Goal: Task Accomplishment & Management: Manage account settings

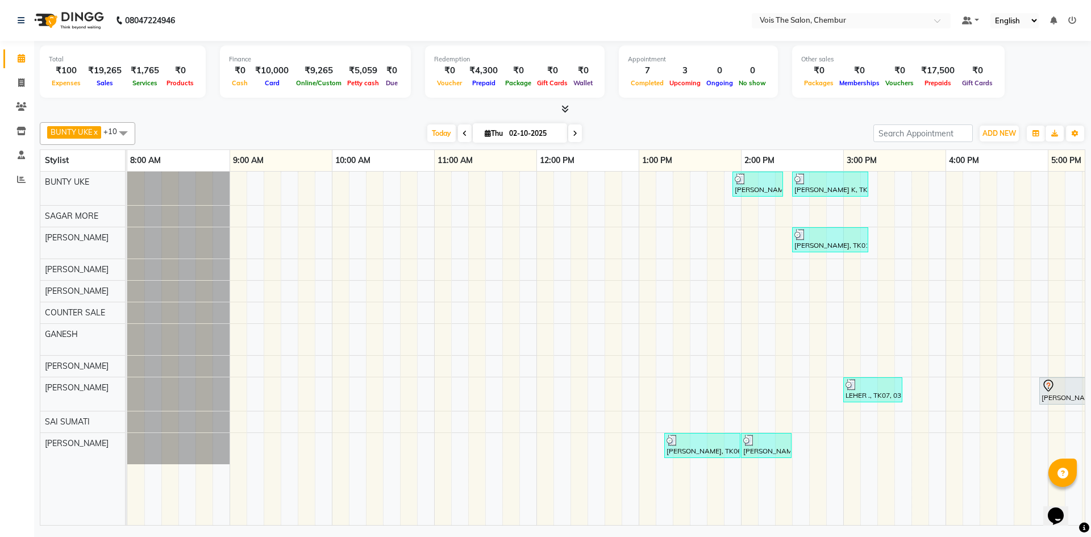
click at [573, 134] on icon at bounding box center [575, 133] width 5 height 7
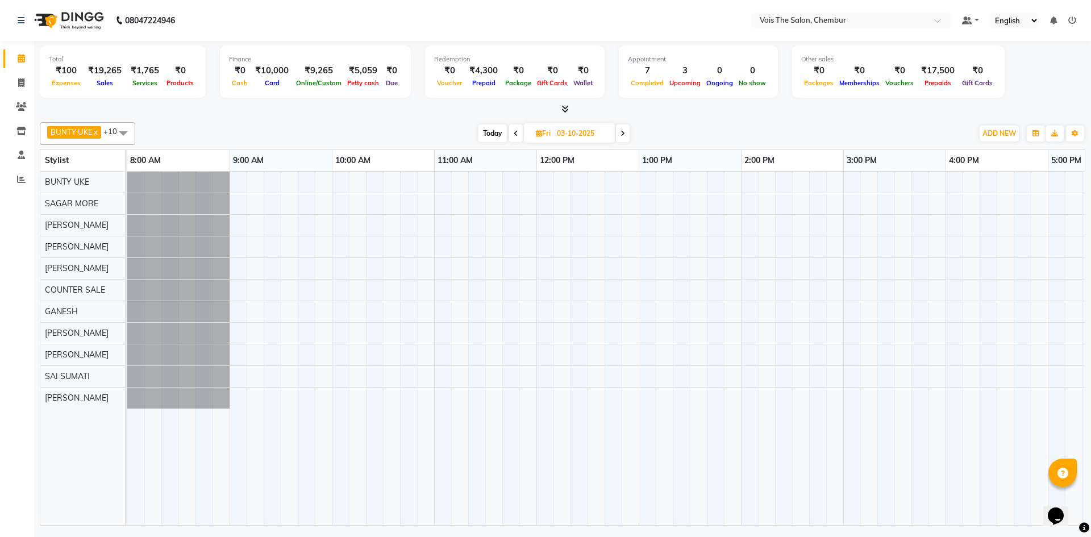
click at [495, 135] on span "Today" at bounding box center [493, 133] width 28 height 18
type input "02-10-2025"
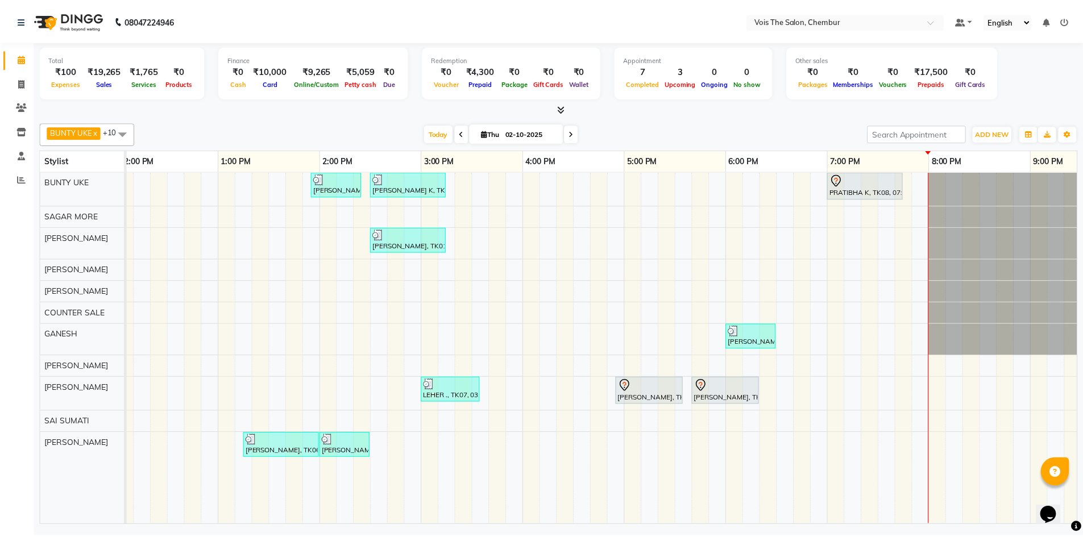
scroll to position [0, 419]
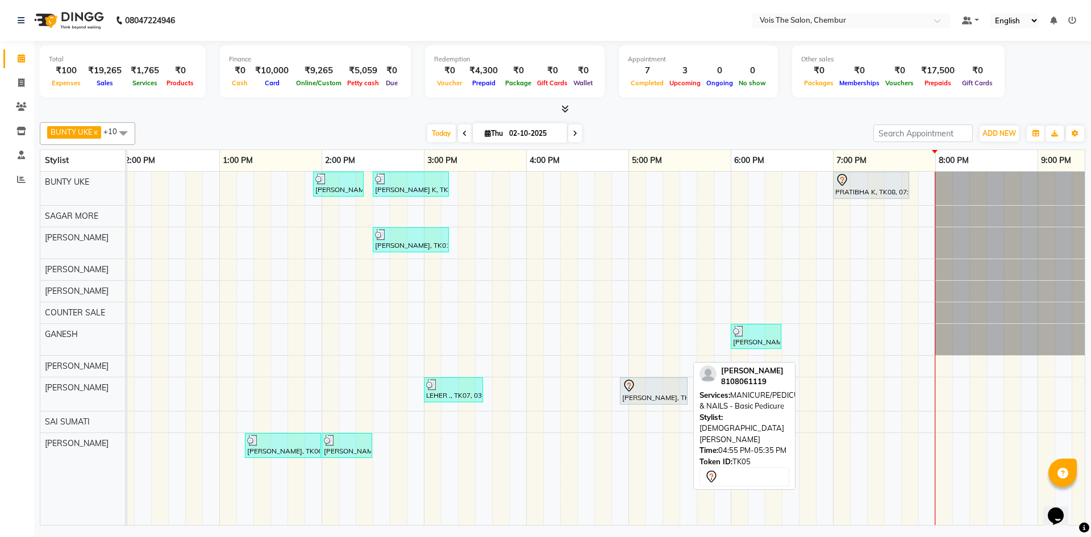
click at [651, 385] on div at bounding box center [653, 386] width 63 height 14
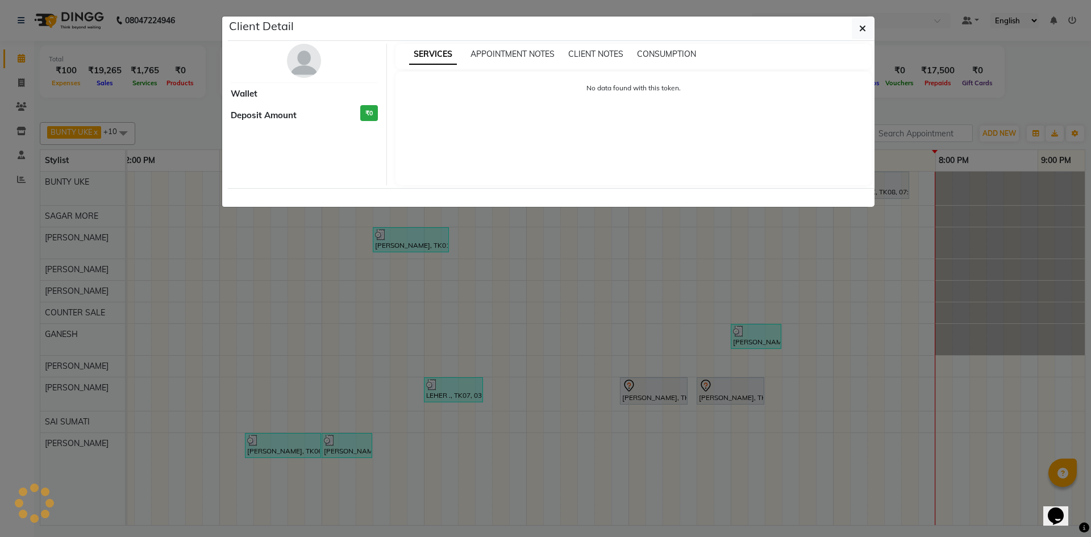
select select "7"
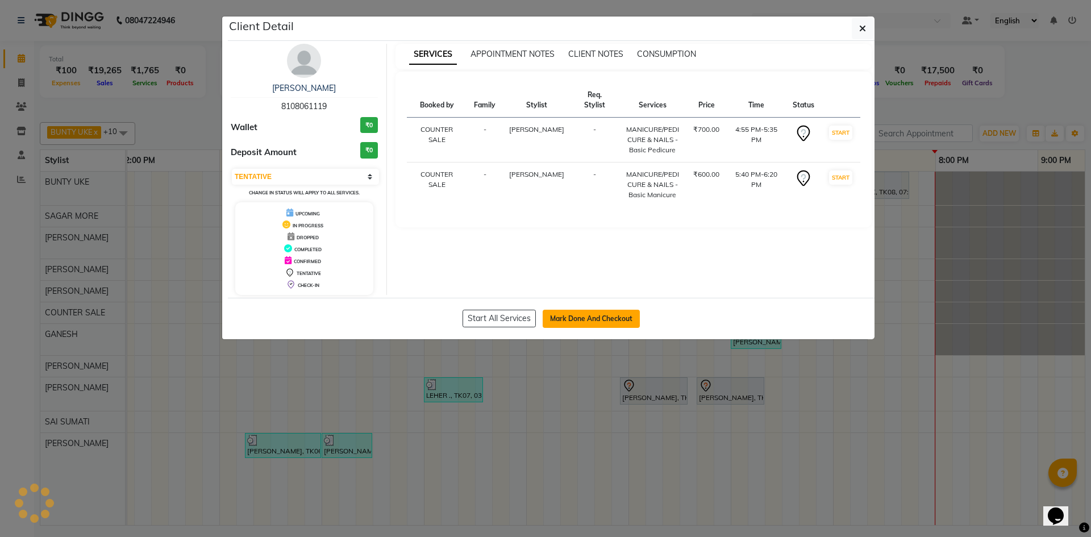
click at [589, 318] on button "Mark Done And Checkout" at bounding box center [591, 319] width 97 height 18
select select "service"
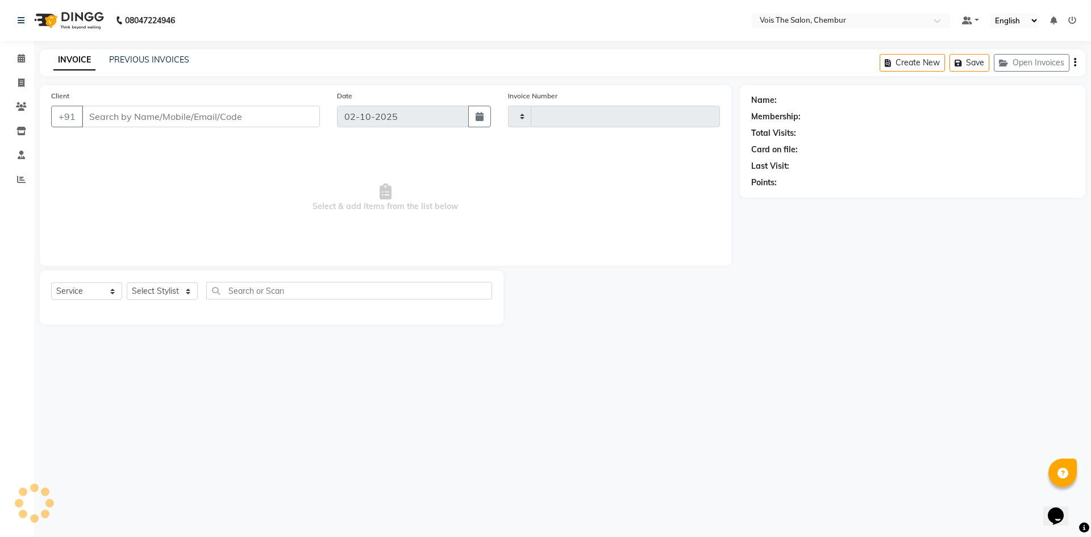
type input "1024"
select select "8261"
type input "8108061119"
select select "87896"
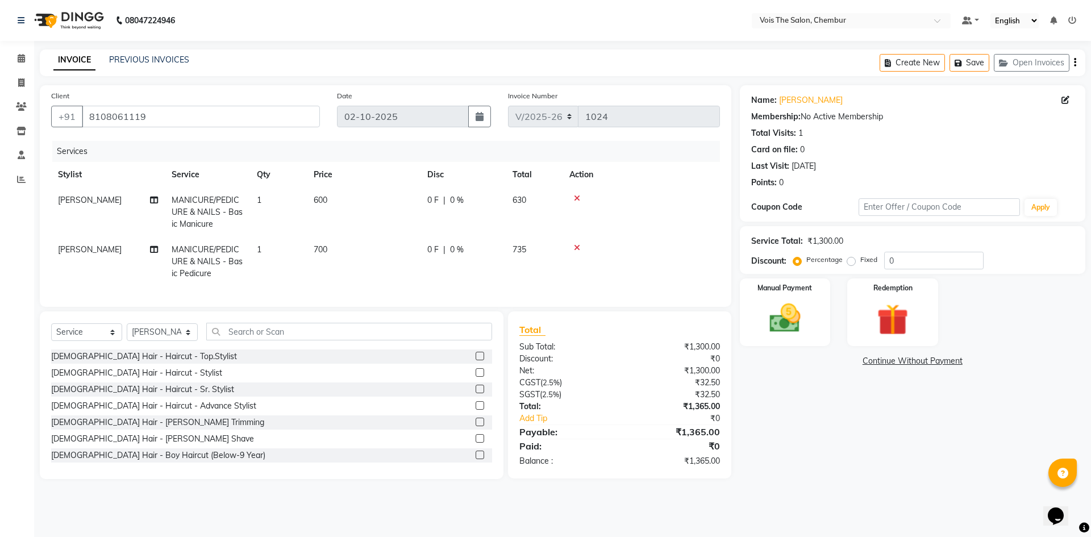
click at [221, 205] on span "MANICURE/PEDICURE & NAILS - Basic Manicure" at bounding box center [207, 212] width 71 height 34
select select "87896"
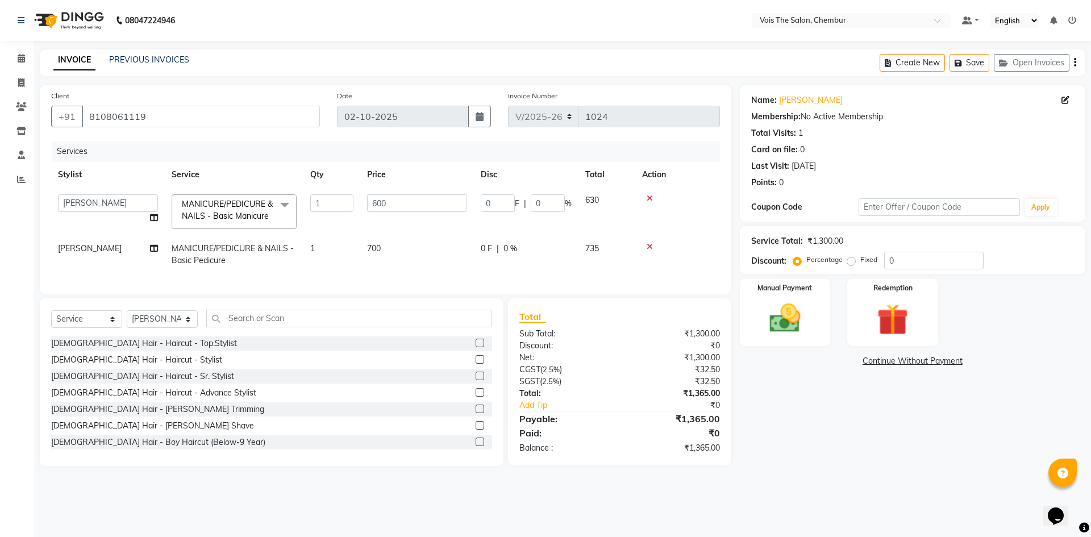
click at [221, 205] on span "MANICURE/PEDICURE & NAILS - Basic Manicure" at bounding box center [227, 210] width 91 height 22
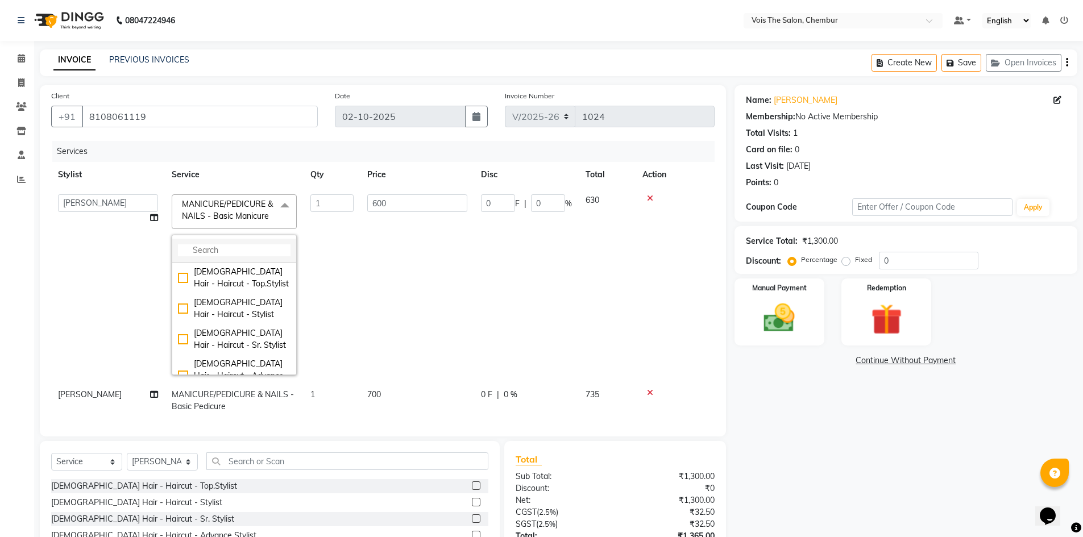
click at [224, 247] on input "multiselect-search" at bounding box center [234, 250] width 113 height 12
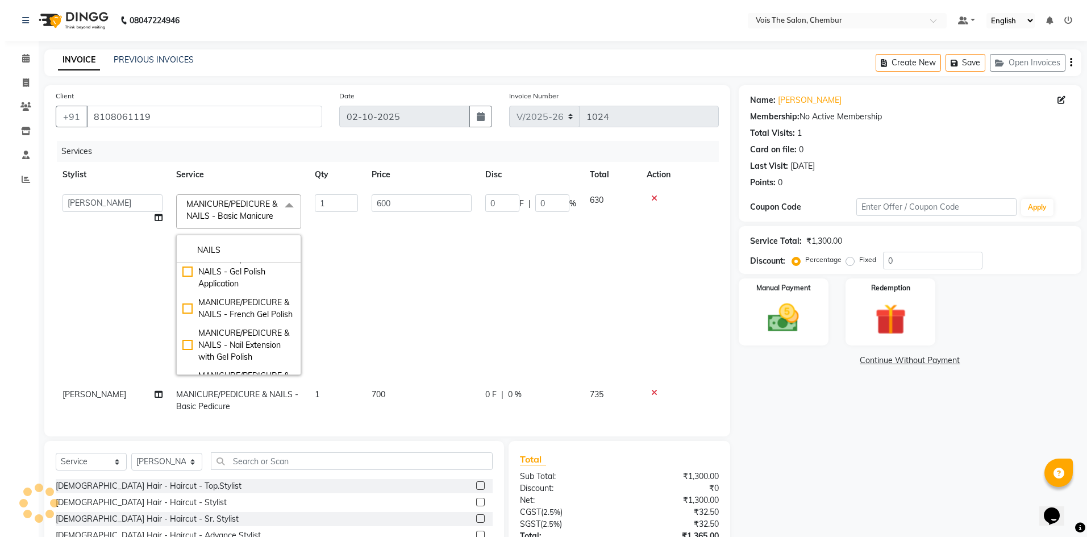
scroll to position [556, 0]
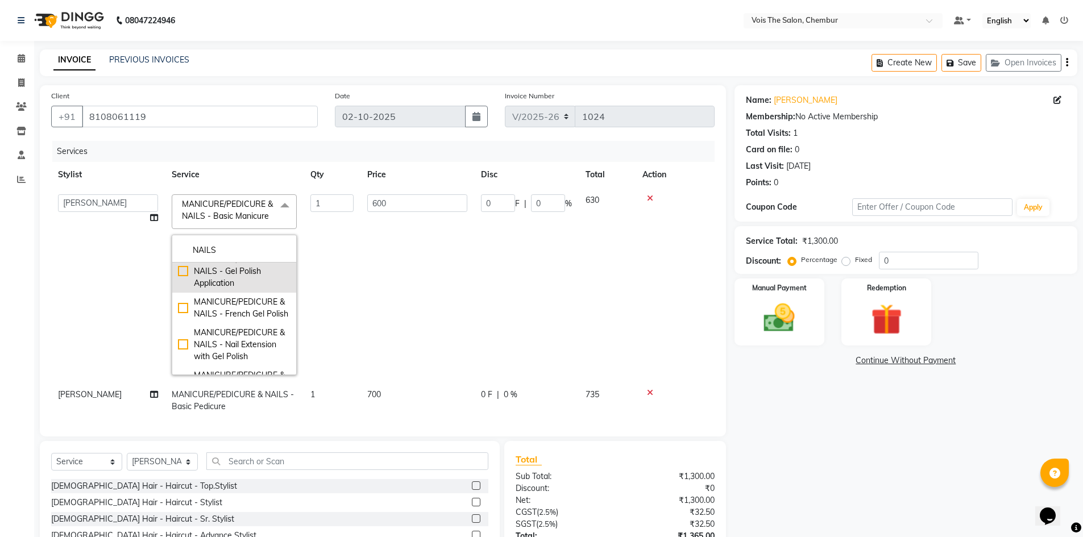
type input "NAILS"
click at [181, 289] on div "MANICURE/PEDICURE & NAILS - Gel Polish Application" at bounding box center [234, 271] width 113 height 36
checkbox input "false"
checkbox input "true"
type input "500"
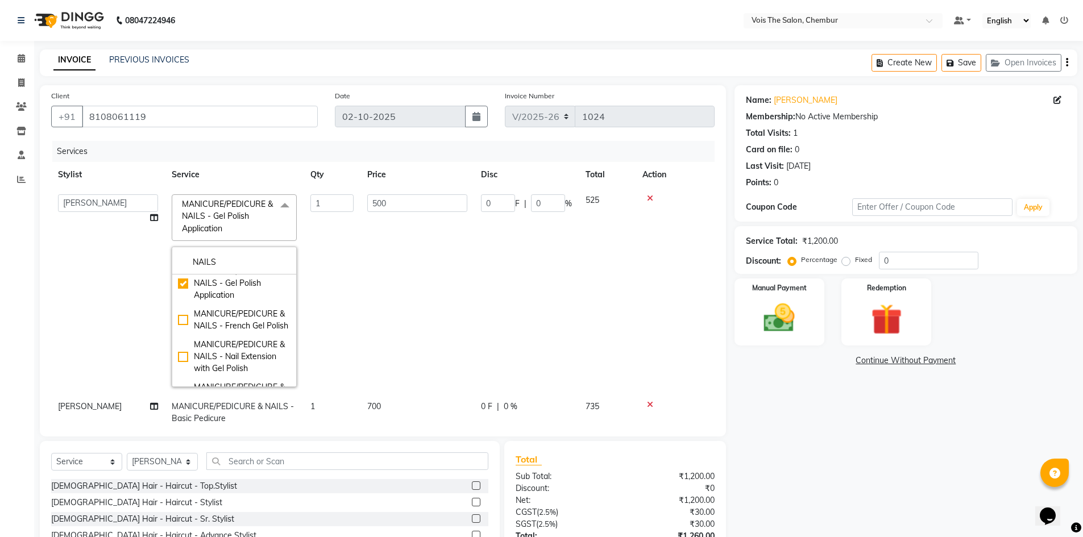
click at [410, 287] on td "500" at bounding box center [417, 291] width 114 height 206
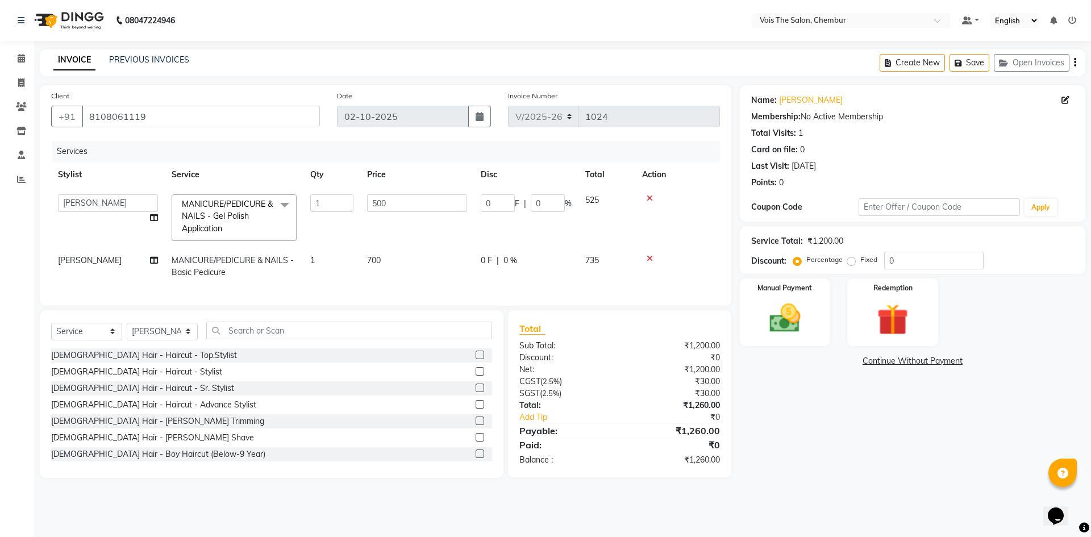
click at [242, 261] on span "MANICURE/PEDICURE & NAILS - Basic Pedicure" at bounding box center [233, 266] width 122 height 22
select select "87896"
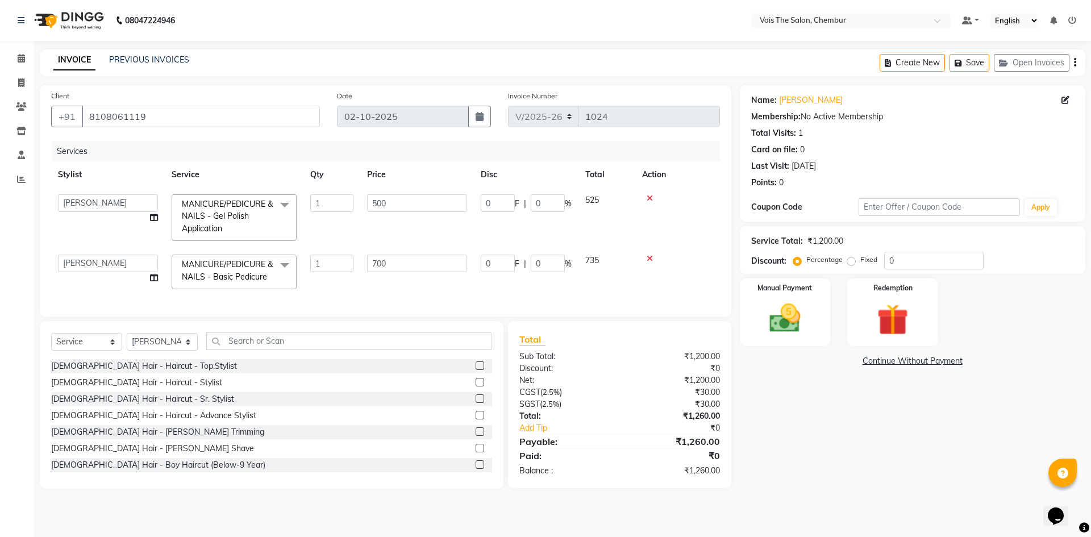
click at [242, 261] on span "MANICURE/PEDICURE & NAILS - Basic Pedicure" at bounding box center [227, 270] width 91 height 22
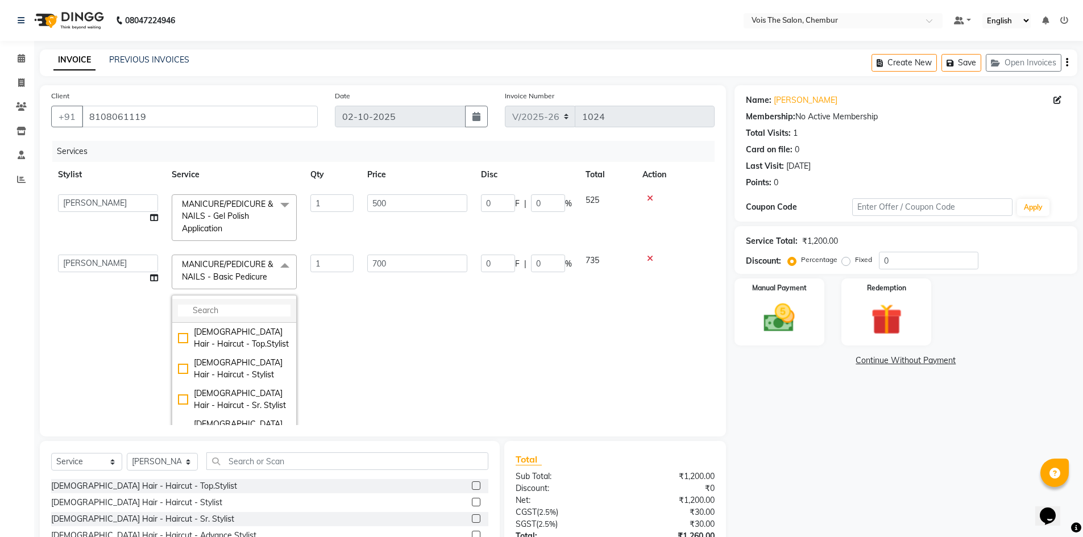
click at [217, 308] on input "multiselect-search" at bounding box center [234, 311] width 113 height 12
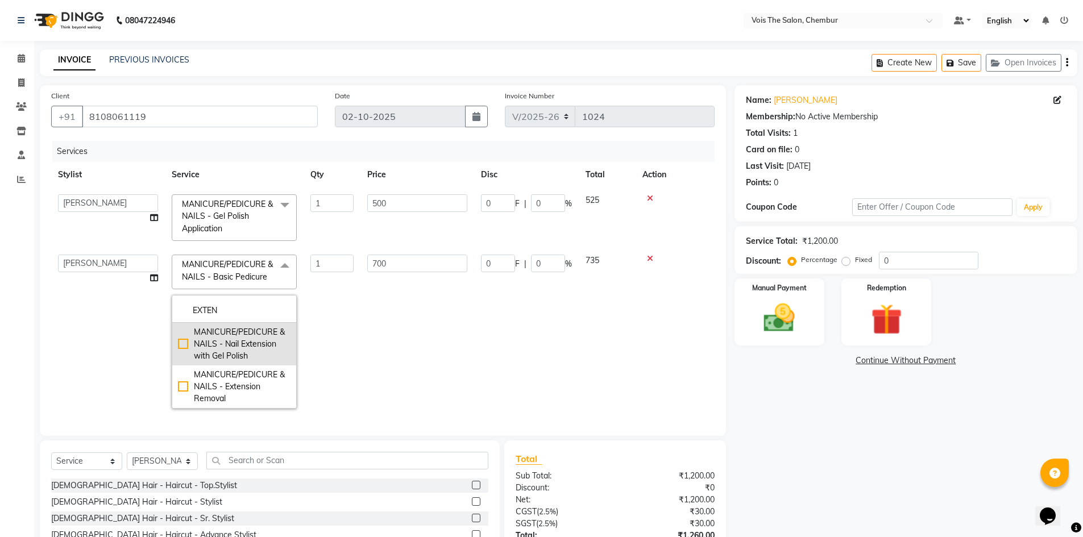
type input "EXTEN"
click at [178, 347] on div "MANICURE/PEDICURE & NAILS - Nail Extension with Gel Polish" at bounding box center [234, 344] width 113 height 36
checkbox input "true"
type input "1800"
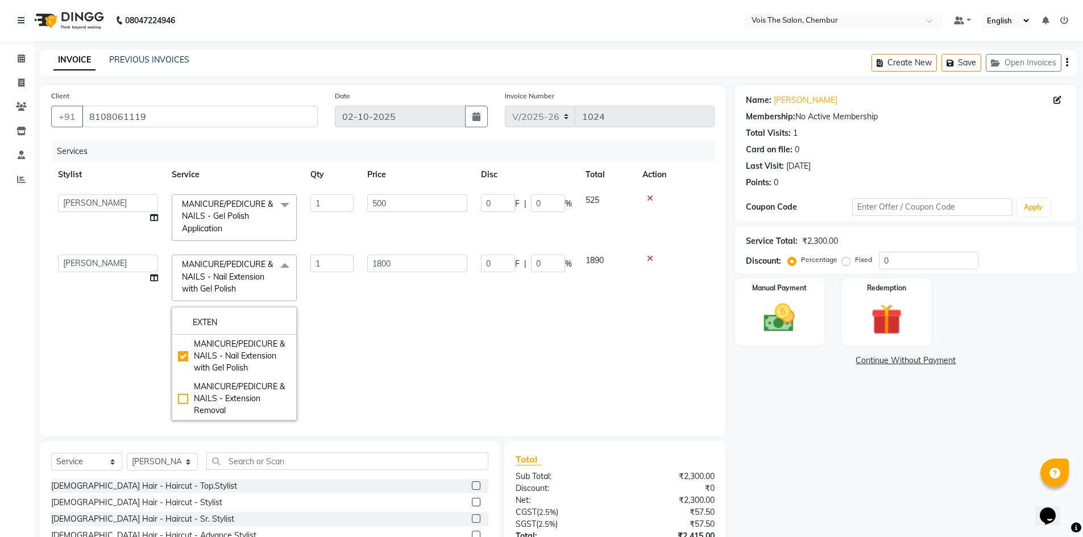
click at [380, 344] on td "1800" at bounding box center [417, 338] width 114 height 180
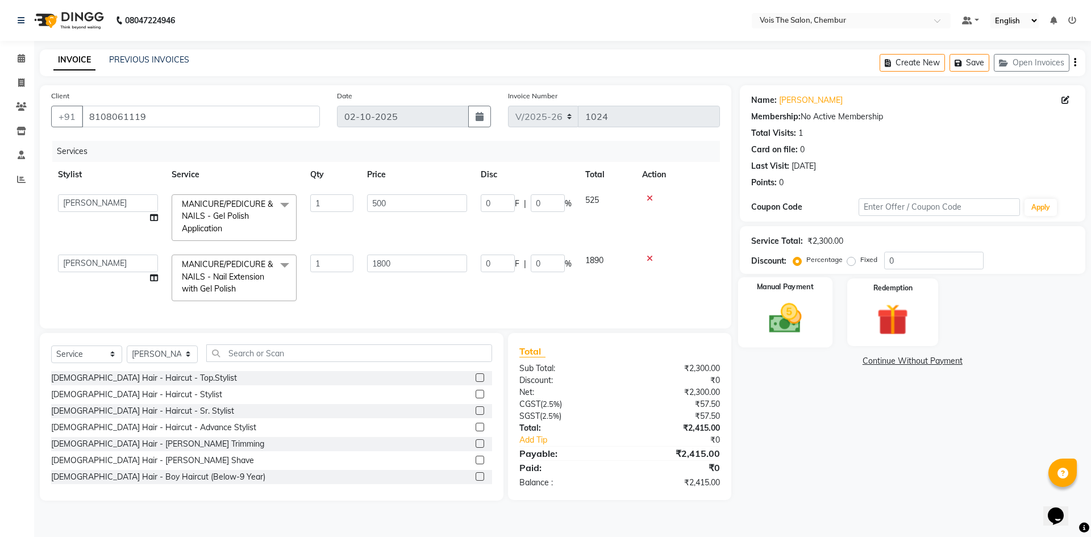
click at [786, 313] on img at bounding box center [785, 319] width 53 height 38
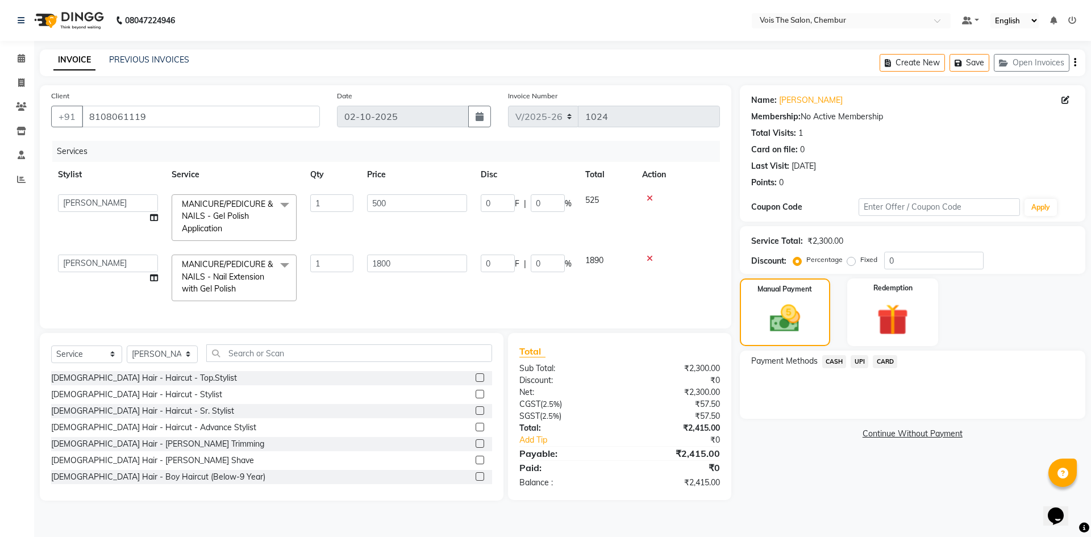
click at [855, 361] on span "UPI" at bounding box center [860, 361] width 18 height 13
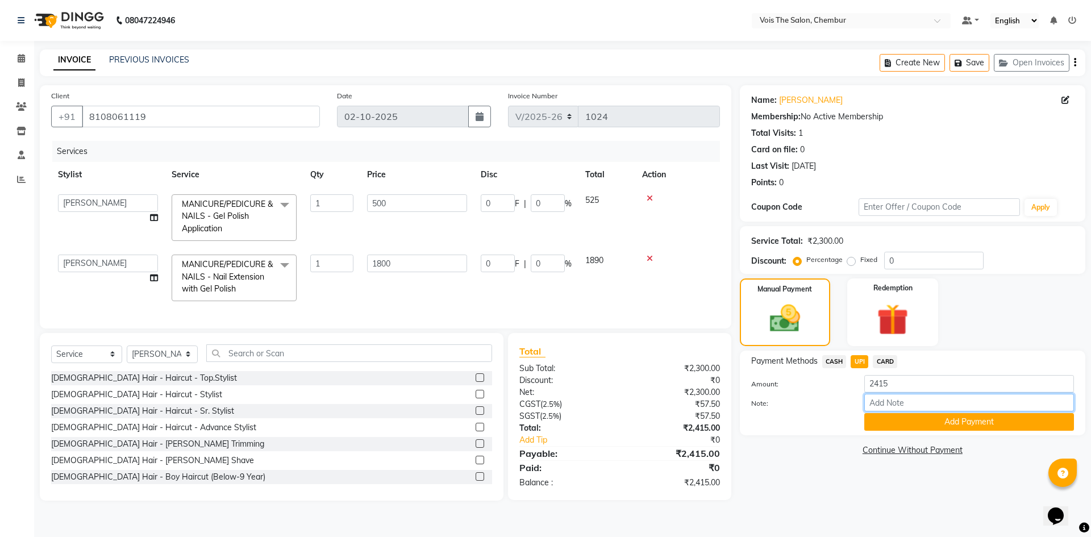
click at [872, 400] on input "Note:" at bounding box center [970, 403] width 210 height 18
type input "UPI"
click at [921, 425] on button "Add Payment" at bounding box center [970, 422] width 210 height 18
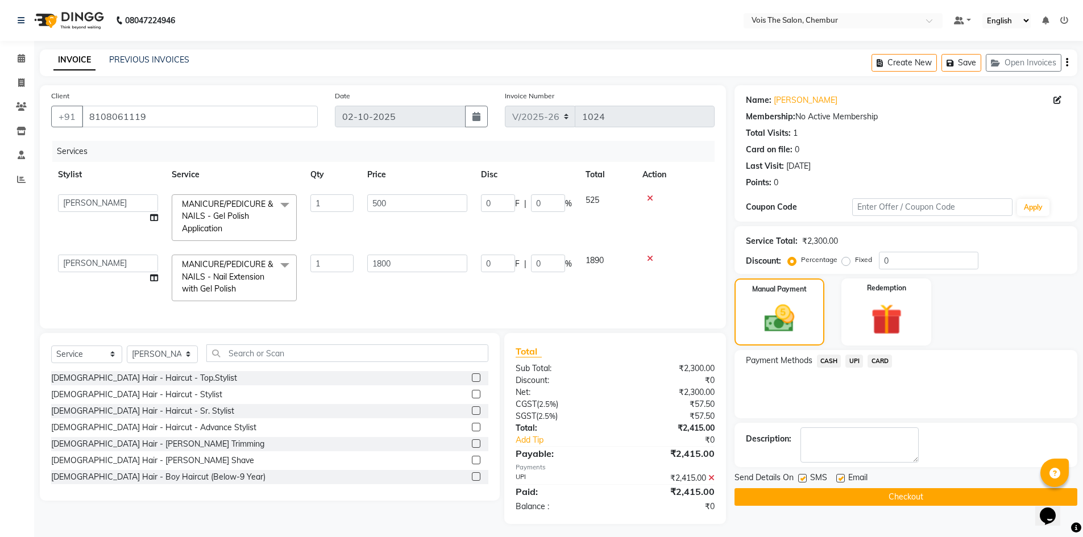
click at [897, 498] on button "Checkout" at bounding box center [905, 497] width 343 height 18
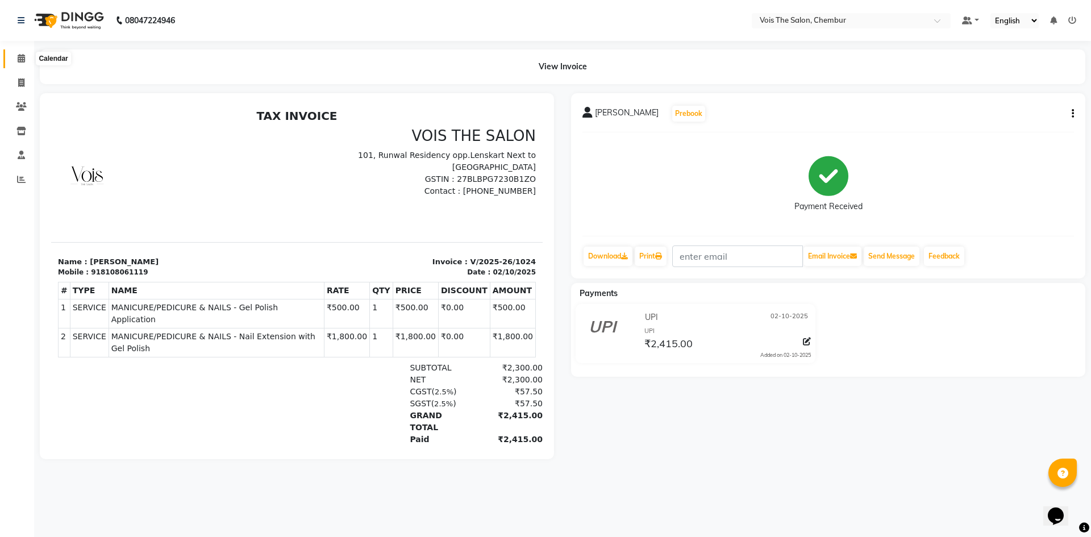
click at [19, 57] on icon at bounding box center [21, 58] width 7 height 9
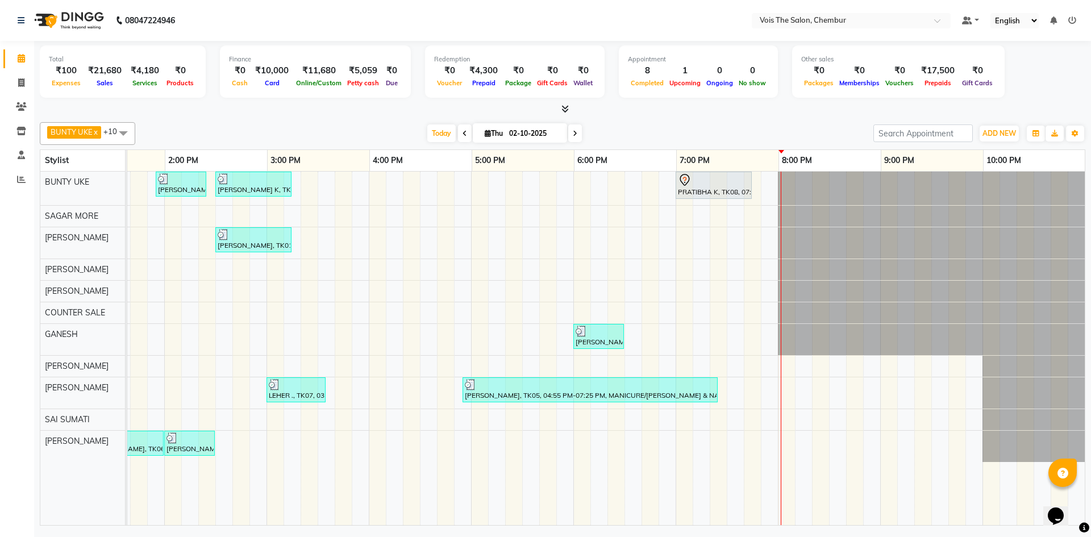
scroll to position [0, 577]
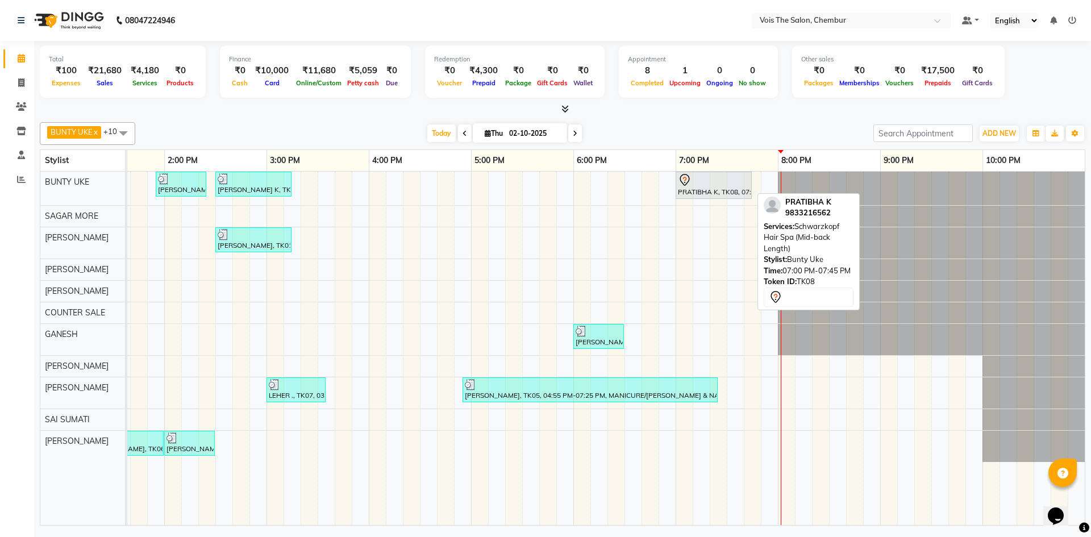
click at [721, 193] on div "PRATIBHA K, TK08, 07:00 PM-07:45 PM, Schwarzkopf Hair Spa (Mid-back Length)" at bounding box center [714, 185] width 74 height 24
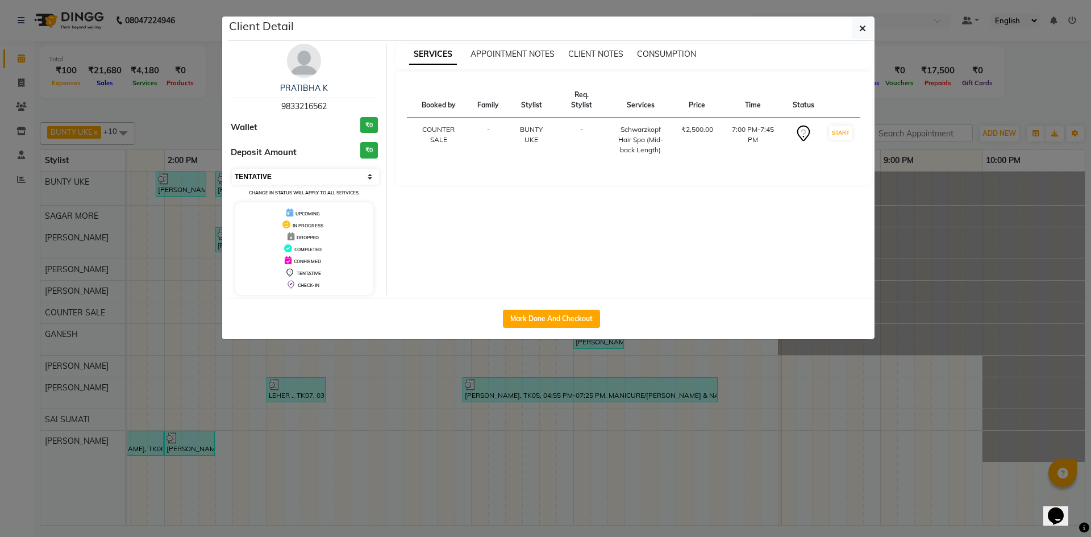
click at [369, 180] on select "Select IN SERVICE CONFIRMED TENTATIVE CHECK IN MARK DONE DROPPED UPCOMING" at bounding box center [305, 177] width 147 height 16
select select "2"
click at [232, 169] on select "Select IN SERVICE CONFIRMED TENTATIVE CHECK IN MARK DONE DROPPED UPCOMING" at bounding box center [305, 177] width 147 height 16
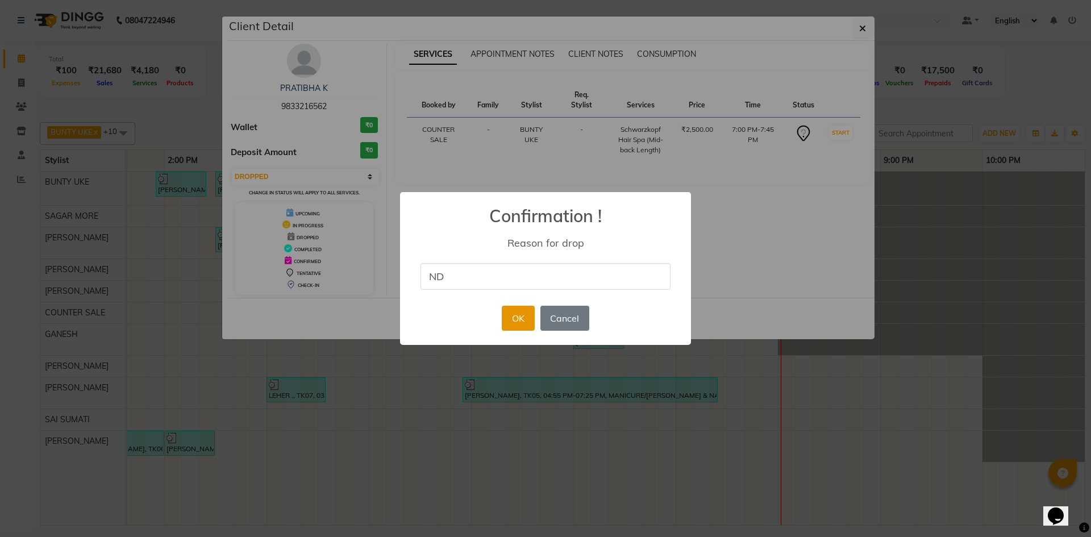
type input "ND"
click at [526, 326] on button "OK" at bounding box center [518, 318] width 32 height 25
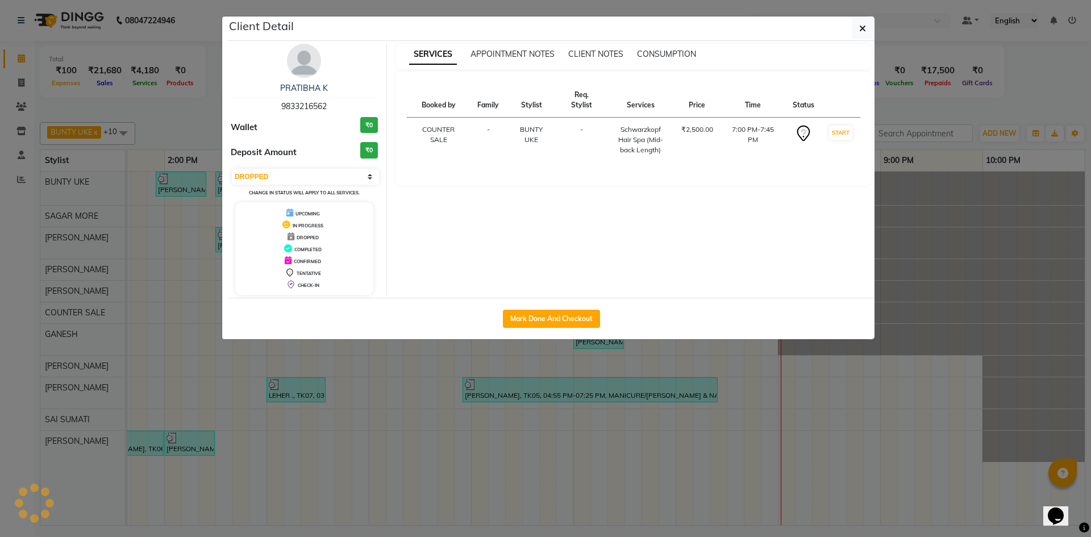
click at [526, 326] on button "Mark Done And Checkout" at bounding box center [551, 319] width 97 height 18
select select "service"
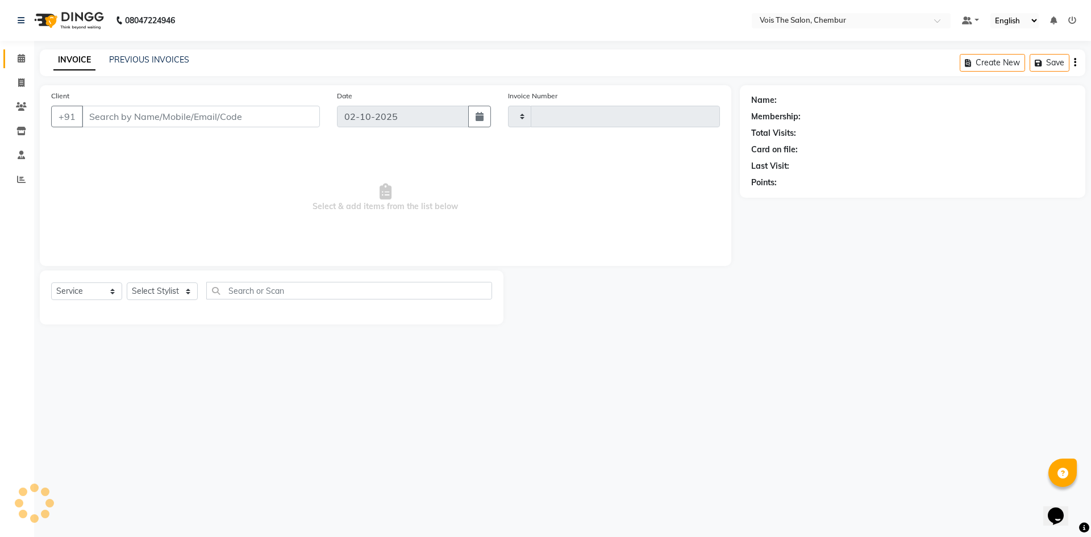
type input "1025"
select select "8261"
click at [21, 63] on span at bounding box center [21, 58] width 20 height 13
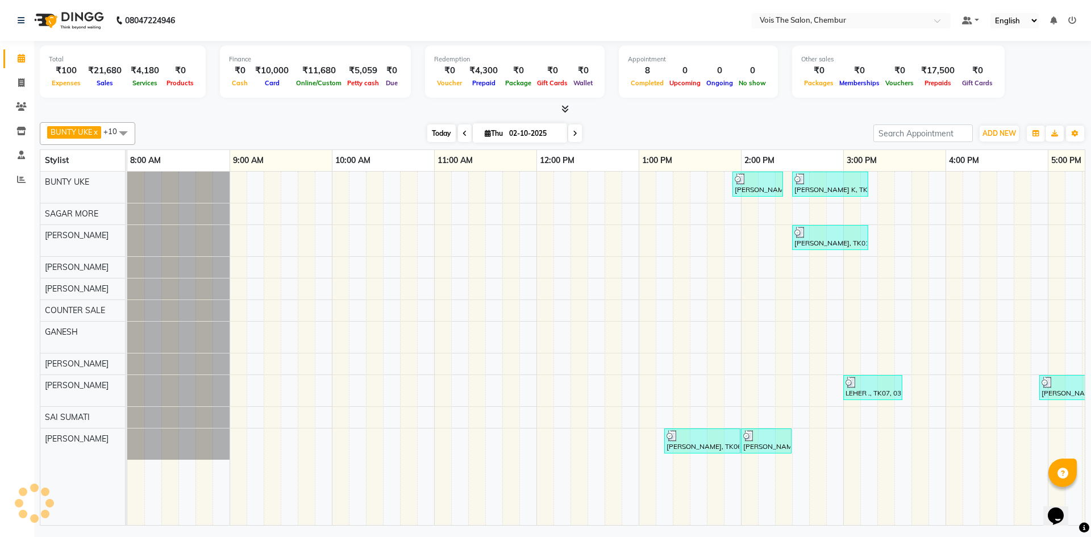
click at [444, 135] on span "Today" at bounding box center [441, 133] width 28 height 18
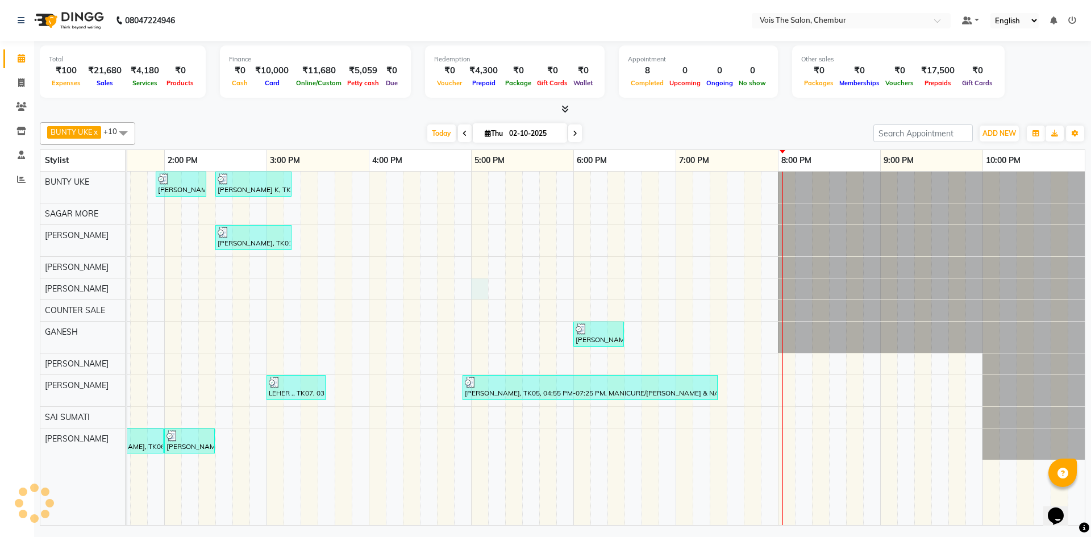
click at [488, 288] on div "[PERSON_NAME], TK02, 01:55 PM-02:25 PM, [DEMOGRAPHIC_DATA] Hair - Roots Touch U…" at bounding box center [317, 349] width 1535 height 354
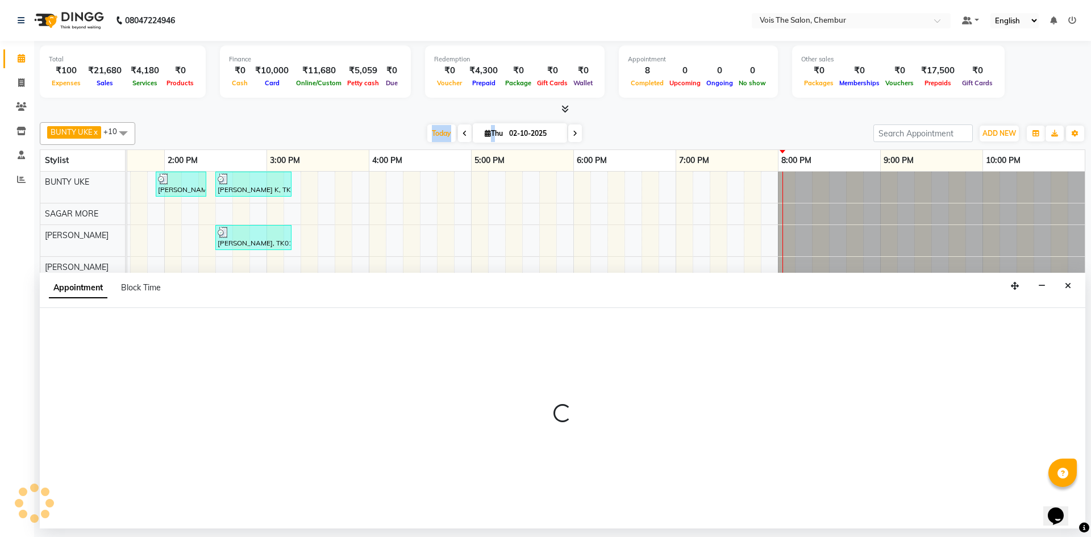
select select "79331"
select select "1020"
select select "tentative"
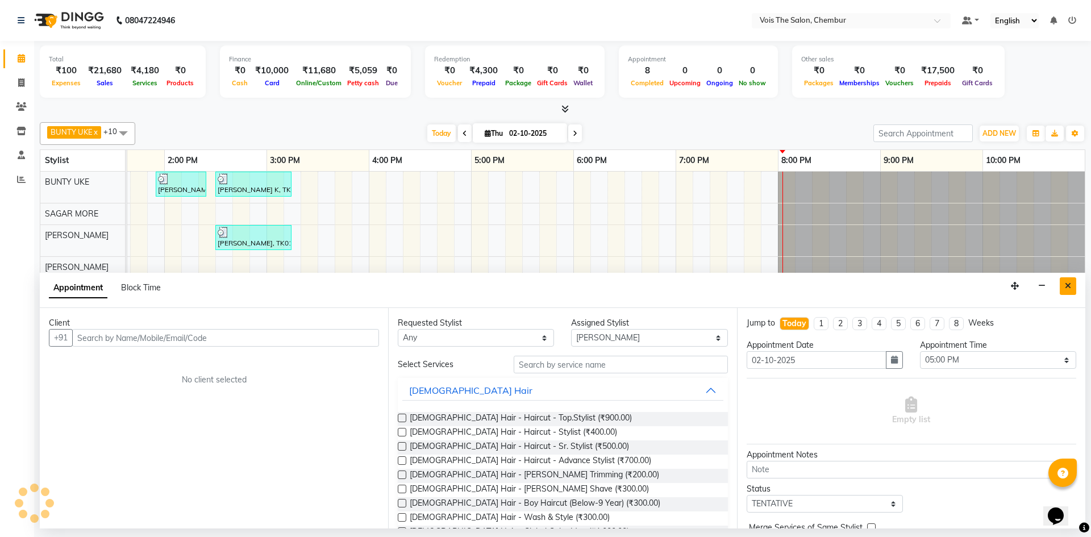
click at [1069, 289] on icon "Close" at bounding box center [1068, 286] width 6 height 8
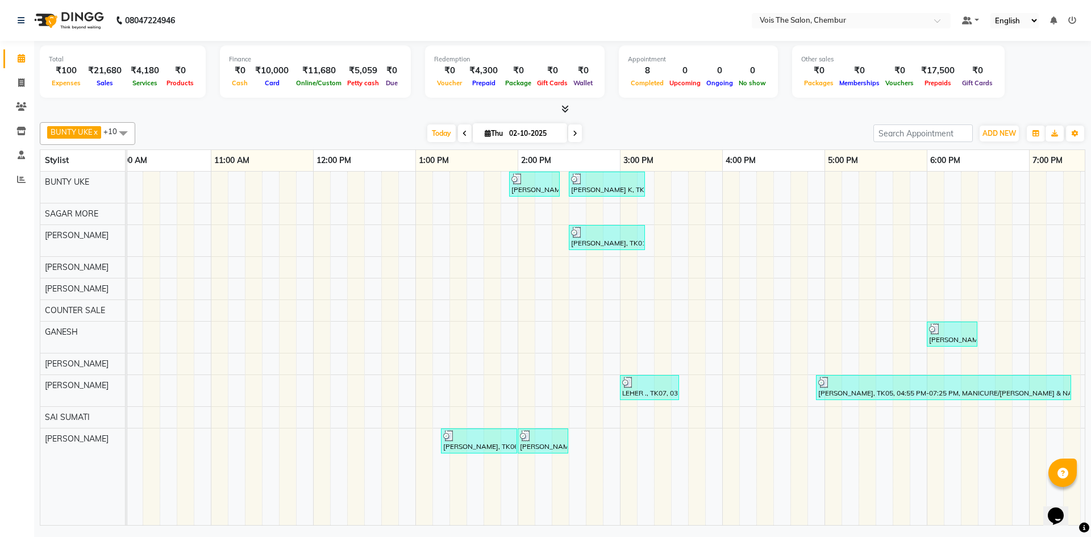
scroll to position [0, 0]
click at [352, 236] on div "[PERSON_NAME], TK02, 01:55 PM-02:25 PM, [DEMOGRAPHIC_DATA] Hair - Roots Touch U…" at bounding box center [672, 349] width 1535 height 354
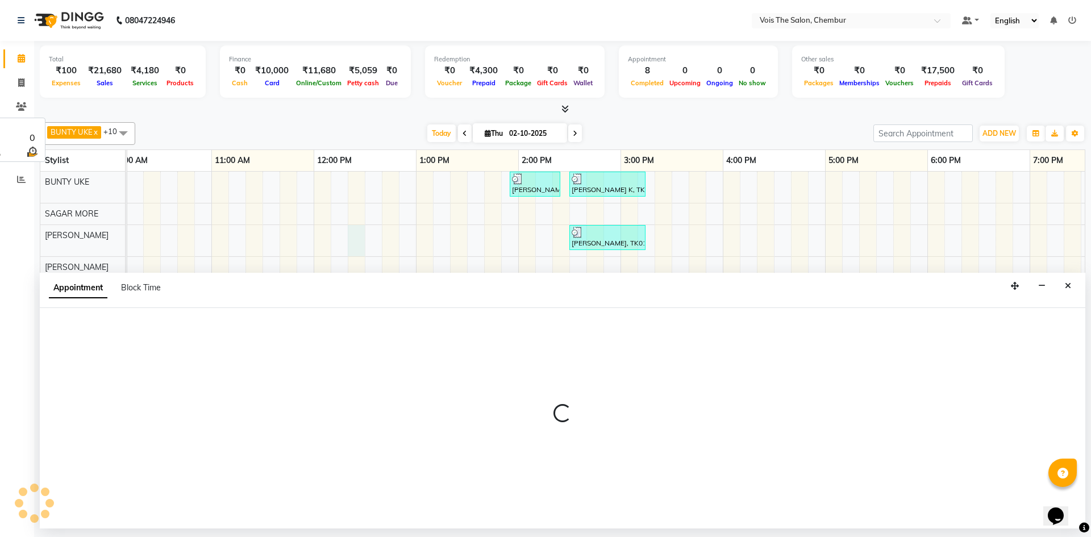
select select "79153"
select select "tentative"
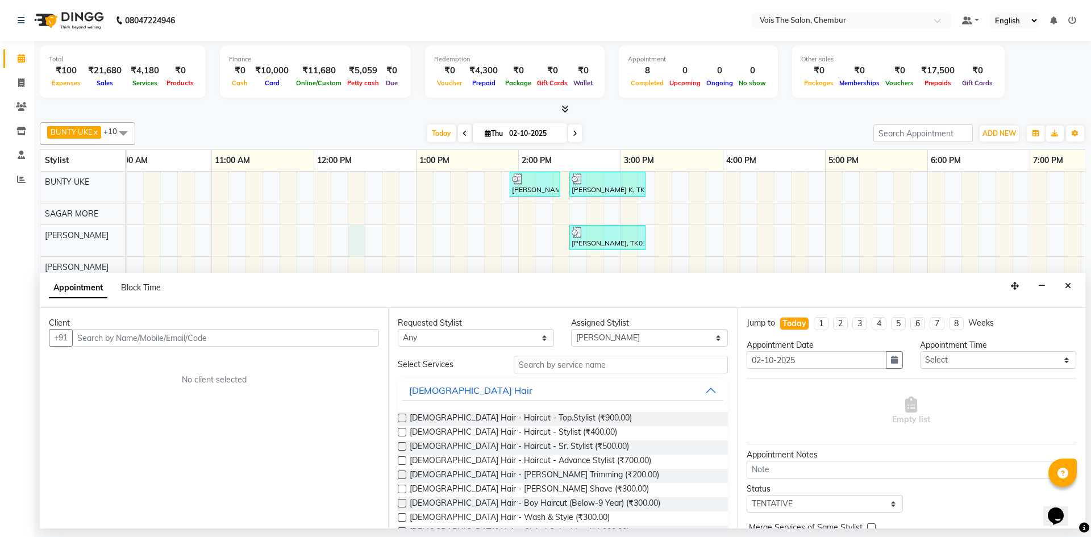
click at [114, 336] on input "text" at bounding box center [225, 338] width 307 height 18
type input "8369770991"
click at [89, 348] on div "Client [PHONE_NUMBER] Add Client No client selected" at bounding box center [214, 418] width 348 height 221
click at [352, 339] on span "Add Client" at bounding box center [355, 338] width 38 height 10
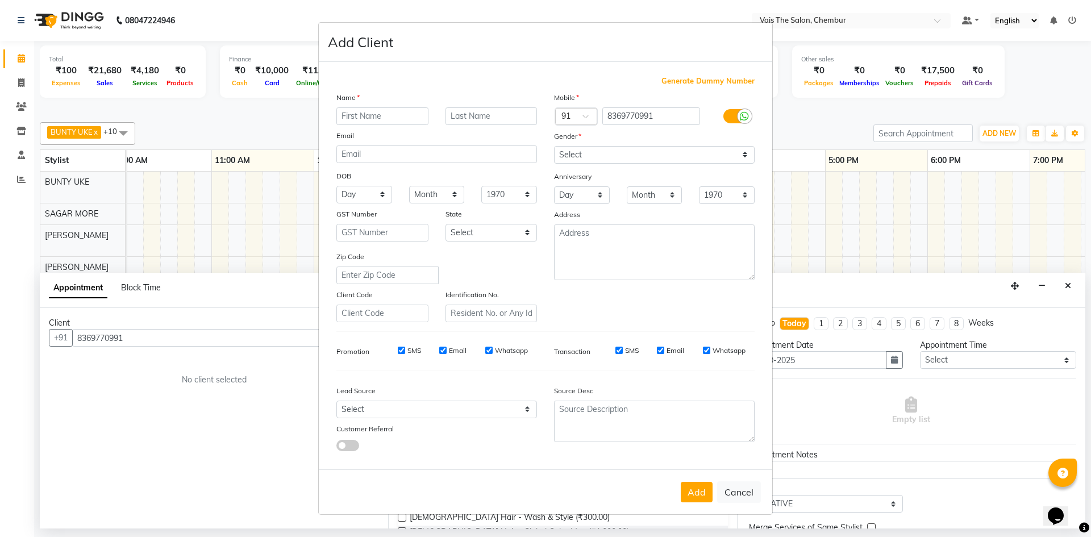
click at [372, 110] on input "text" at bounding box center [382, 116] width 92 height 18
type input "ASHWINI"
click at [493, 122] on input "text" at bounding box center [492, 116] width 92 height 18
type input "."
click at [610, 154] on select "Select [DEMOGRAPHIC_DATA] [DEMOGRAPHIC_DATA] Other Prefer Not To Say" at bounding box center [654, 155] width 201 height 18
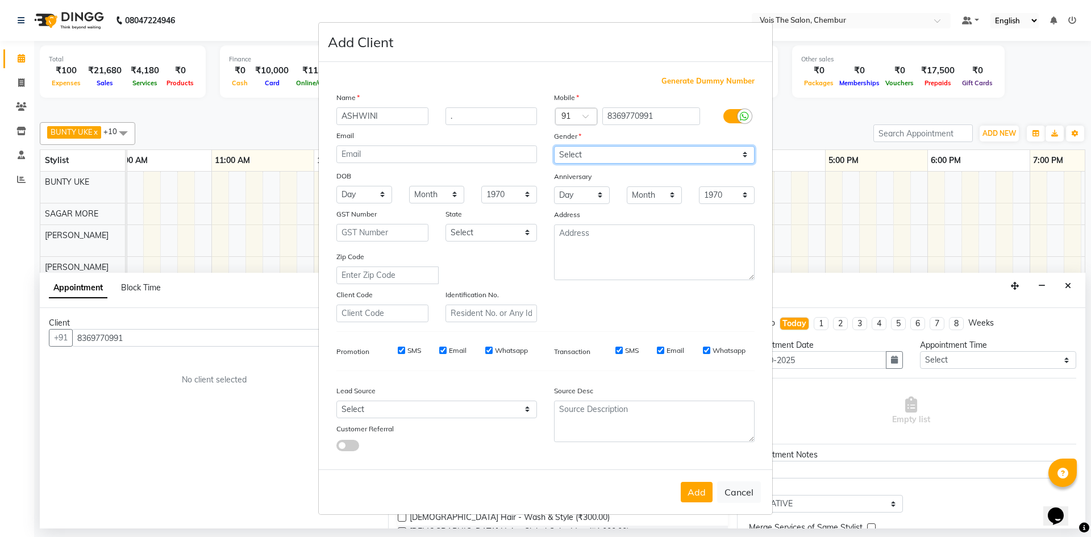
select select "[DEMOGRAPHIC_DATA]"
click at [554, 146] on select "Select [DEMOGRAPHIC_DATA] [DEMOGRAPHIC_DATA] Other Prefer Not To Say" at bounding box center [654, 155] width 201 height 18
click at [686, 493] on button "Add" at bounding box center [697, 492] width 32 height 20
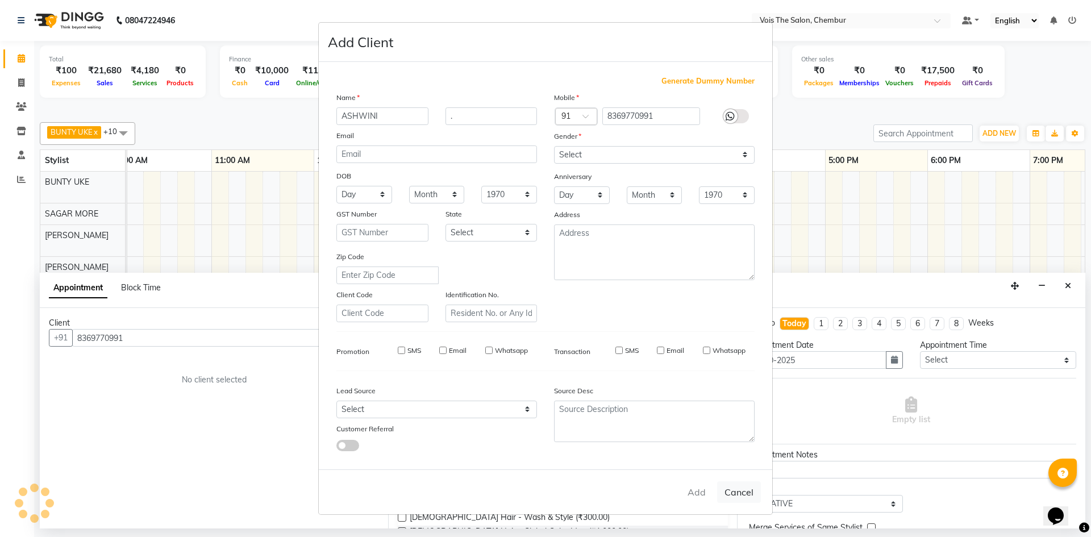
select select
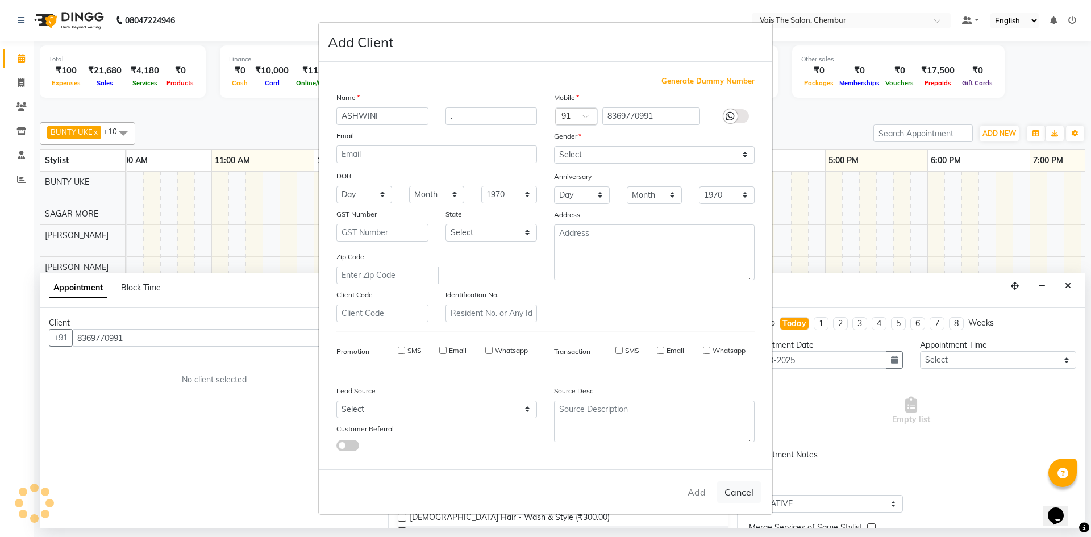
select select
checkbox input "false"
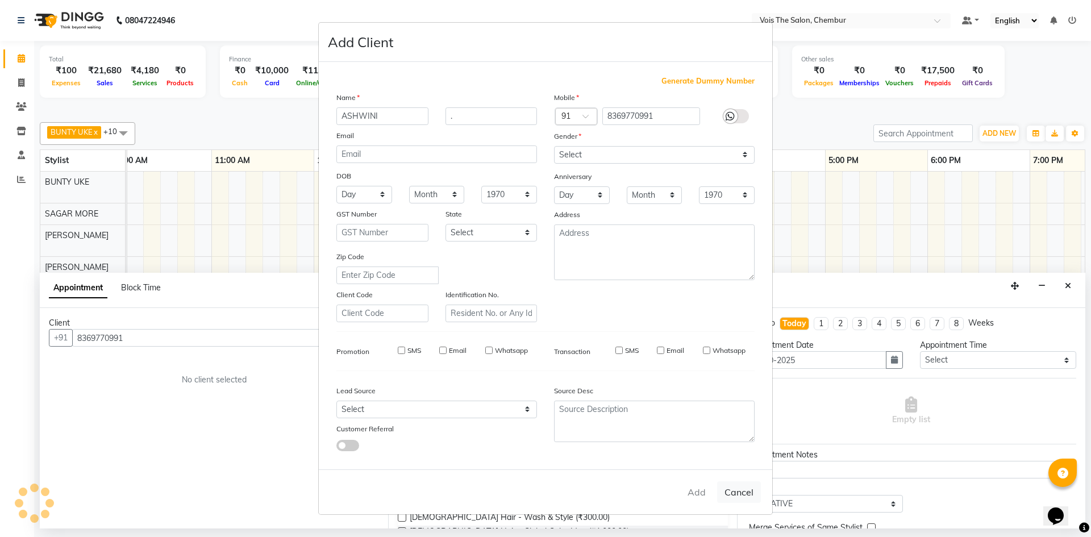
checkbox input "false"
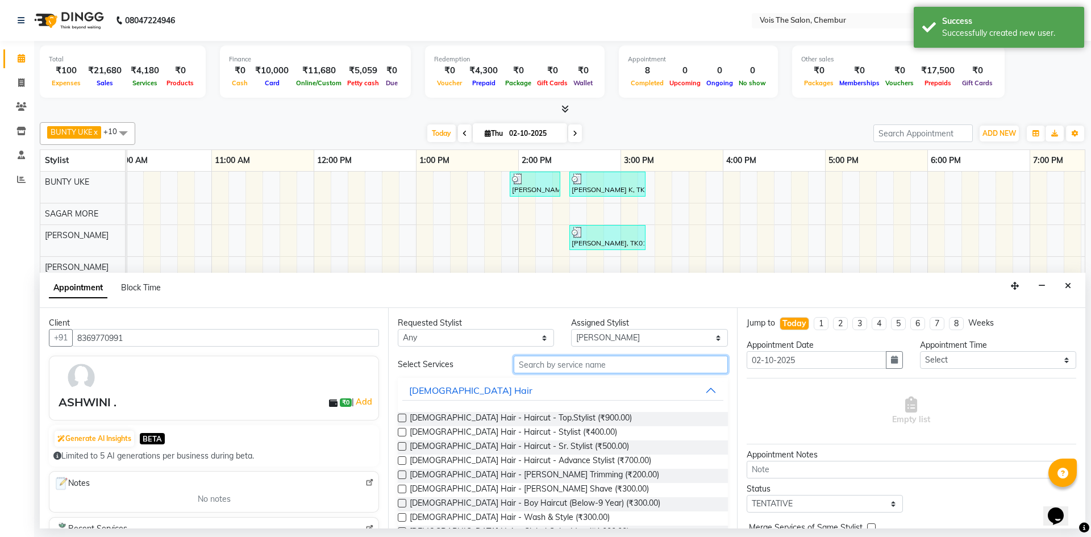
click at [553, 367] on input "text" at bounding box center [621, 365] width 214 height 18
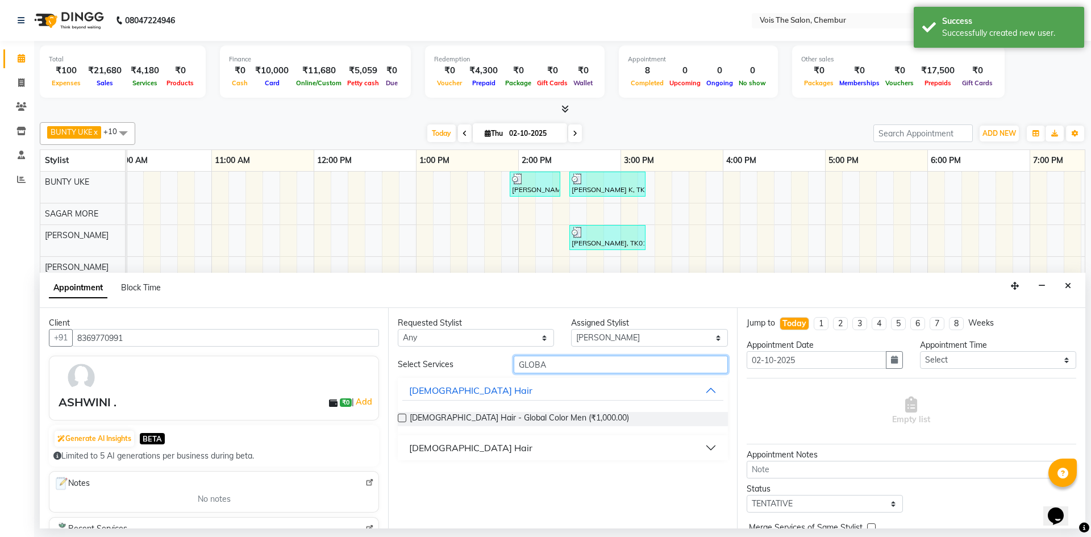
type input "GLOBA"
click at [463, 451] on div "[DEMOGRAPHIC_DATA] Hair" at bounding box center [470, 448] width 123 height 14
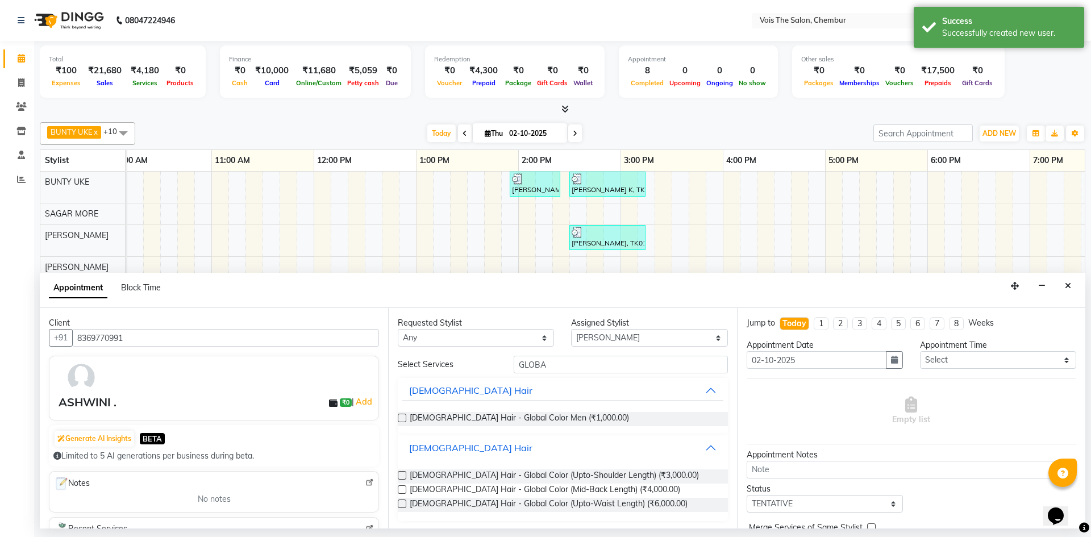
scroll to position [2, 0]
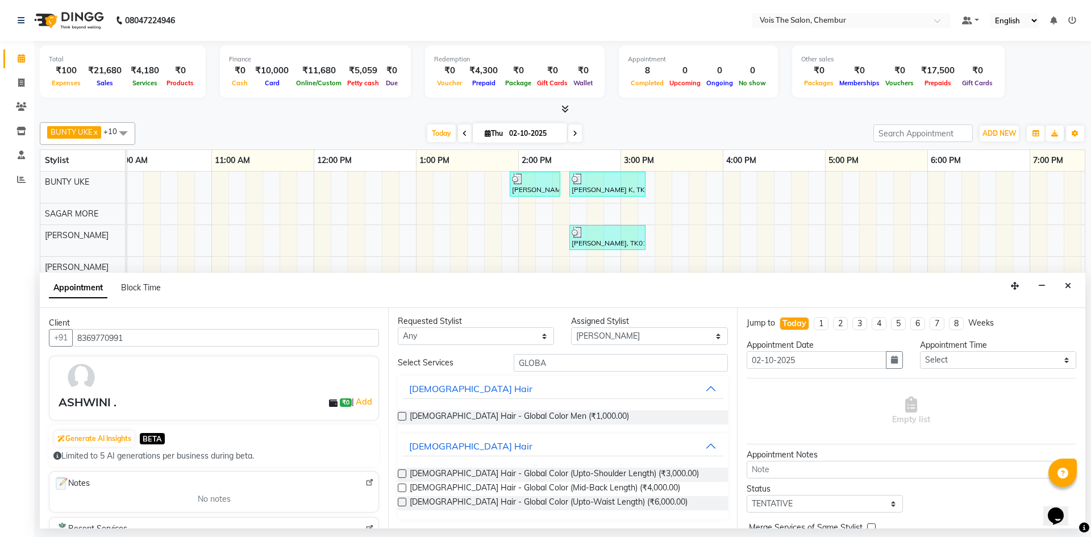
click at [401, 489] on label at bounding box center [402, 488] width 9 height 9
click at [401, 489] on input "checkbox" at bounding box center [401, 488] width 7 height 7
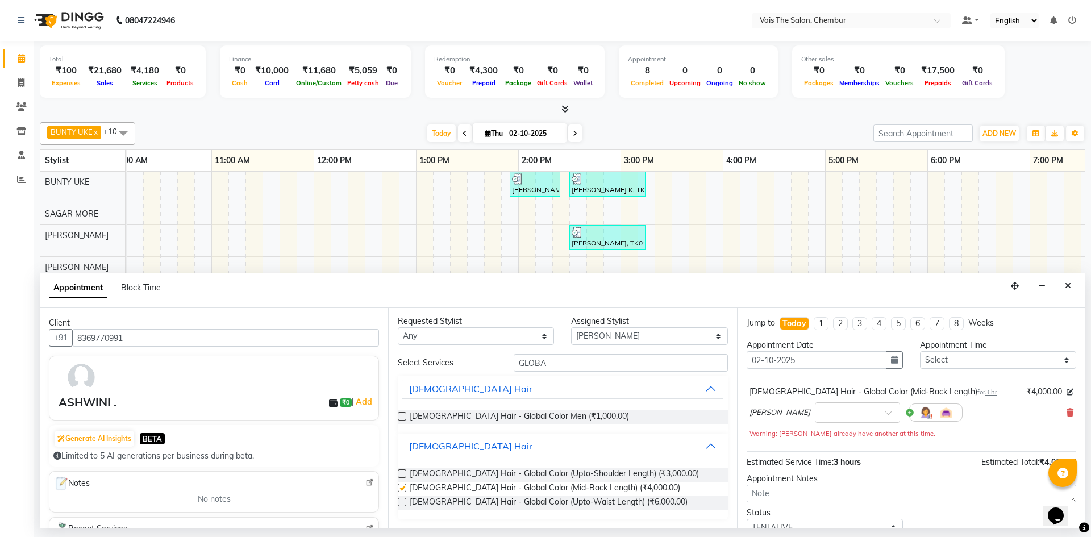
checkbox input "false"
click at [593, 360] on input "GLOBA" at bounding box center [621, 363] width 214 height 18
type input "G"
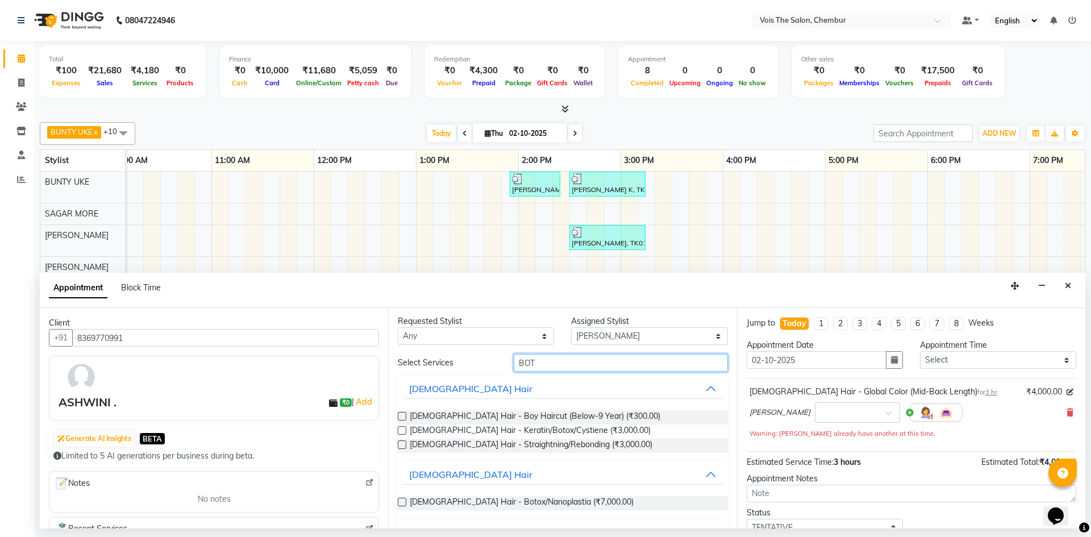
scroll to position [0, 0]
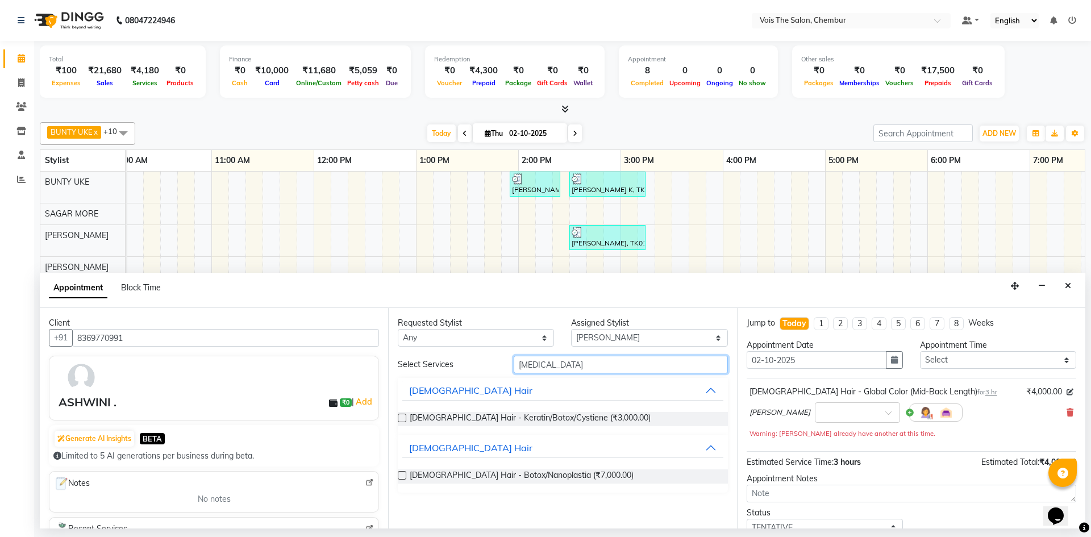
type input "[MEDICAL_DATA]"
click at [402, 476] on label at bounding box center [402, 475] width 9 height 9
click at [402, 476] on input "checkbox" at bounding box center [401, 476] width 7 height 7
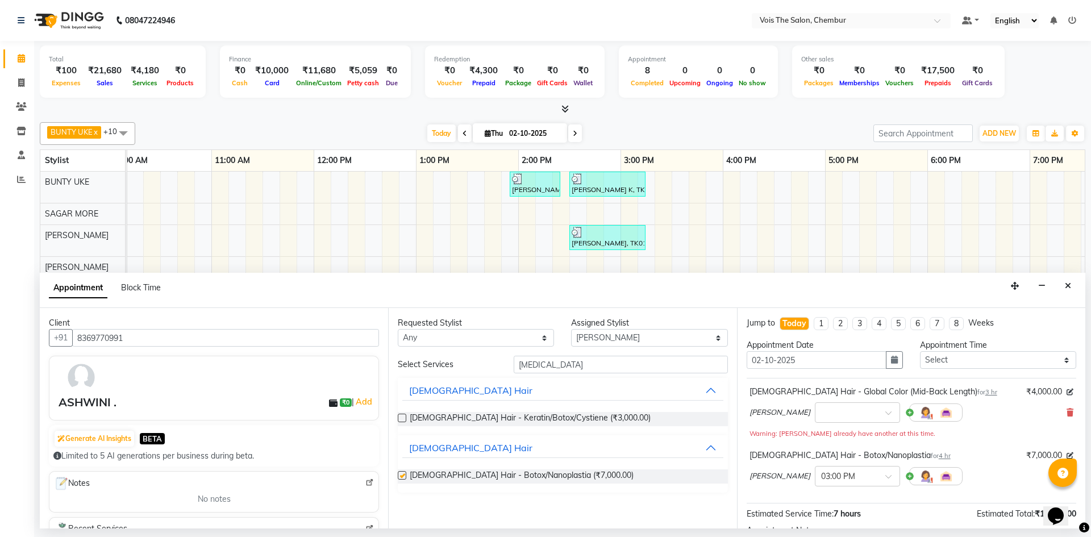
checkbox input "false"
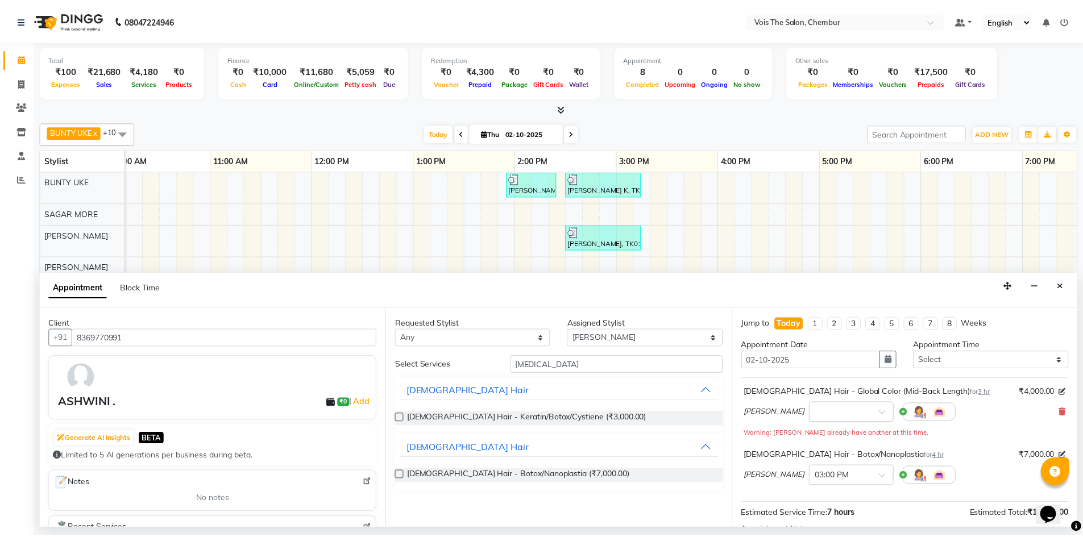
scroll to position [131, 0]
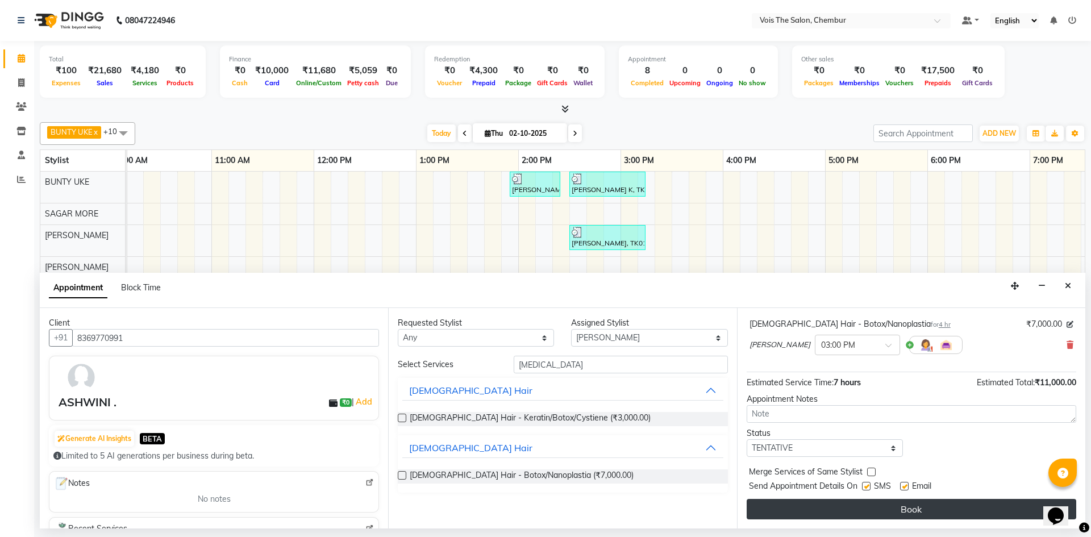
click at [866, 508] on button "Book" at bounding box center [912, 509] width 330 height 20
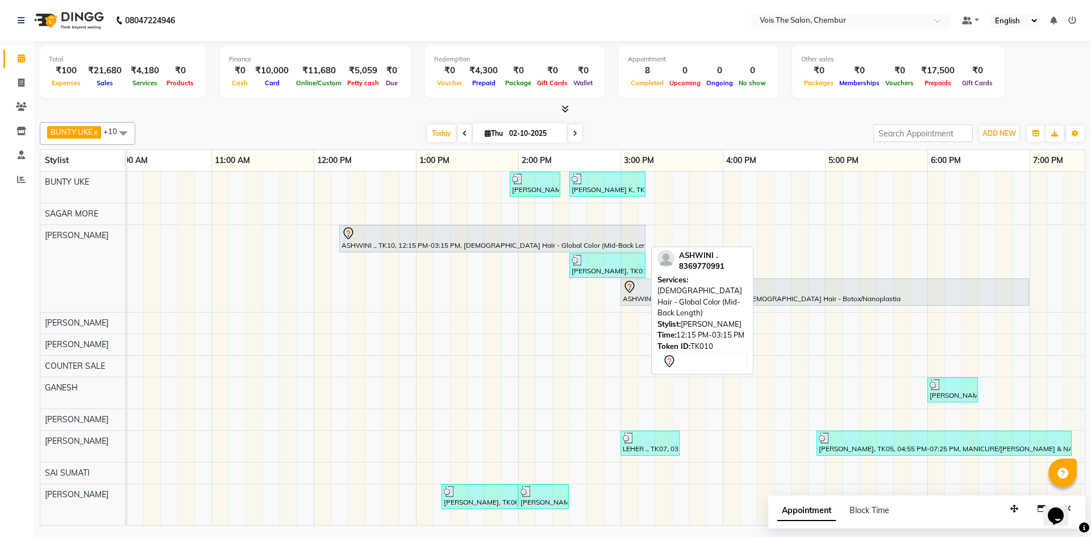
click at [588, 238] on div at bounding box center [493, 234] width 302 height 14
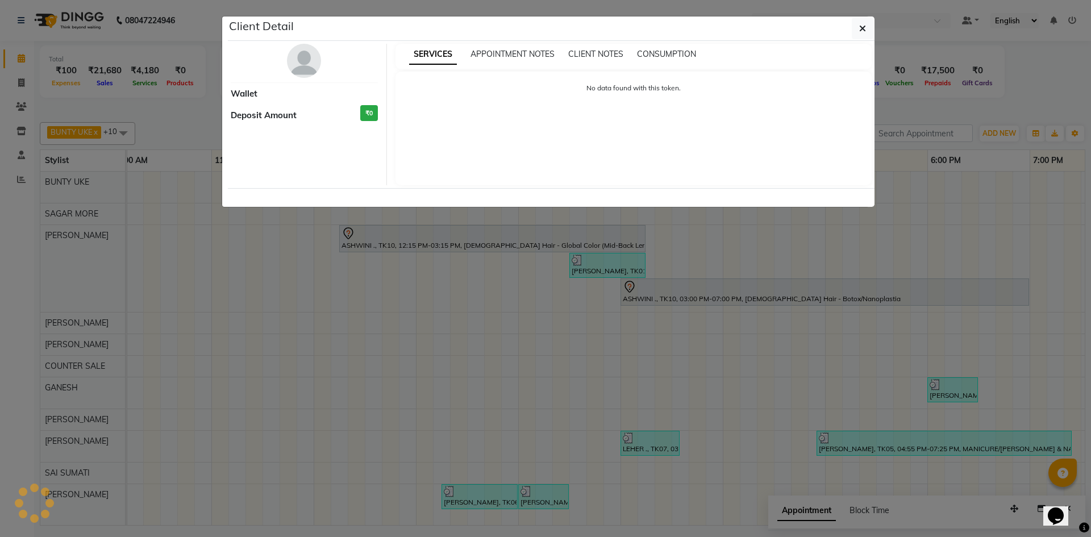
select select "7"
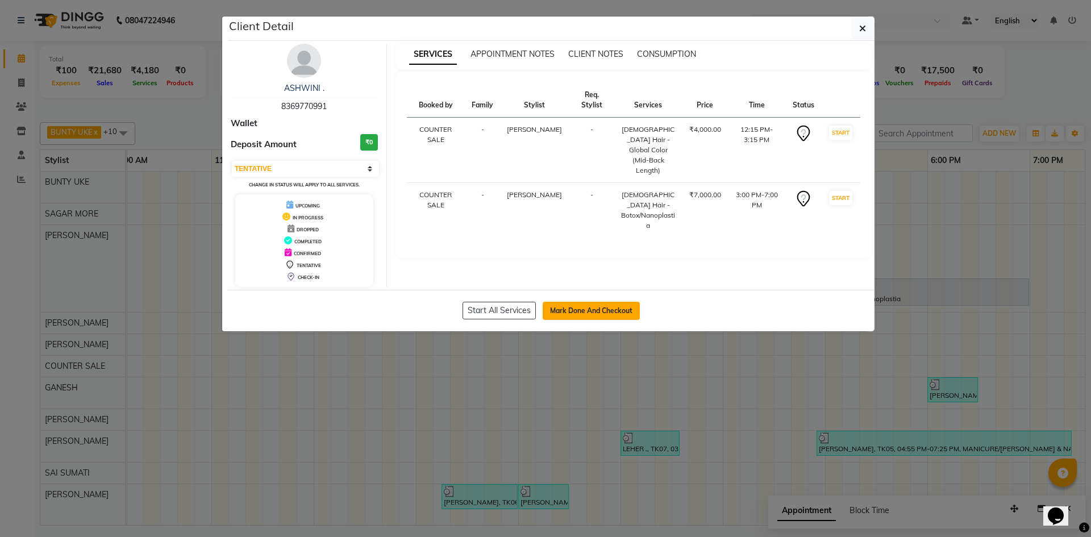
click at [590, 311] on button "Mark Done And Checkout" at bounding box center [591, 311] width 97 height 18
select select "service"
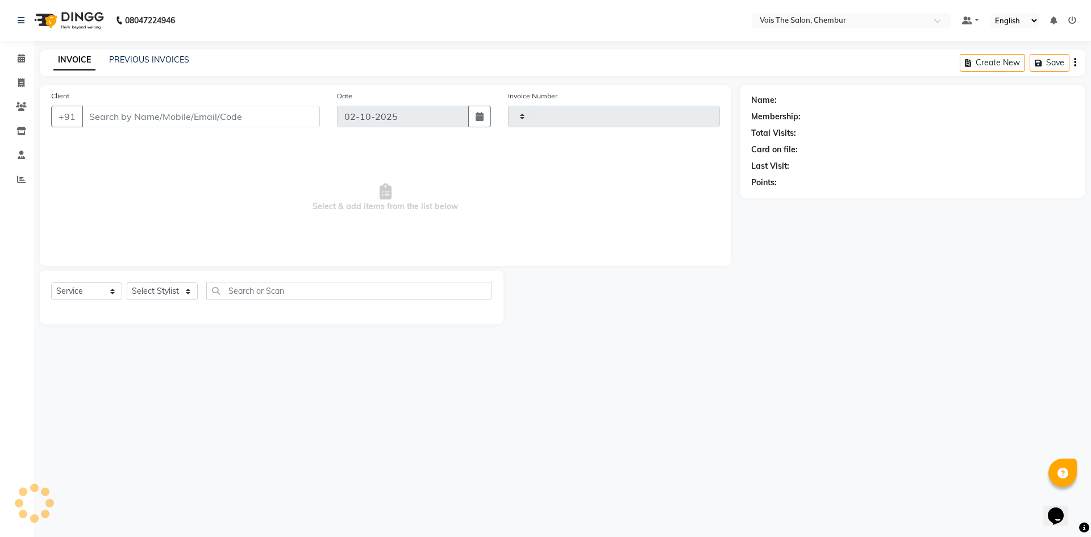
type input "1025"
select select "8261"
type input "8369770991"
select select "79153"
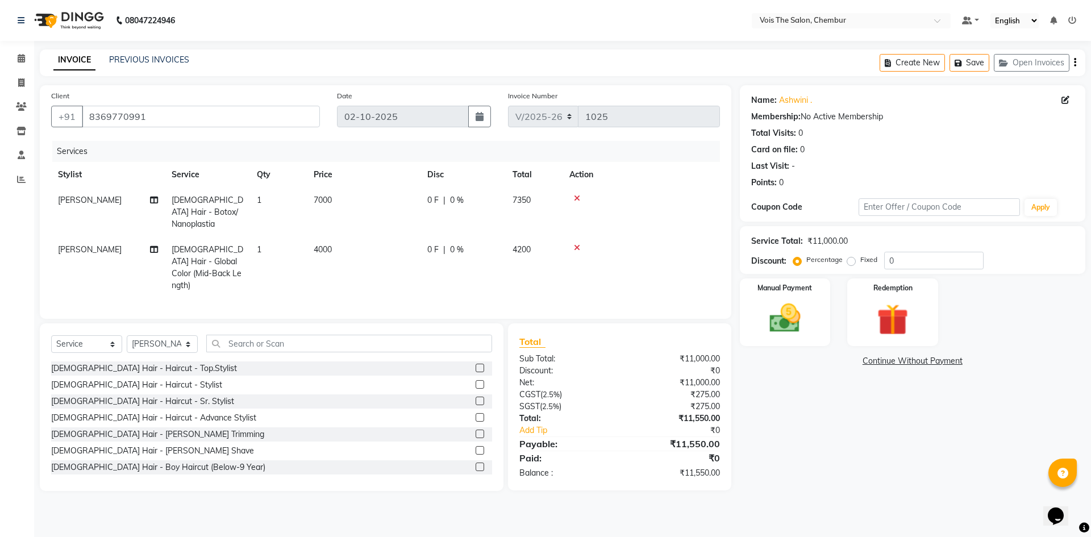
click at [329, 196] on span "7000" at bounding box center [323, 200] width 18 height 10
select select "79153"
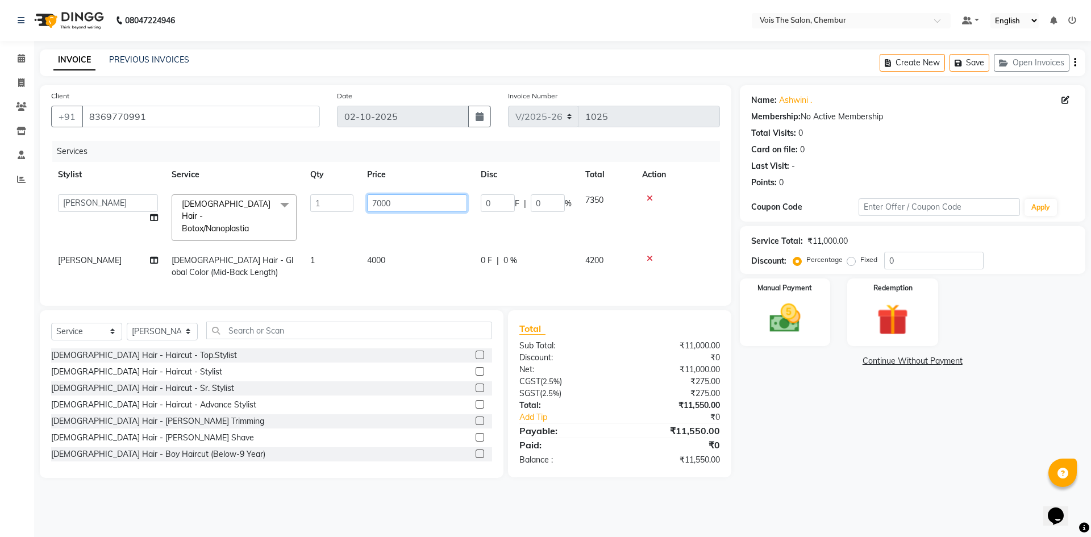
click at [419, 206] on input "7000" at bounding box center [417, 203] width 100 height 18
type input "7"
type input "5000"
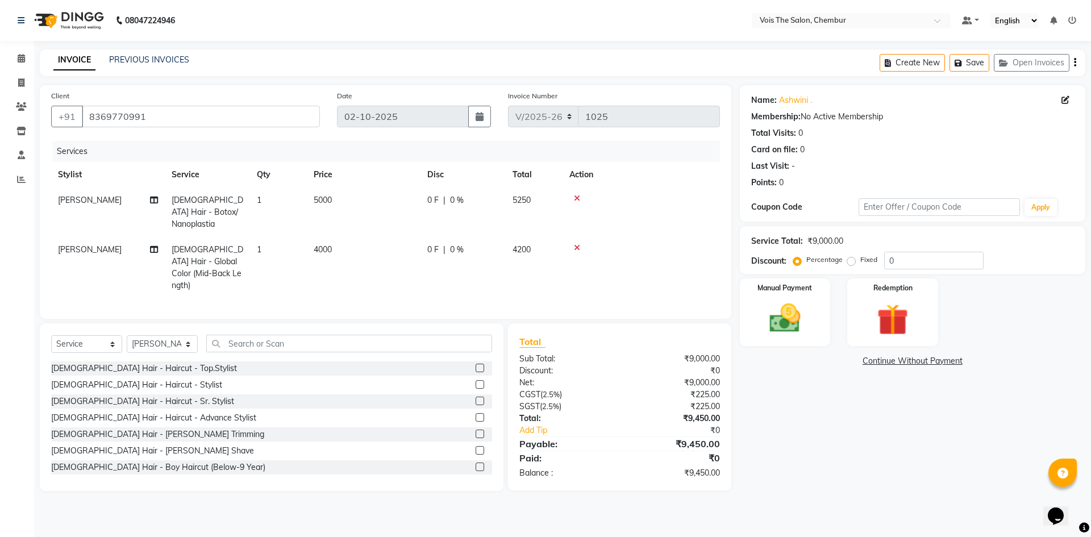
click at [411, 225] on td "5000" at bounding box center [364, 212] width 114 height 49
select select "79153"
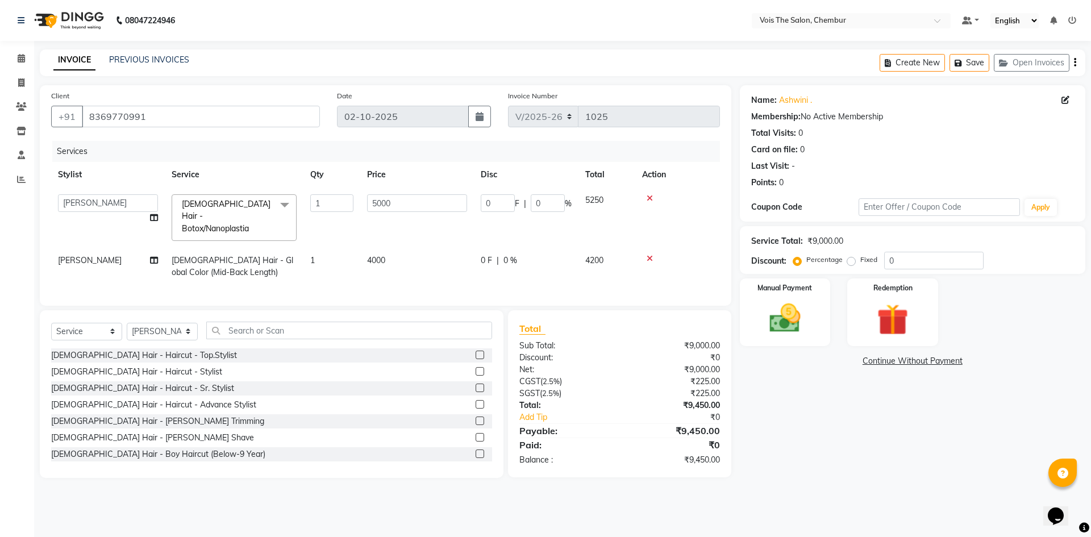
click at [387, 252] on td "4000" at bounding box center [417, 267] width 114 height 38
select select "79153"
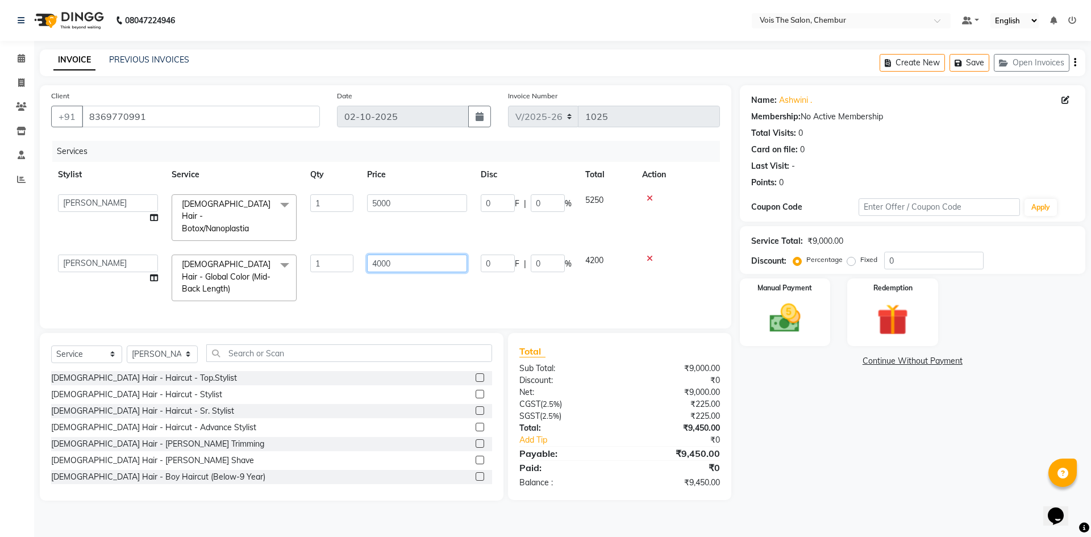
click at [400, 255] on input "4000" at bounding box center [417, 264] width 100 height 18
type input "4"
type input "3000"
click at [343, 281] on div "Services Stylist Service Qty Price Disc Total Action admin BUNTY UKE COUNTER SA…" at bounding box center [385, 229] width 669 height 176
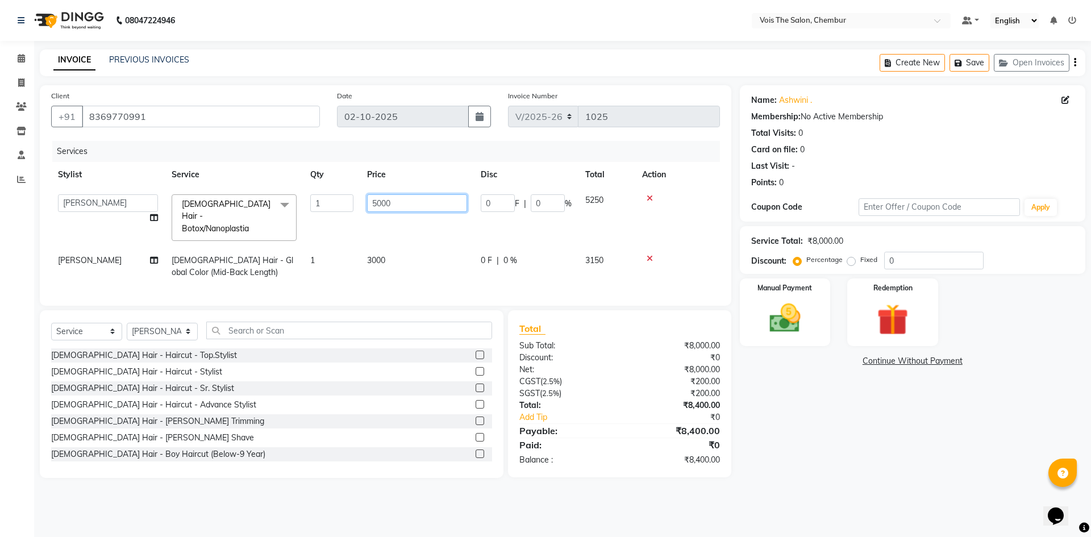
click at [404, 206] on input "5000" at bounding box center [417, 203] width 100 height 18
type input "5"
type input "6000"
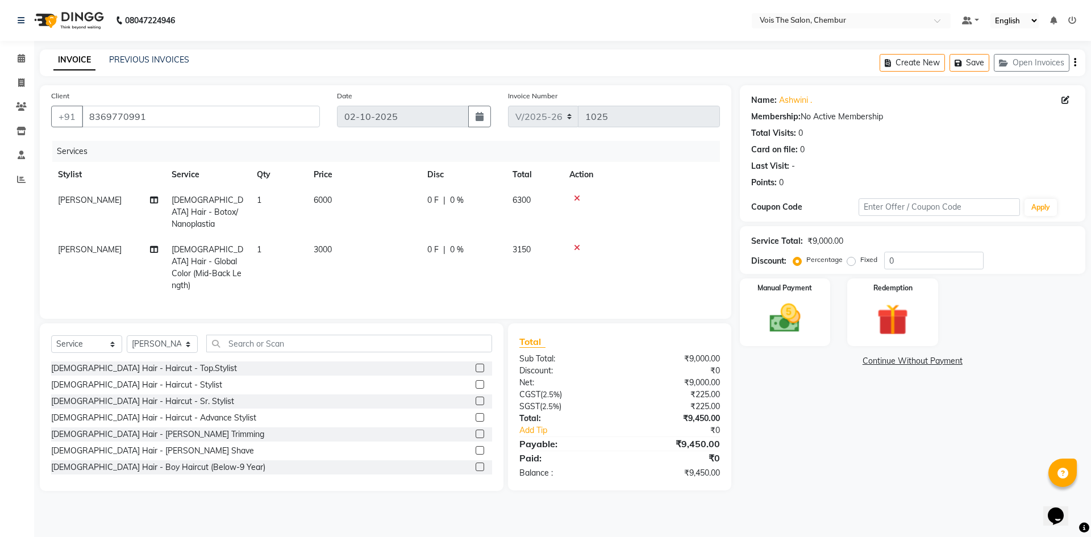
click at [404, 245] on td "3000" at bounding box center [364, 267] width 114 height 61
select select "79153"
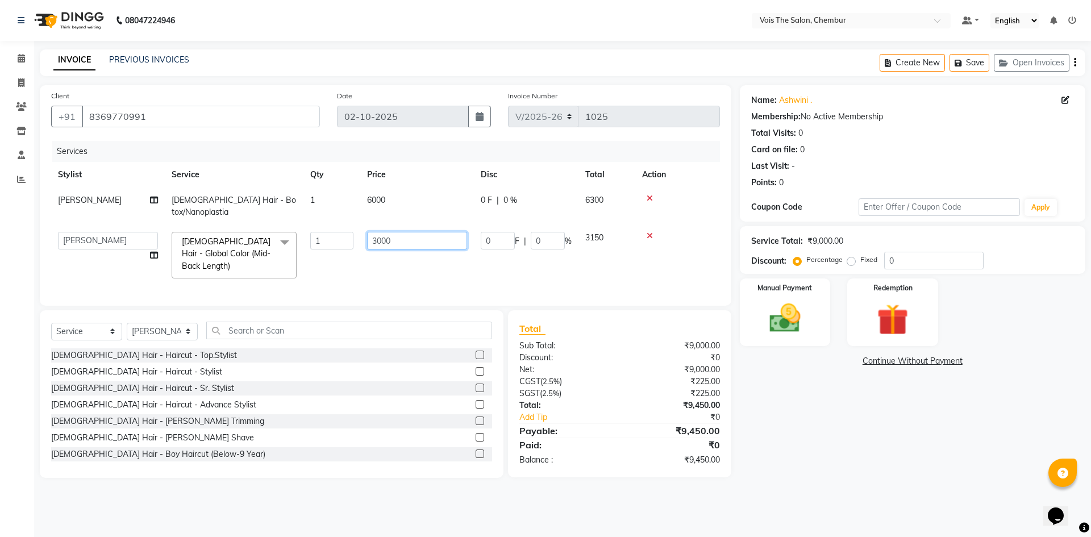
click at [404, 232] on input "3000" at bounding box center [417, 241] width 100 height 18
type input "3"
type input "4000"
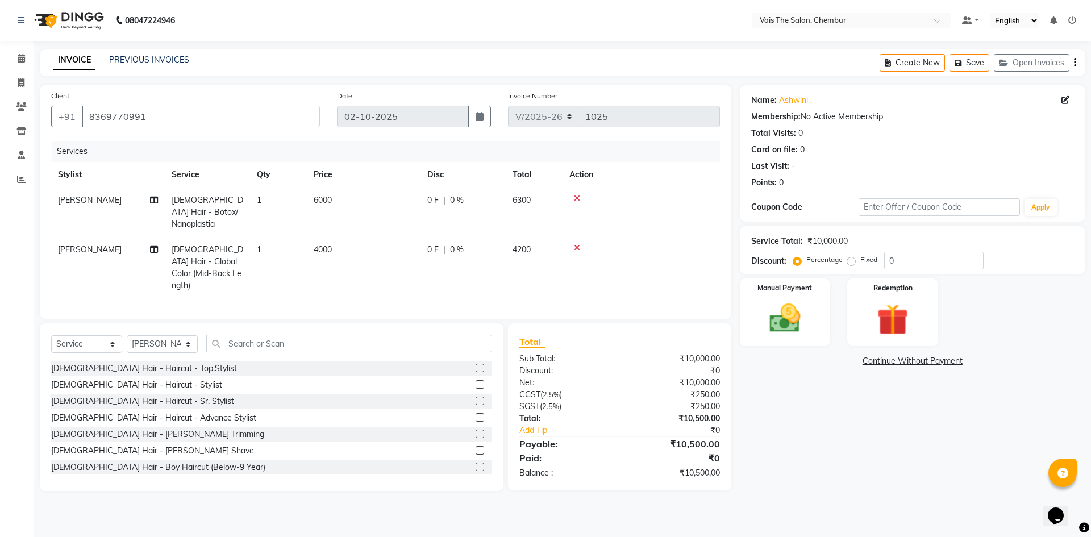
click at [369, 257] on td "4000" at bounding box center [364, 267] width 114 height 61
select select "79153"
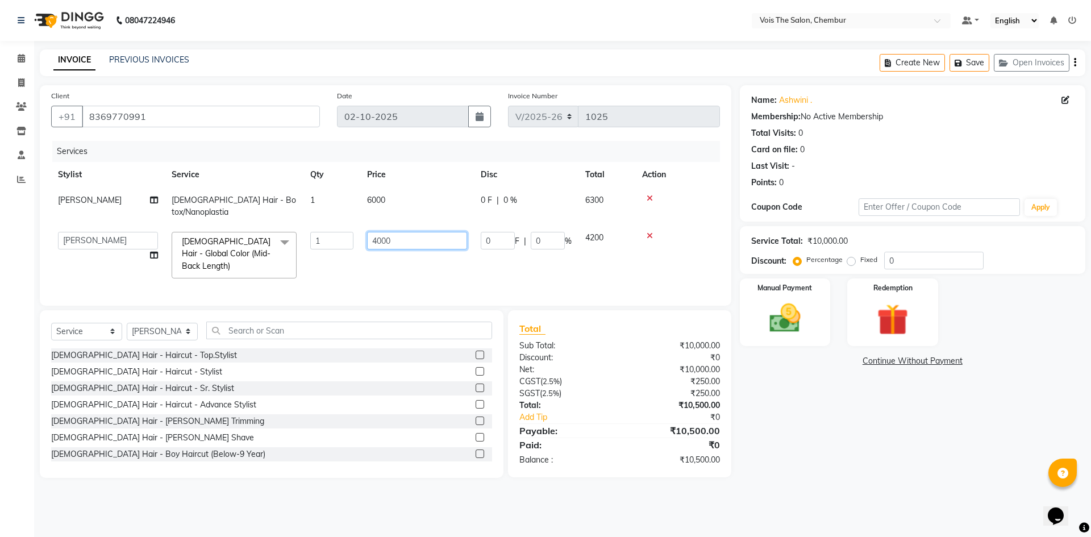
click at [404, 232] on input "4000" at bounding box center [417, 241] width 100 height 18
type input "4"
type input "3000"
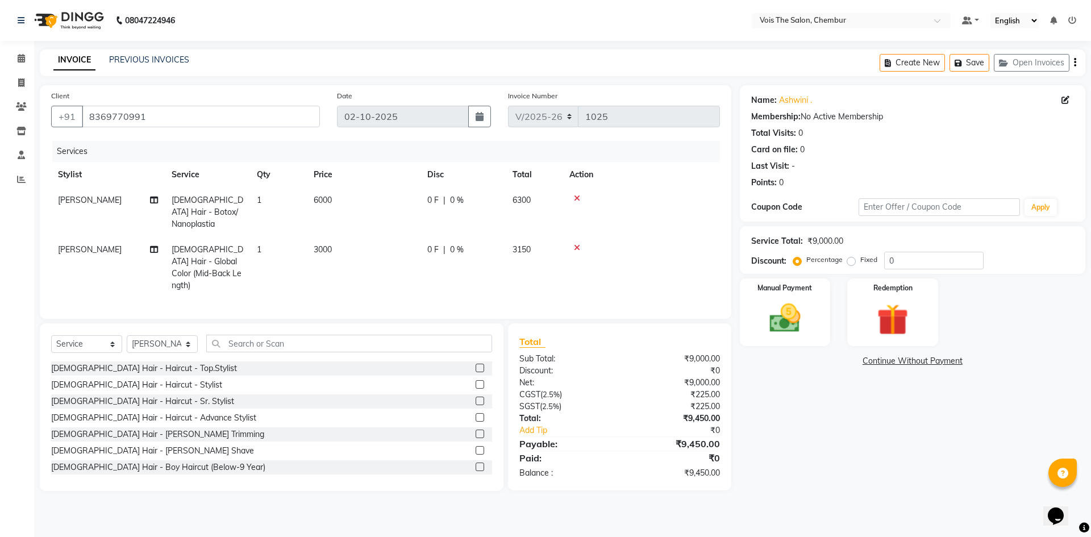
click at [388, 239] on td "3000" at bounding box center [364, 267] width 114 height 61
select select "79153"
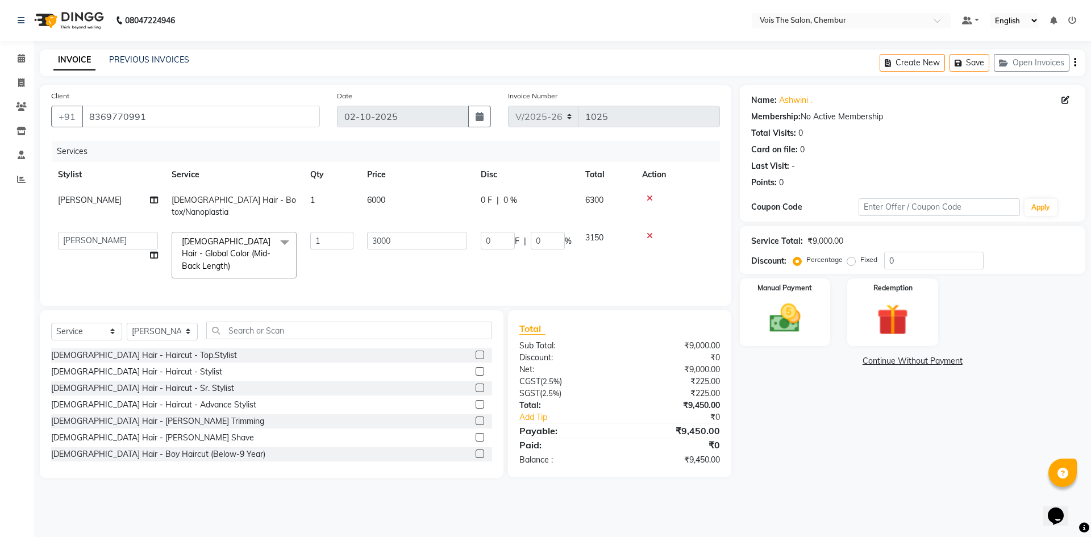
click at [388, 201] on td "6000" at bounding box center [417, 207] width 114 height 38
select select "79153"
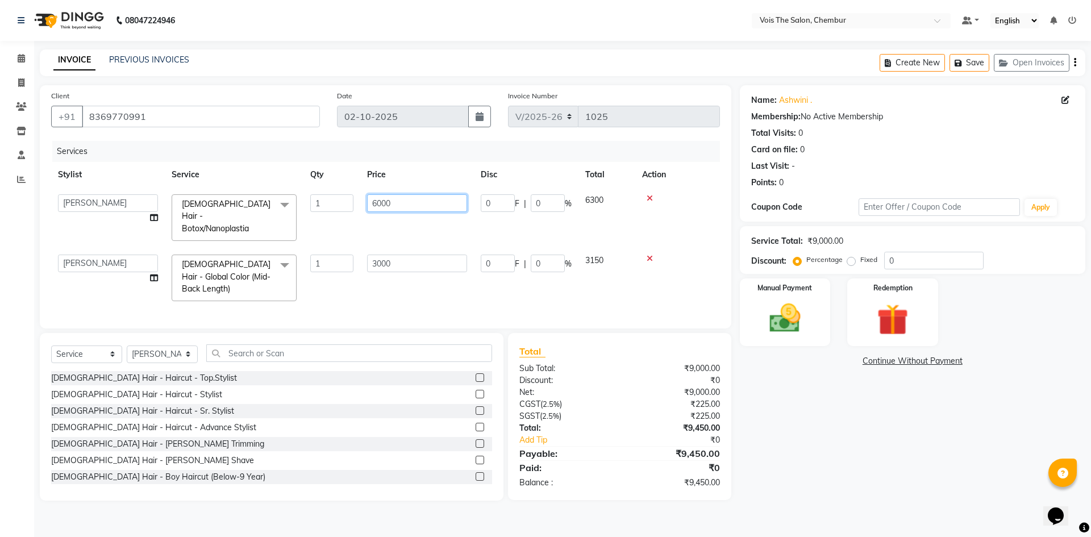
click at [398, 200] on input "6000" at bounding box center [417, 203] width 100 height 18
type input "6"
type input "8000"
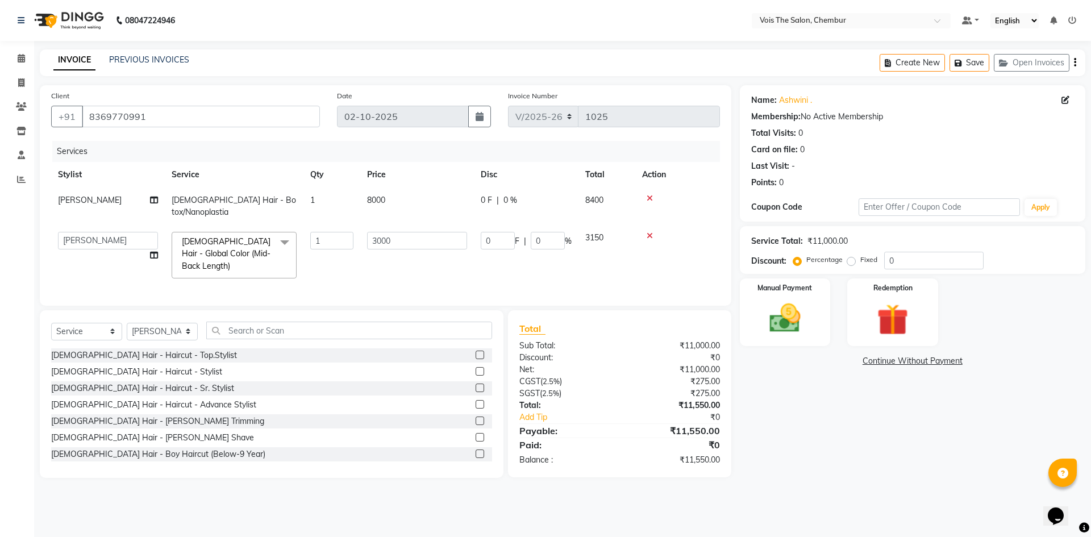
click at [365, 283] on div "Services Stylist Service Qty Price Disc Total Action [PERSON_NAME] [DEMOGRAPHIC…" at bounding box center [385, 217] width 669 height 153
click at [392, 201] on td "8000" at bounding box center [417, 207] width 114 height 38
select select "79153"
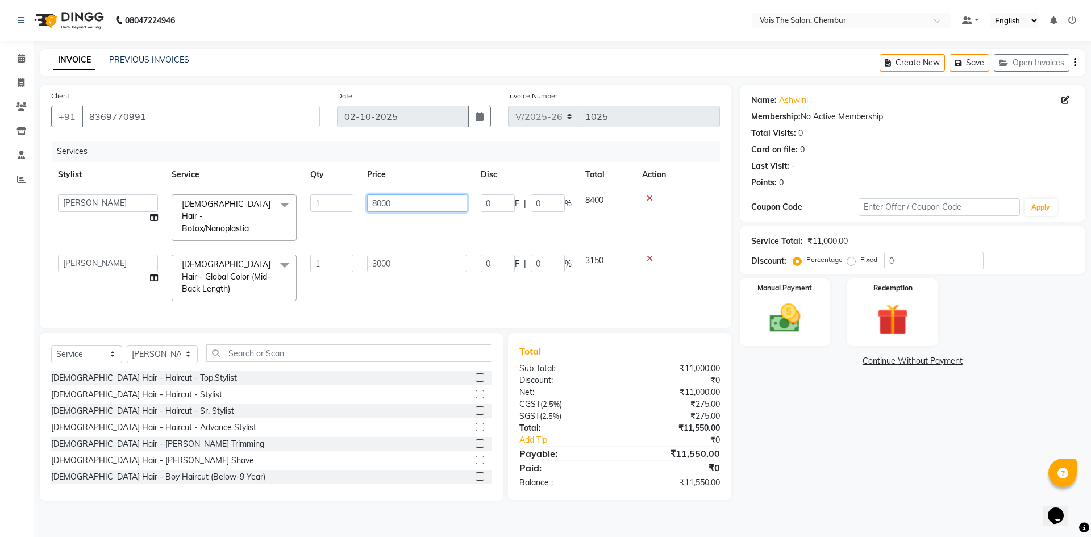
click at [394, 201] on input "8000" at bounding box center [417, 203] width 100 height 18
type input "8"
type input "7500"
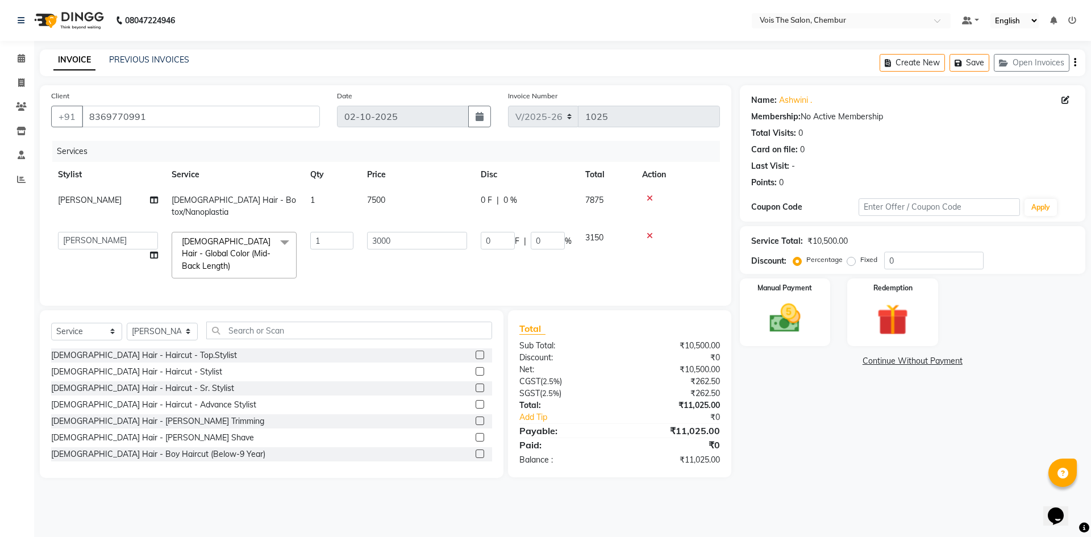
click at [358, 269] on td "1" at bounding box center [332, 255] width 57 height 60
click at [399, 200] on td "7500" at bounding box center [417, 207] width 114 height 38
select select "79153"
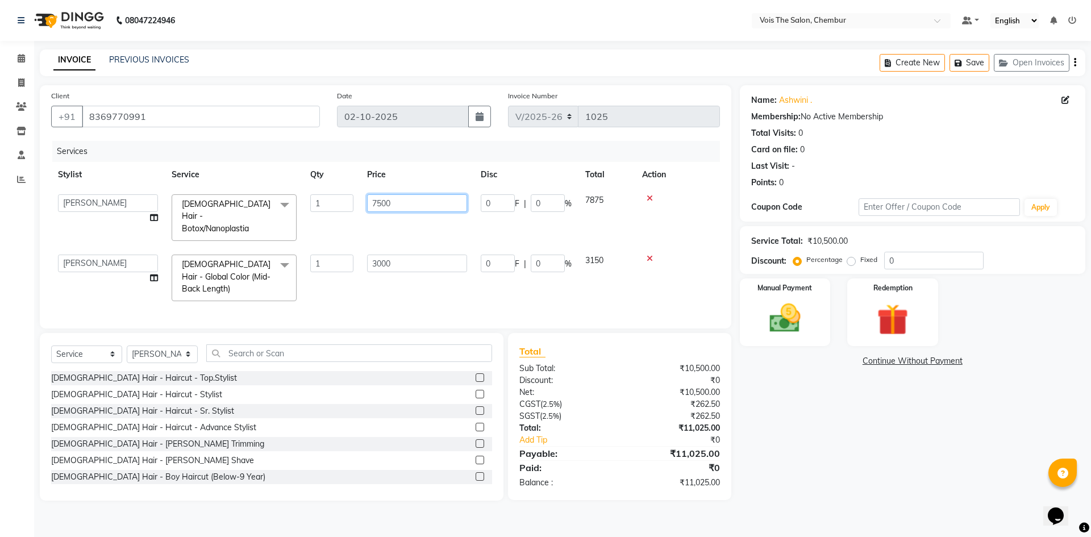
click at [399, 200] on input "7500" at bounding box center [417, 203] width 100 height 18
type input "7440"
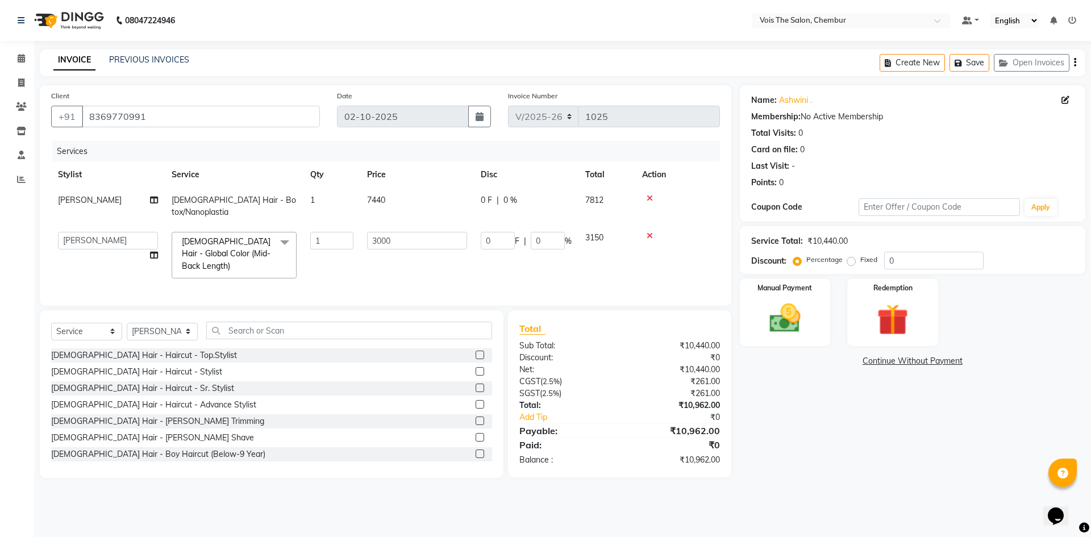
click at [336, 226] on tbody "[PERSON_NAME] [DEMOGRAPHIC_DATA] Hair - Botox/Nanoplastia 1 7440 0 F | 0 % 7812…" at bounding box center [385, 237] width 669 height 98
click at [403, 198] on td "7440" at bounding box center [417, 207] width 114 height 38
select select "79153"
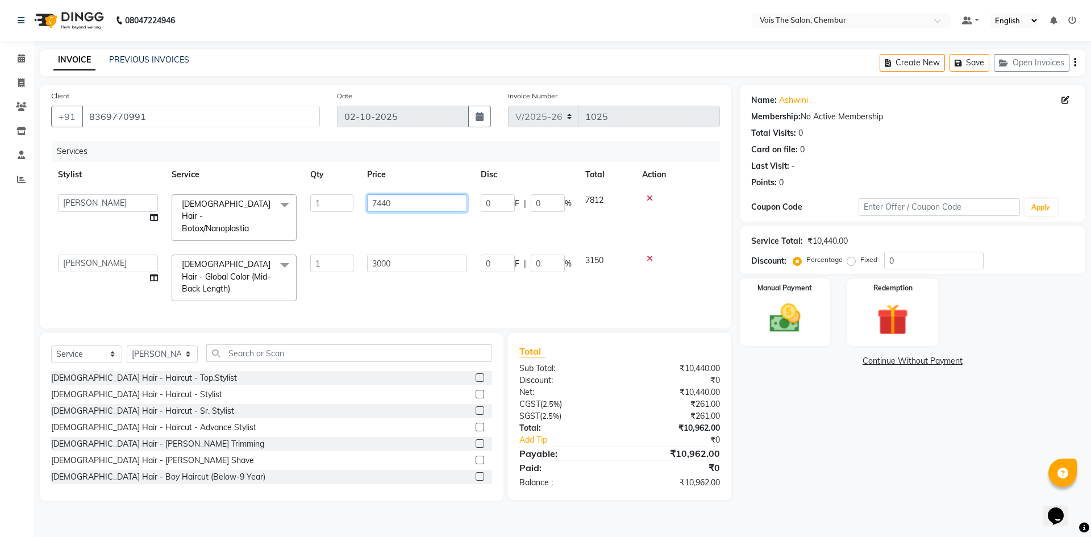
click at [403, 198] on input "7440" at bounding box center [417, 203] width 100 height 18
type input "7444"
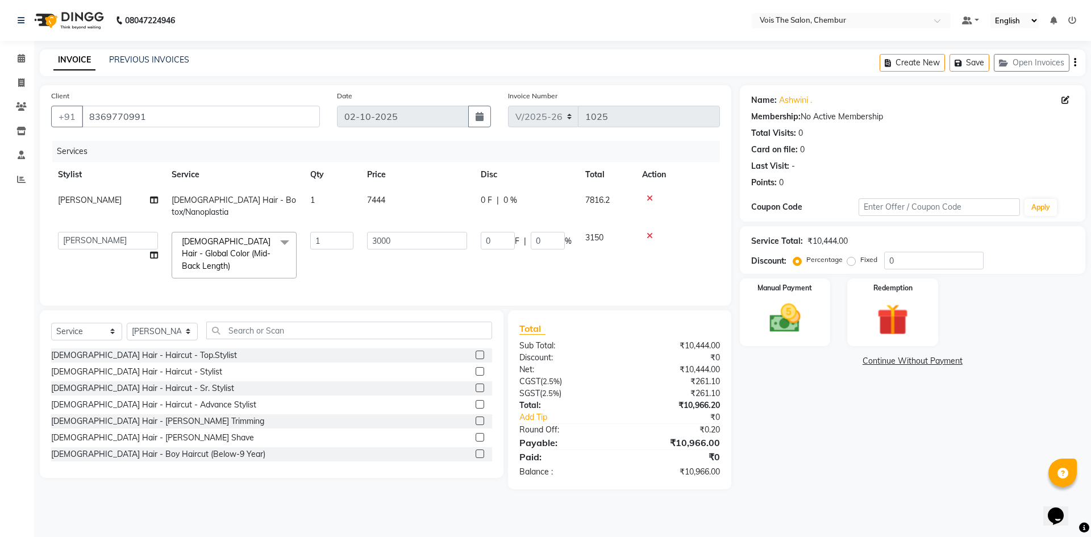
click at [353, 230] on tbody "[PERSON_NAME] [DEMOGRAPHIC_DATA] Hair - Botox/Nanoplastia 1 7444 0 F | 0 % 7816…" at bounding box center [385, 237] width 669 height 98
click at [400, 200] on td "7444" at bounding box center [417, 207] width 114 height 38
select select "79153"
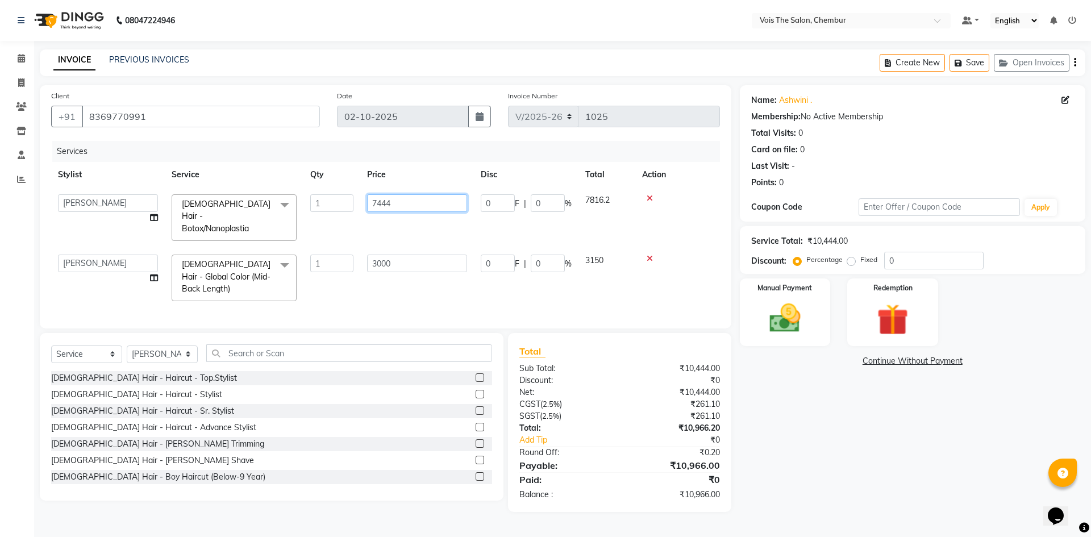
click at [400, 200] on input "7444" at bounding box center [417, 203] width 100 height 18
type input "7447"
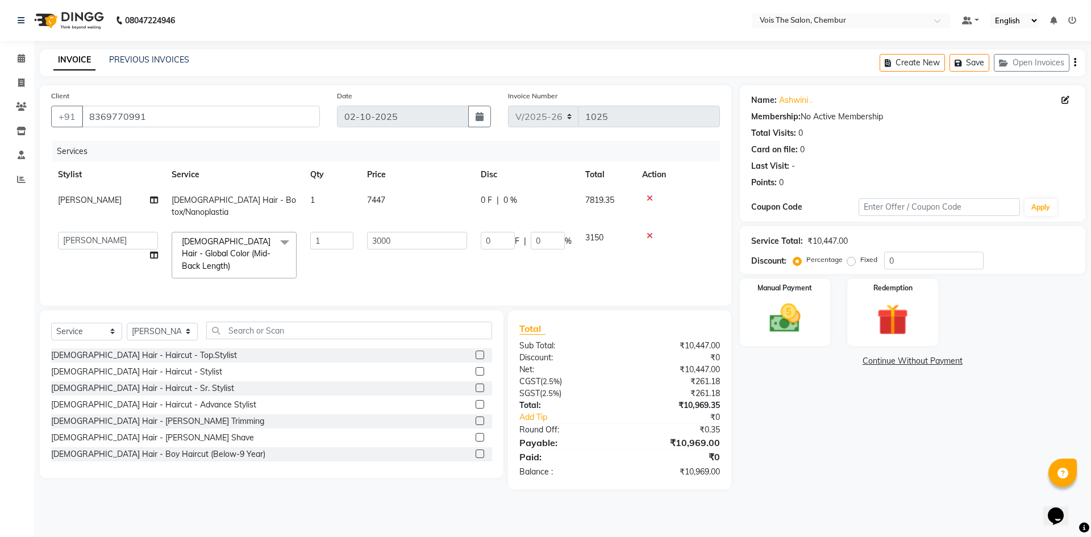
click at [328, 227] on tbody "[PERSON_NAME] [DEMOGRAPHIC_DATA] Hair - Botox/Nanoplastia 1 7447 0 F | 0 % 7819…" at bounding box center [385, 237] width 669 height 98
click at [390, 198] on td "7447" at bounding box center [417, 207] width 114 height 38
select select "79153"
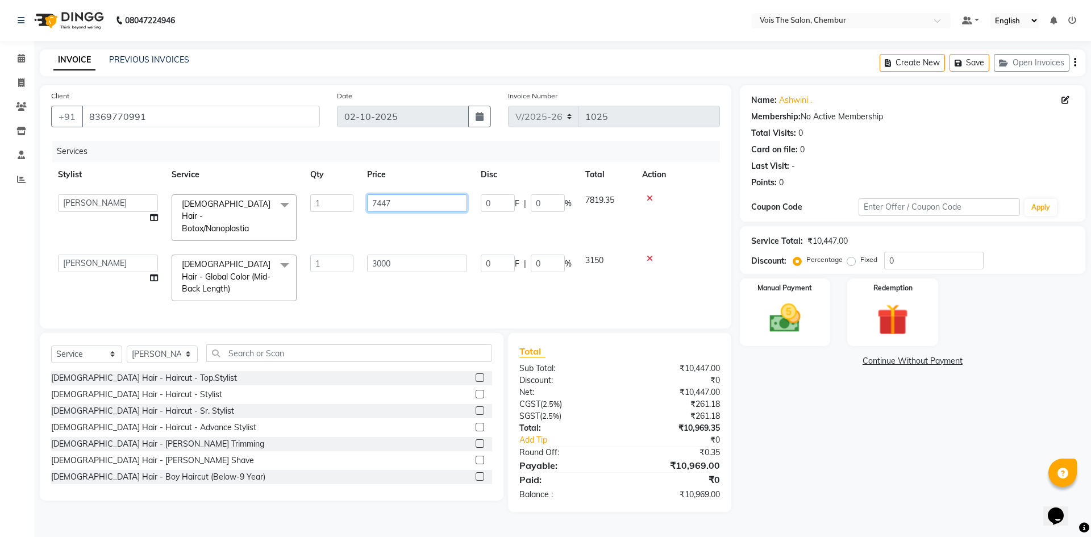
click at [390, 198] on input "7447" at bounding box center [417, 203] width 100 height 18
type input "7437"
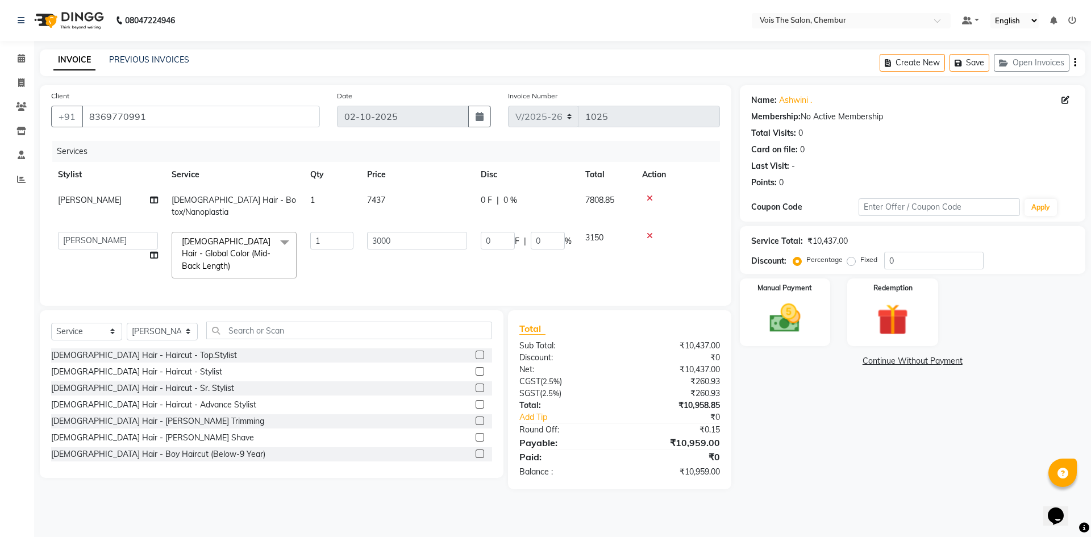
click at [348, 221] on tbody "[PERSON_NAME] [DEMOGRAPHIC_DATA] Hair - Botox/Nanoplastia 1 7437 0 F | 0 % 7808…" at bounding box center [385, 237] width 669 height 98
click at [393, 200] on td "7437" at bounding box center [417, 207] width 114 height 38
select select "79153"
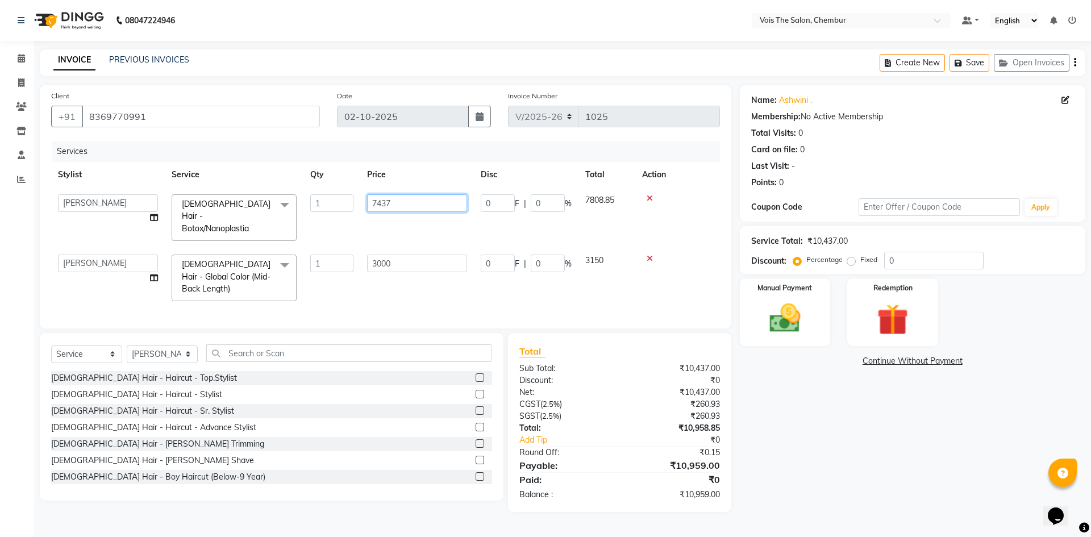
click at [393, 200] on input "7437" at bounding box center [417, 203] width 100 height 18
type input "7440"
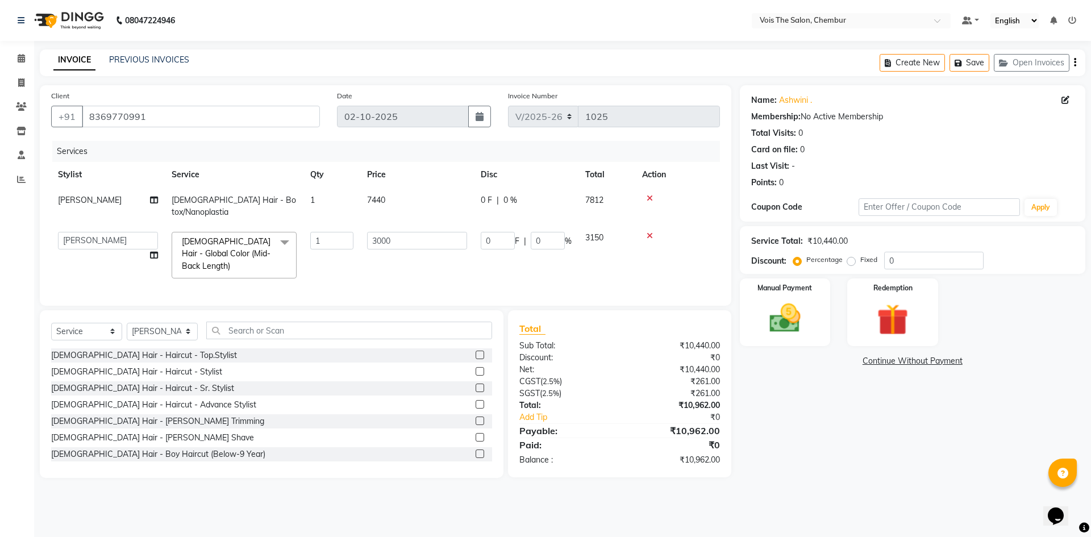
click at [339, 223] on tbody "[PERSON_NAME] [DEMOGRAPHIC_DATA] Hair - Botox/Nanoplastia 1 7440 0 F | 0 % 7812…" at bounding box center [385, 237] width 669 height 98
click at [398, 200] on td "7440" at bounding box center [417, 207] width 114 height 38
select select "79153"
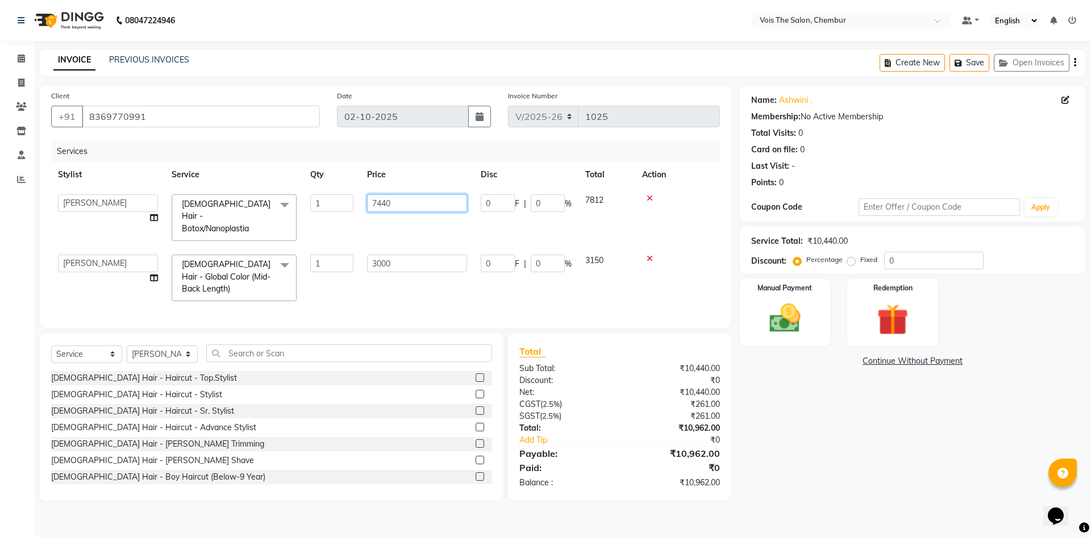
click at [398, 200] on input "7440" at bounding box center [417, 203] width 100 height 18
type input "7500"
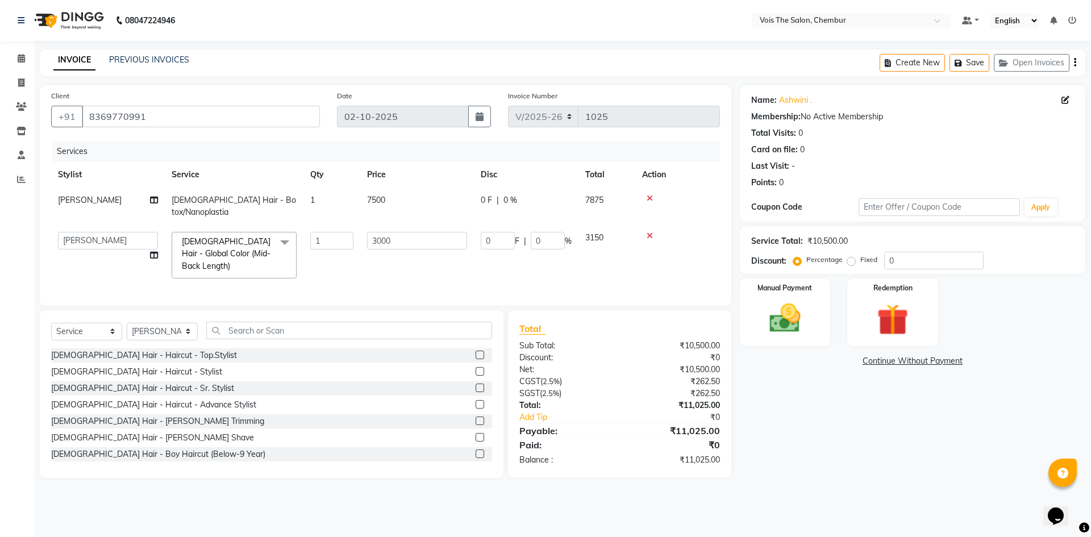
click at [350, 234] on tbody "[PERSON_NAME] [DEMOGRAPHIC_DATA] Hair - Botox/Nanoplastia 1 7500 0 F | 0 % 7875…" at bounding box center [385, 237] width 669 height 98
click at [384, 202] on span "7500" at bounding box center [376, 200] width 18 height 10
select select "79153"
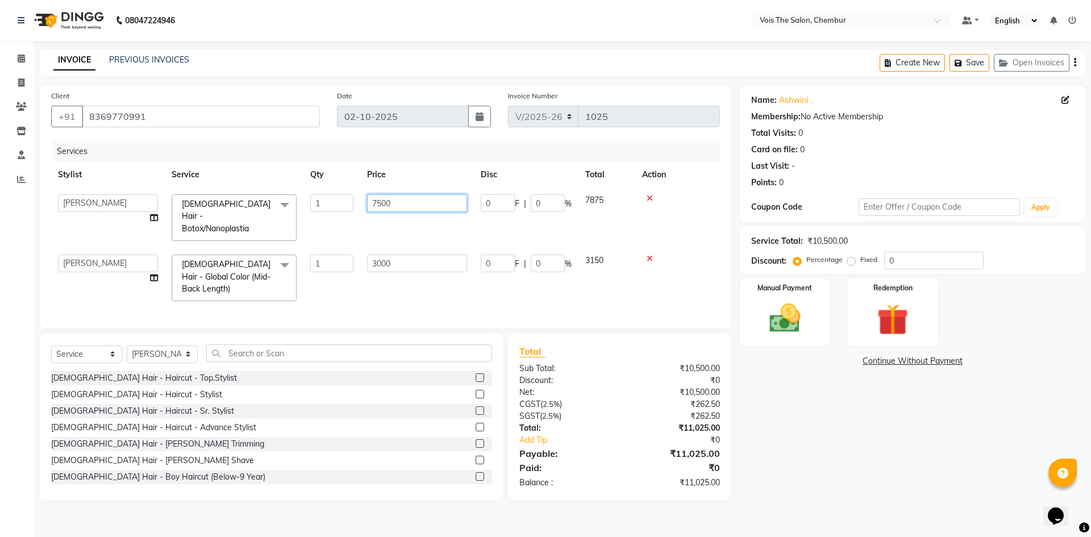
click at [405, 198] on input "7500" at bounding box center [417, 203] width 100 height 18
type input "7475"
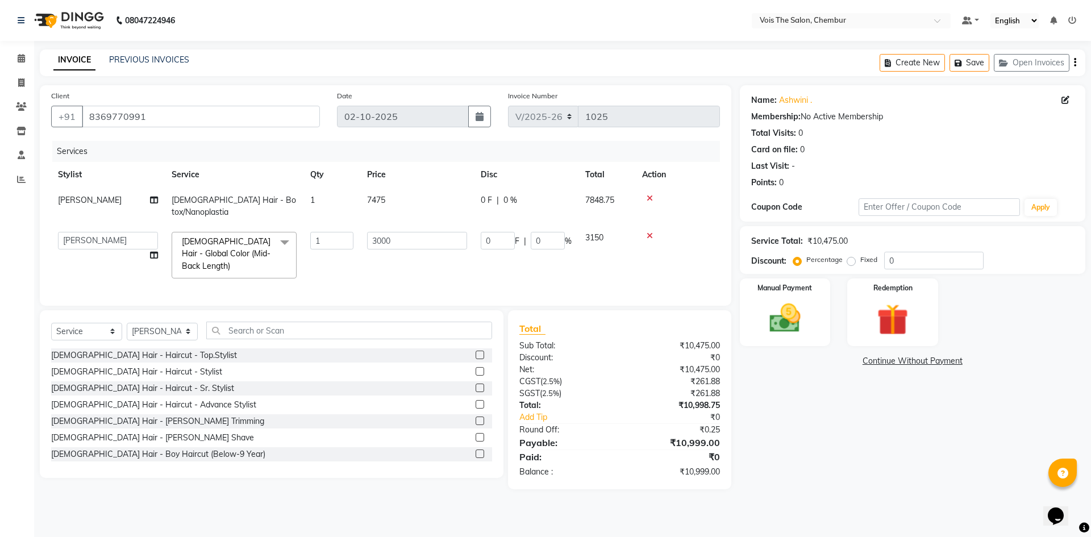
click at [347, 228] on tbody "[PERSON_NAME] [DEMOGRAPHIC_DATA] Hair - Botox/Nanoplastia 1 7475 0 F | 0 % 7848…" at bounding box center [385, 237] width 669 height 98
click at [332, 322] on input "text" at bounding box center [349, 331] width 286 height 18
click at [106, 334] on select "Select Service Product Membership Package Voucher Prepaid Gift Card" at bounding box center [86, 332] width 71 height 18
select select "product"
click at [51, 323] on select "Select Service Product Membership Package Voucher Prepaid Gift Card" at bounding box center [86, 332] width 71 height 18
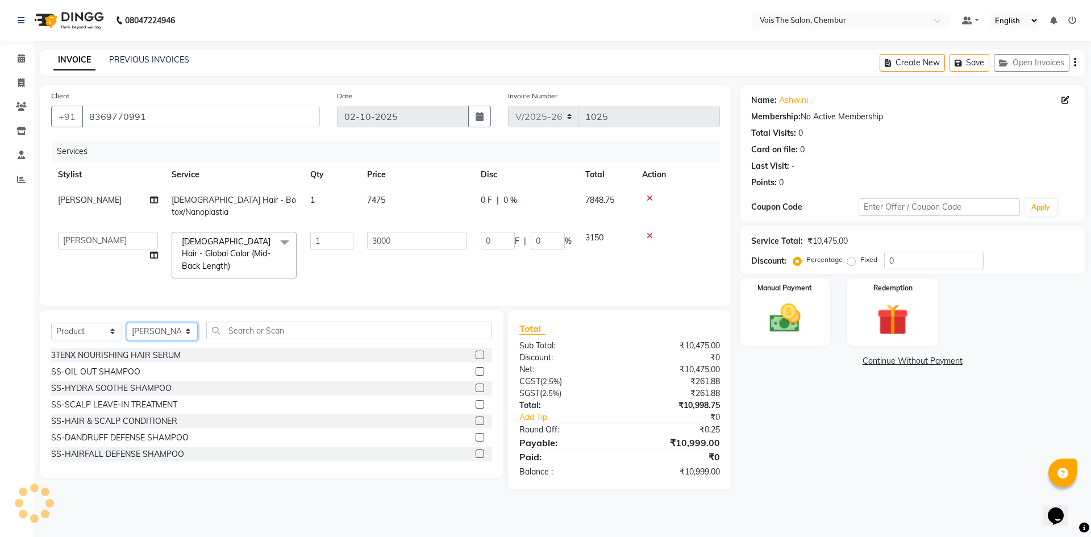
click at [164, 331] on select "Select Stylist admin BUNTY UKE COUNTER SALE GANESH [PERSON_NAME] [PERSON_NAME] …" at bounding box center [162, 332] width 71 height 18
click at [127, 323] on select "Select Stylist admin BUNTY UKE COUNTER SALE GANESH [PERSON_NAME] [PERSON_NAME] …" at bounding box center [162, 332] width 71 height 18
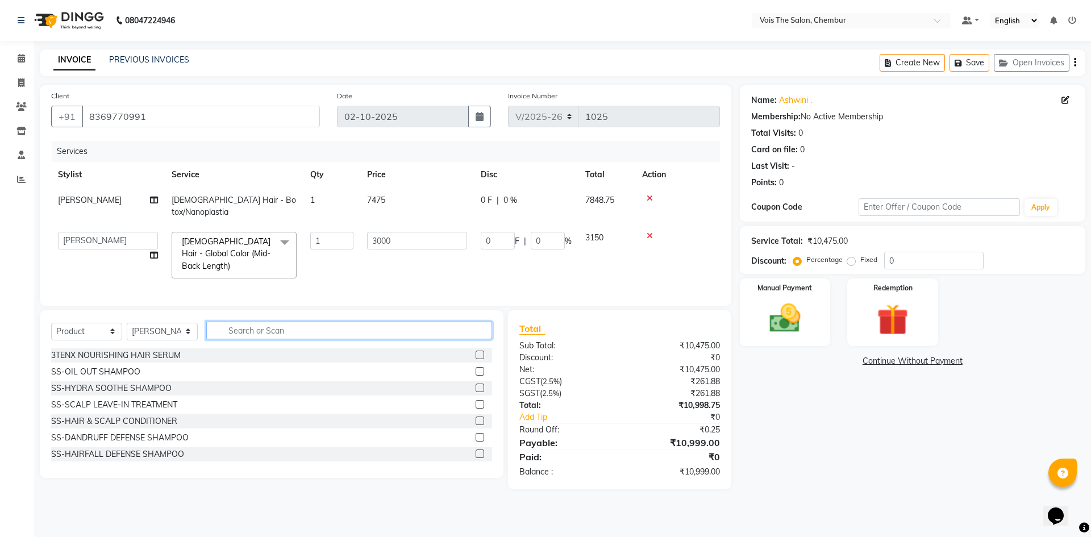
click at [260, 329] on input "text" at bounding box center [349, 331] width 286 height 18
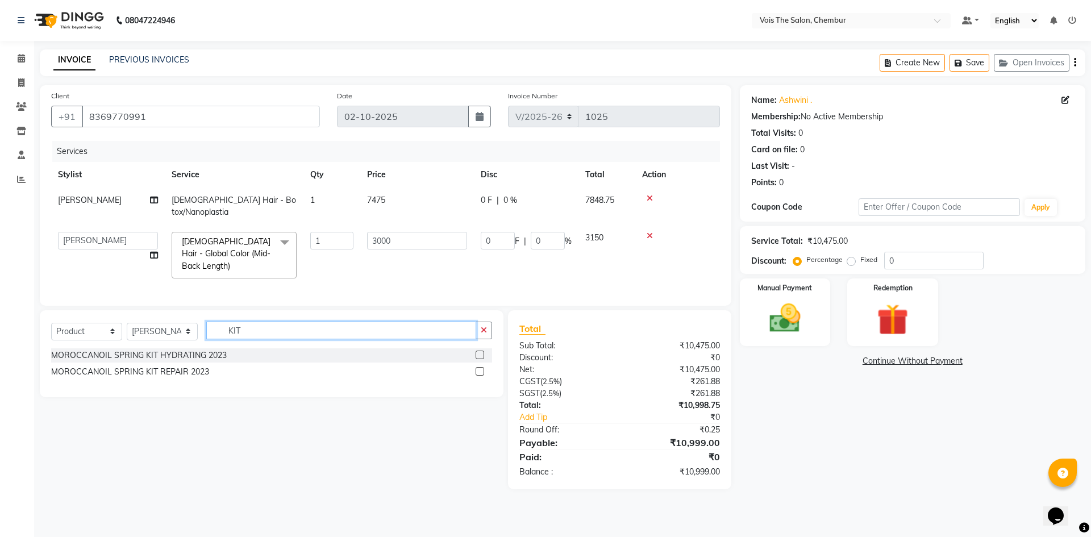
type input "KIT"
click at [481, 369] on label at bounding box center [480, 371] width 9 height 9
click at [481, 369] on input "checkbox" at bounding box center [479, 371] width 7 height 7
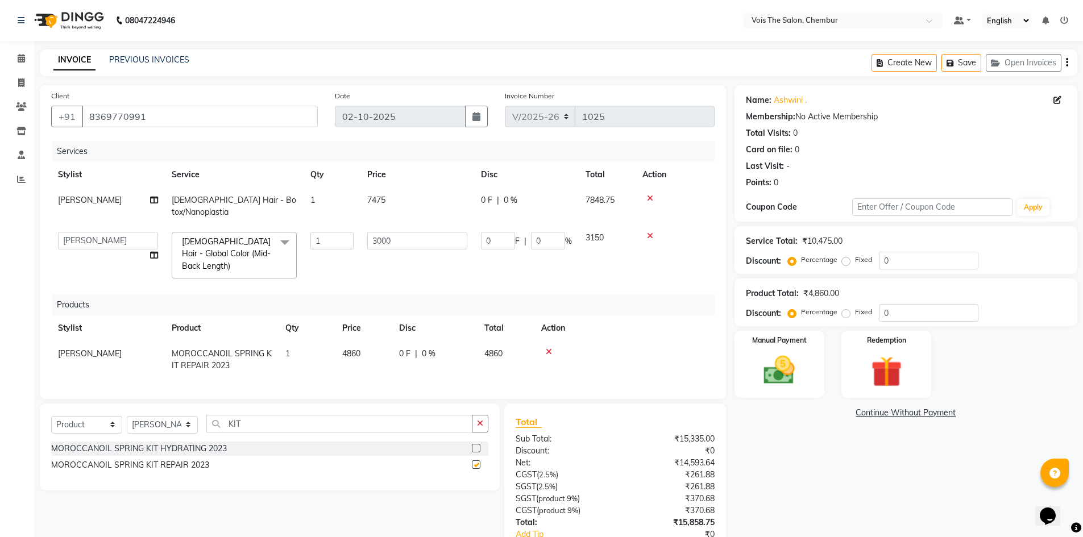
checkbox input "false"
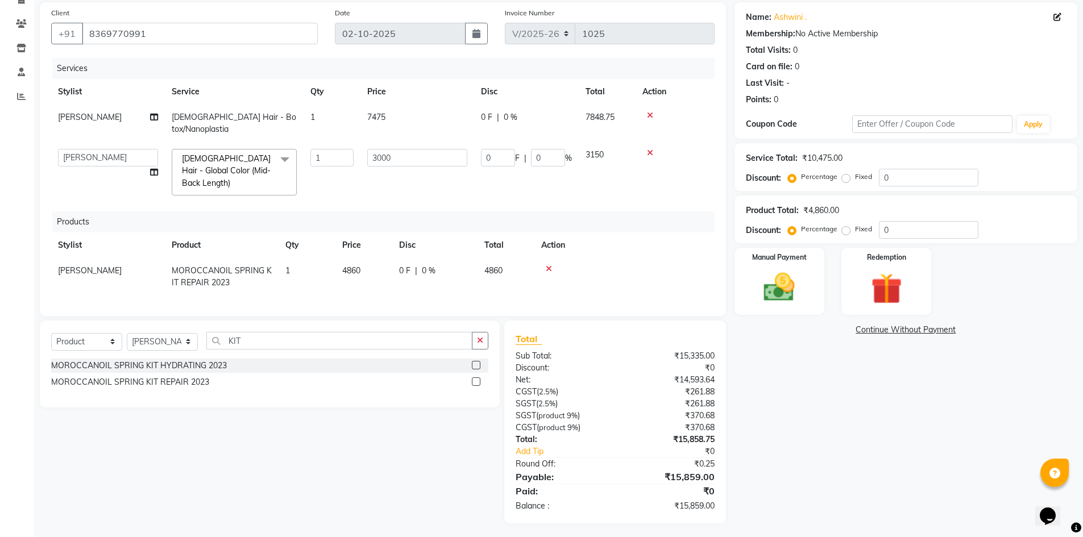
click at [855, 231] on label "Fixed" at bounding box center [863, 229] width 17 height 10
click at [848, 231] on input "Fixed" at bounding box center [848, 229] width 8 height 8
radio input "true"
click at [910, 234] on input "0" at bounding box center [928, 230] width 99 height 18
type input "759"
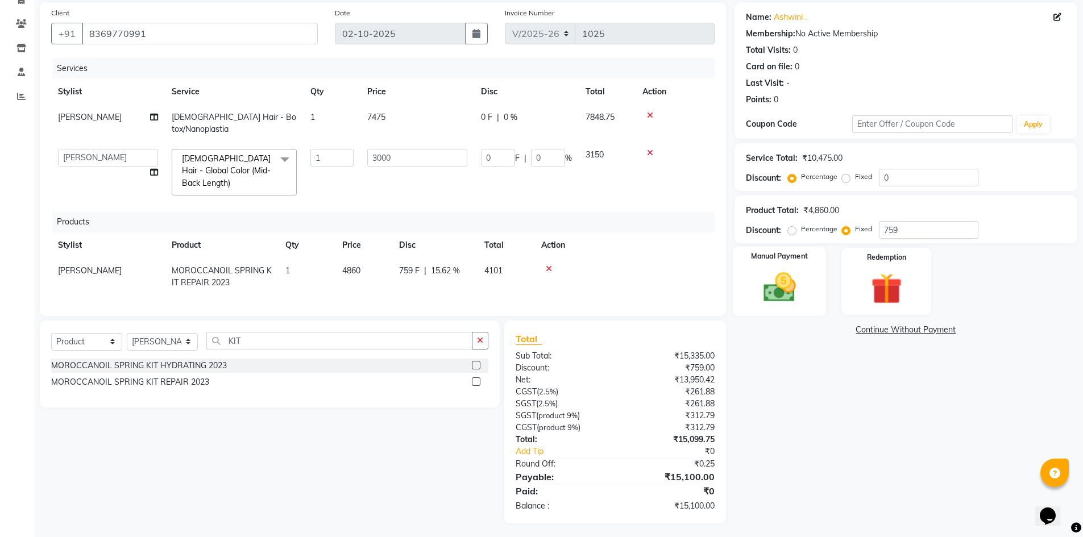
click at [780, 296] on img at bounding box center [779, 287] width 52 height 37
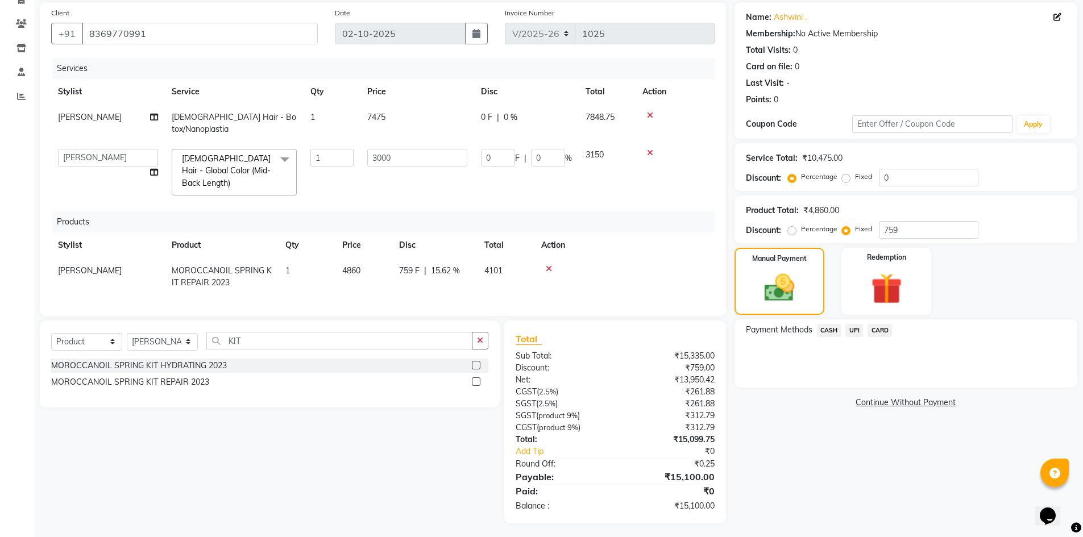
click at [855, 331] on span "UPI" at bounding box center [854, 330] width 18 height 13
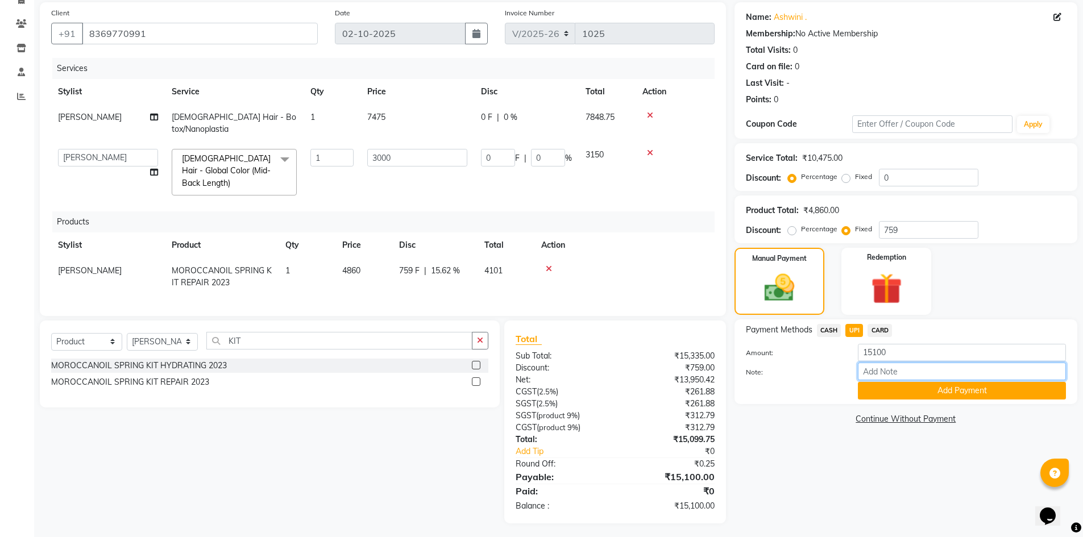
click at [874, 375] on input "Note:" at bounding box center [962, 372] width 208 height 18
type input "UPI"
click at [924, 393] on button "Add Payment" at bounding box center [962, 391] width 208 height 18
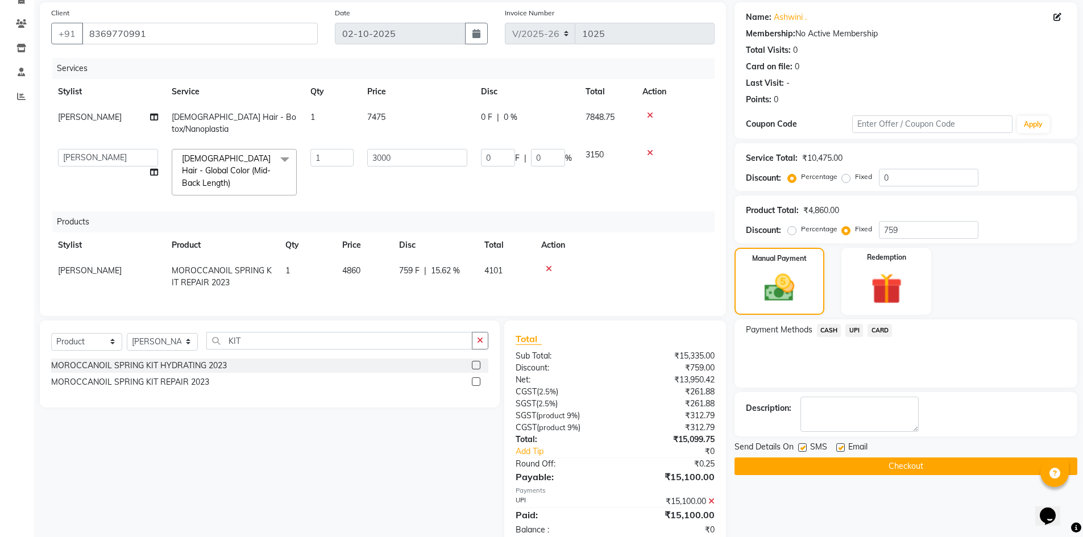
scroll to position [107, 0]
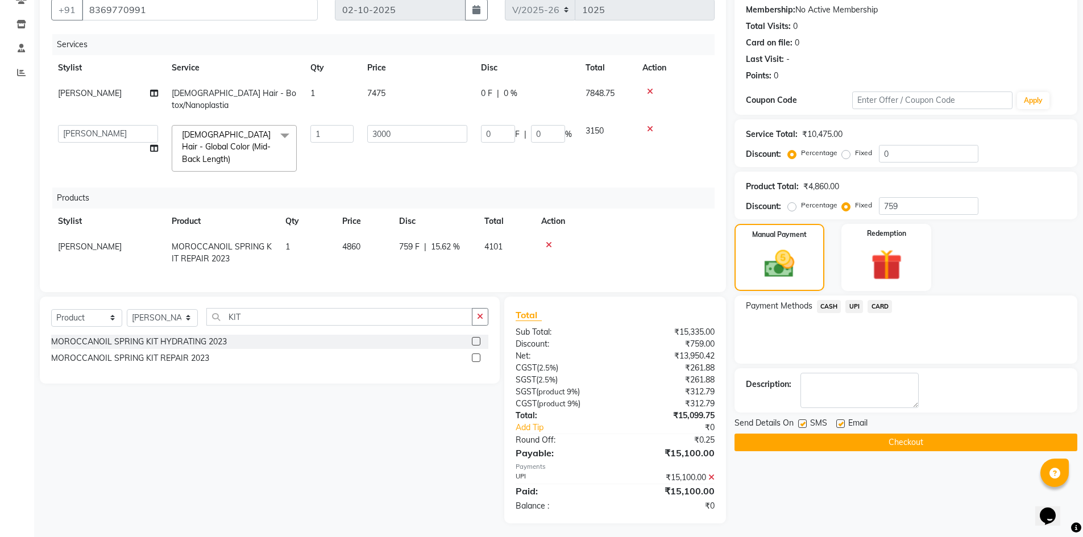
click at [809, 447] on button "Checkout" at bounding box center [905, 443] width 343 height 18
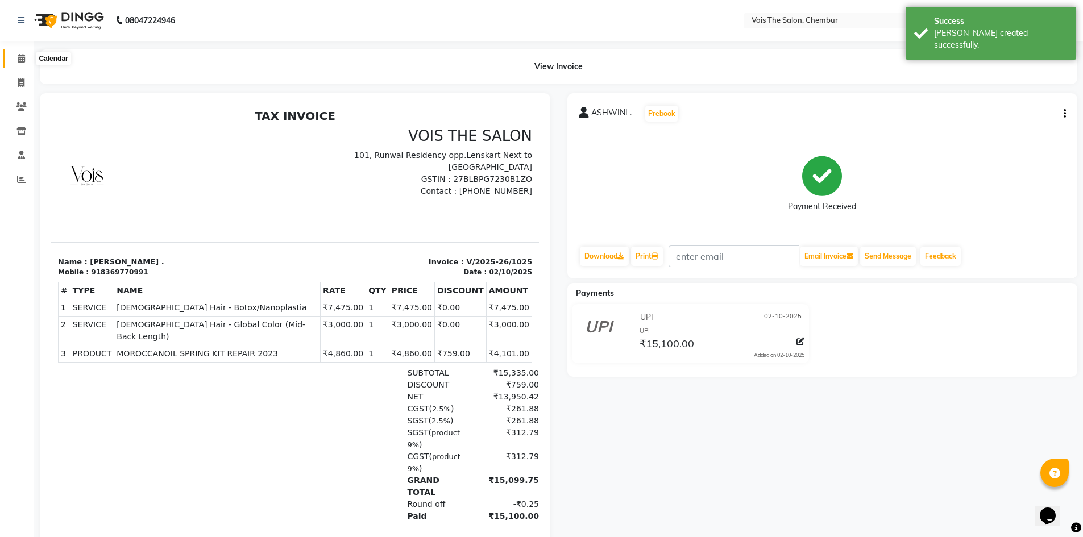
click at [23, 60] on icon at bounding box center [21, 58] width 7 height 9
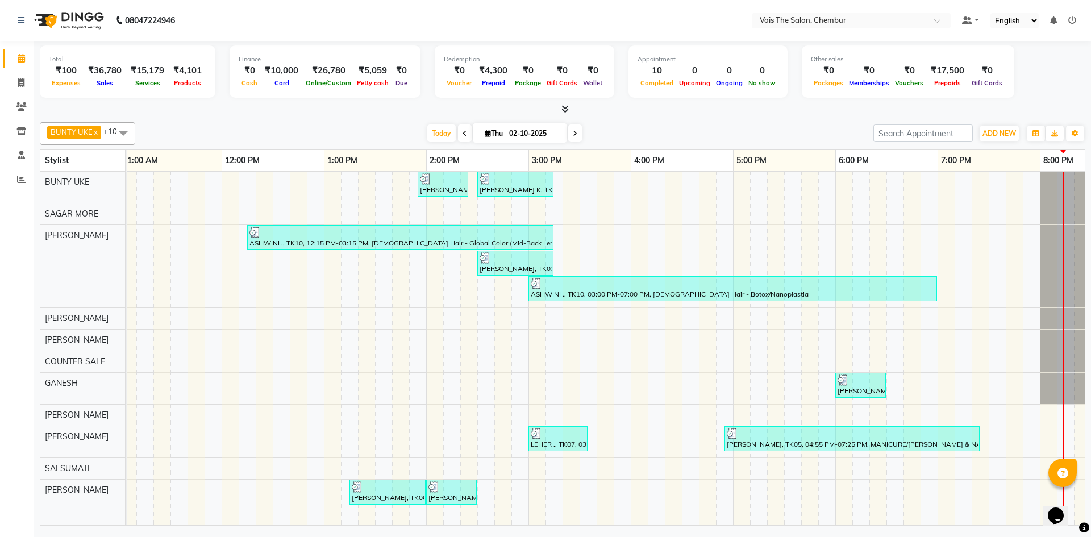
scroll to position [0, 315]
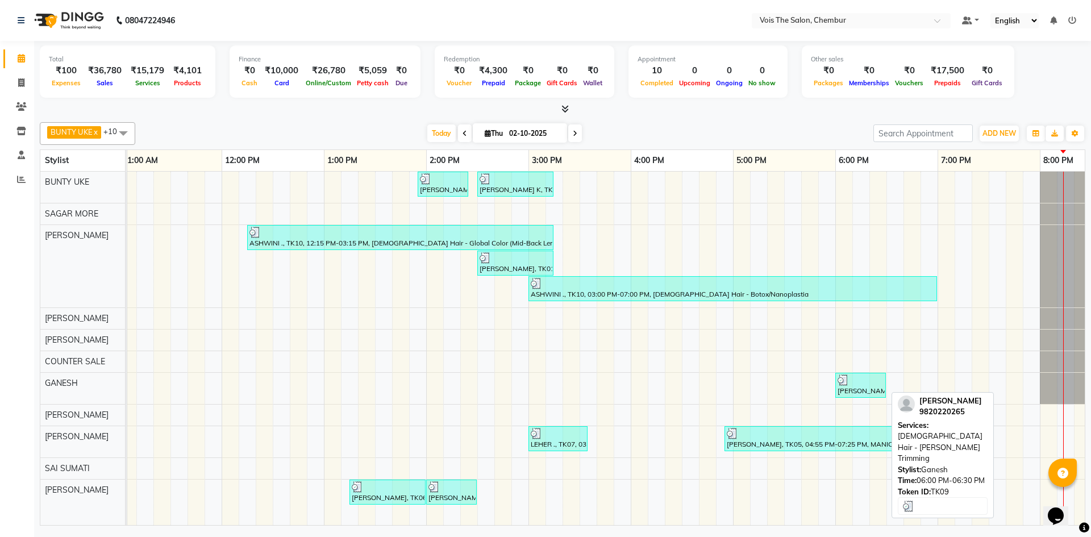
click at [866, 389] on div "[PERSON_NAME], TK09, 06:00 PM-06:30 PM, [DEMOGRAPHIC_DATA] Hair - [PERSON_NAME]…" at bounding box center [861, 386] width 48 height 22
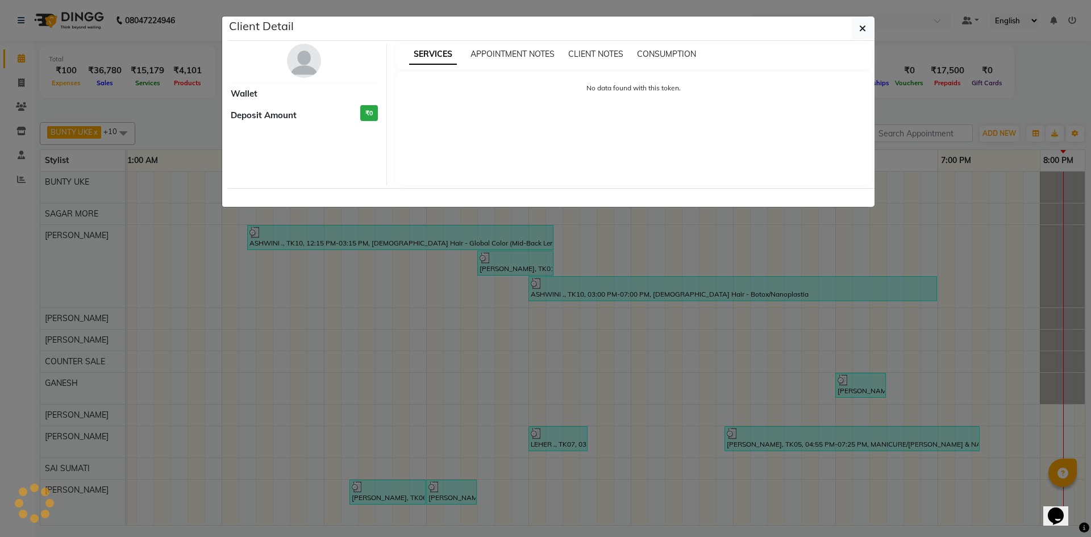
select select "3"
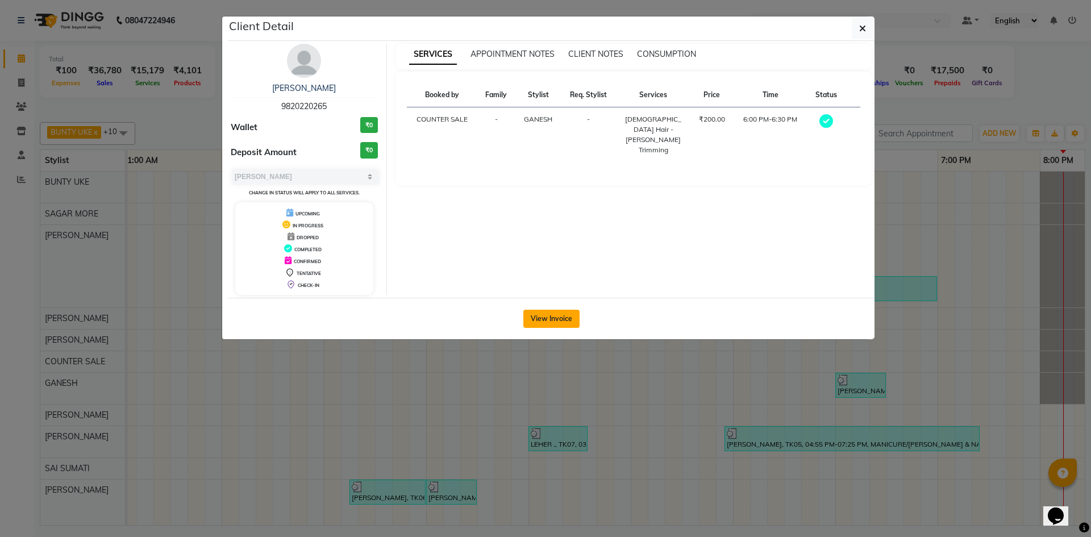
click at [532, 320] on button "View Invoice" at bounding box center [551, 319] width 56 height 18
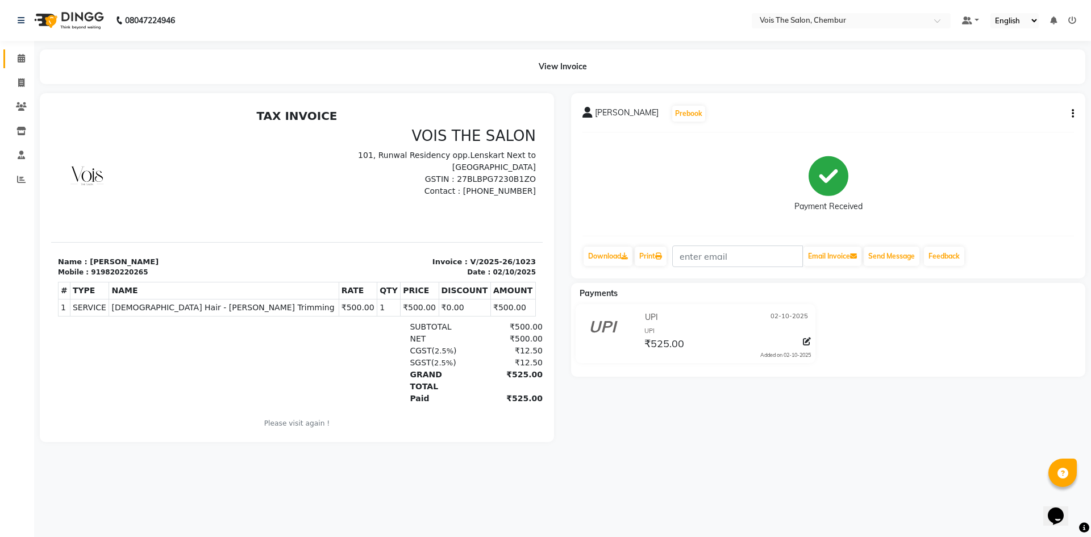
scroll to position [9, 0]
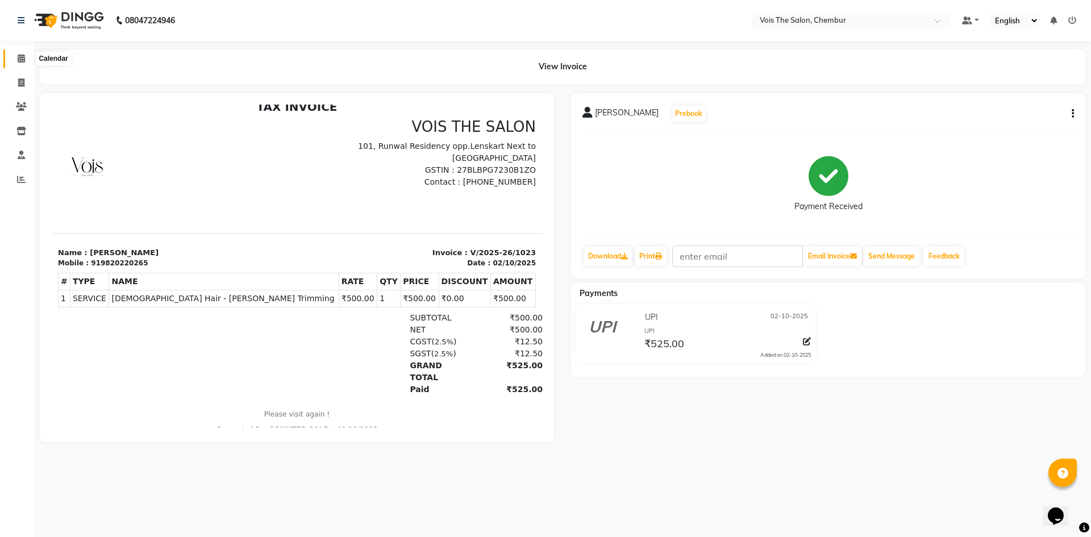
click at [20, 59] on icon at bounding box center [21, 58] width 7 height 9
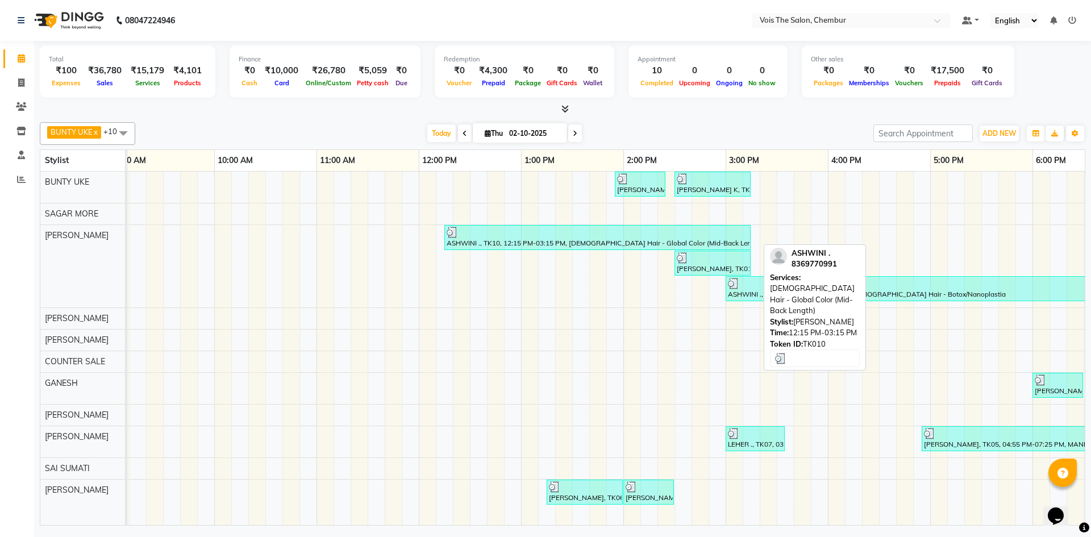
scroll to position [0, 123]
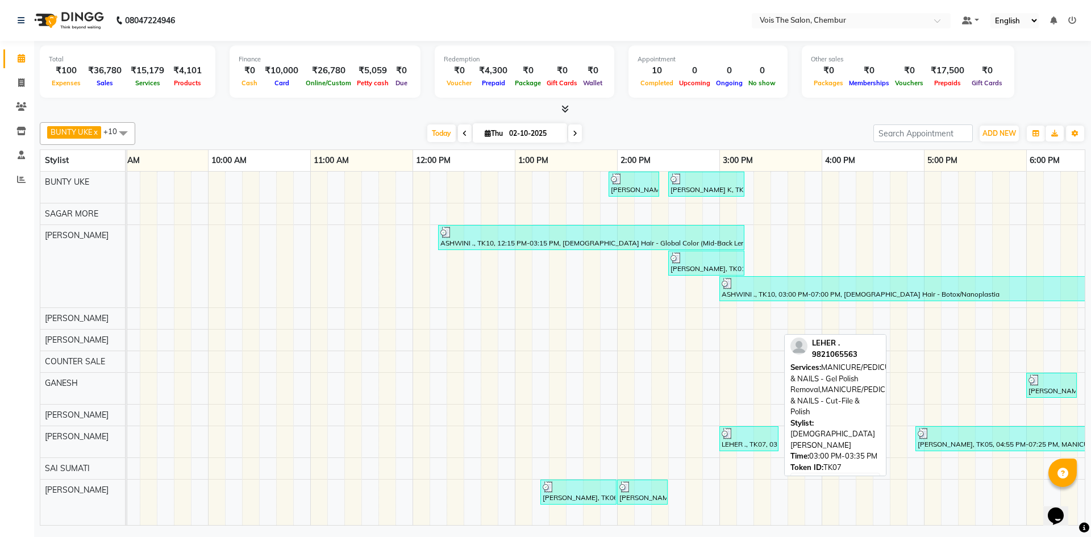
click at [743, 447] on div "LEHER ., TK07, 03:00 PM-03:35 PM, MANICURE/PEDICURE & NAILS - Gel Polish Remova…" at bounding box center [749, 439] width 57 height 22
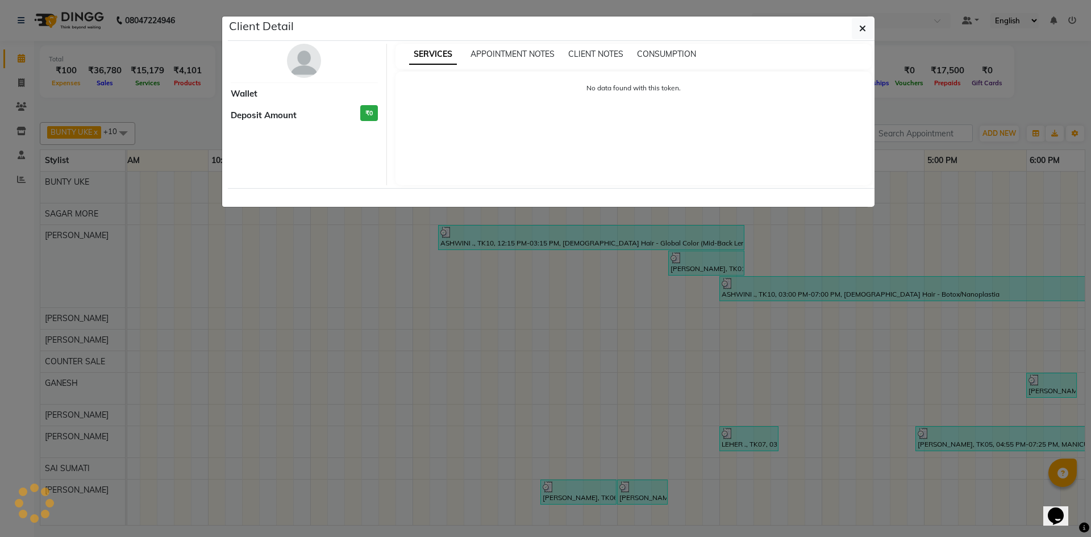
select select "3"
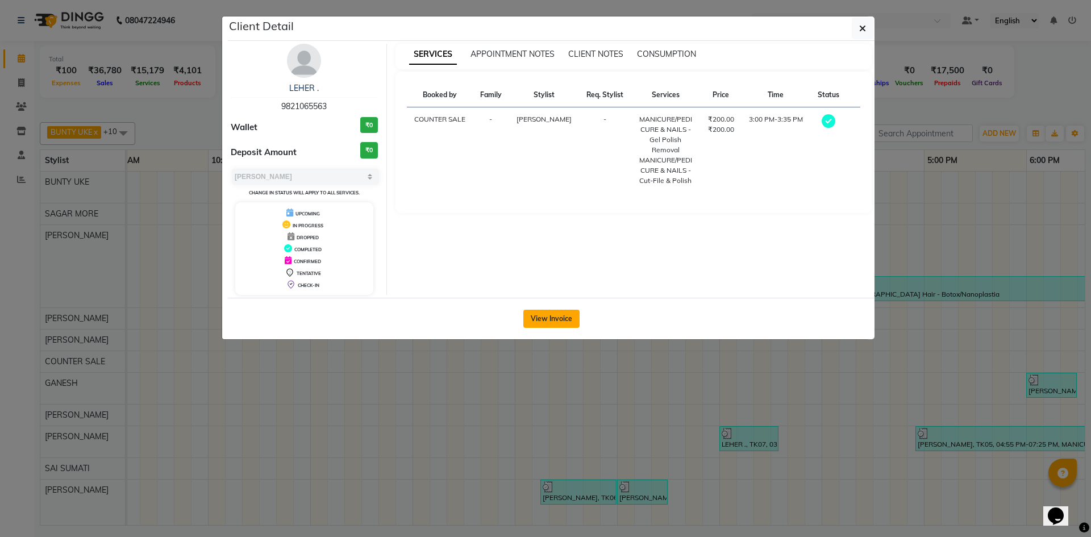
click at [567, 318] on button "View Invoice" at bounding box center [551, 319] width 56 height 18
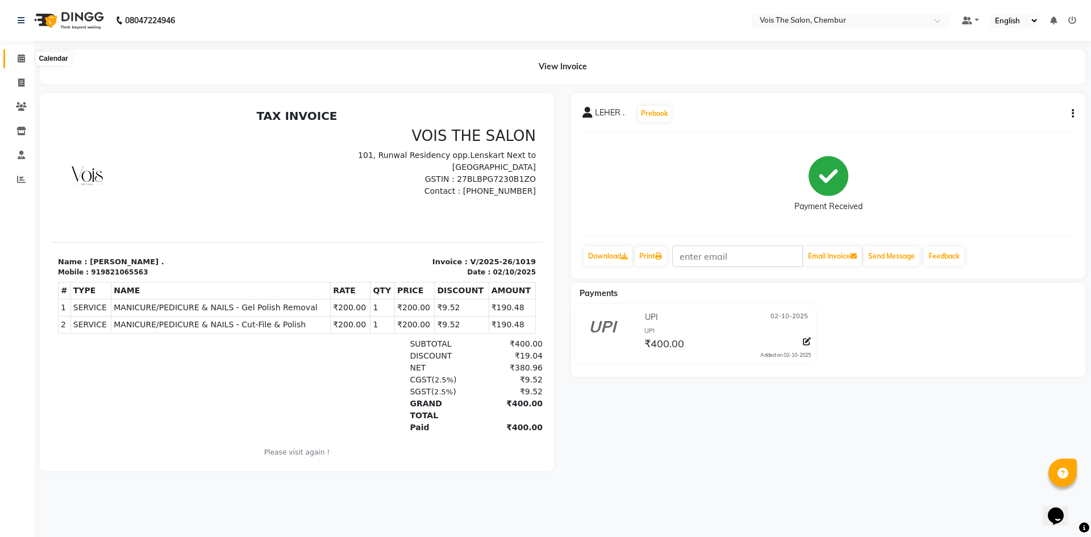
click at [23, 57] on icon at bounding box center [21, 58] width 7 height 9
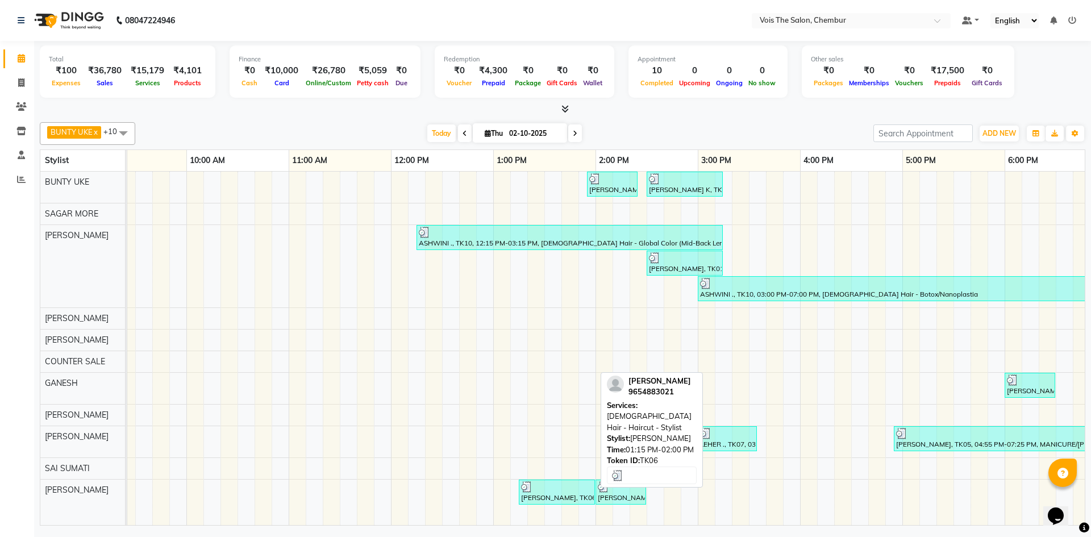
click at [566, 492] on div at bounding box center [557, 486] width 72 height 11
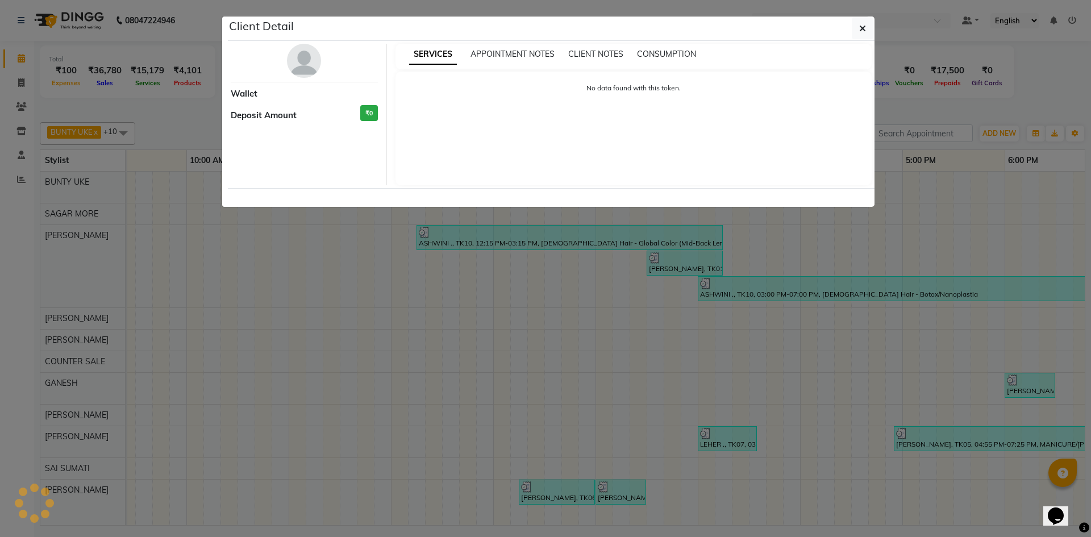
select select "3"
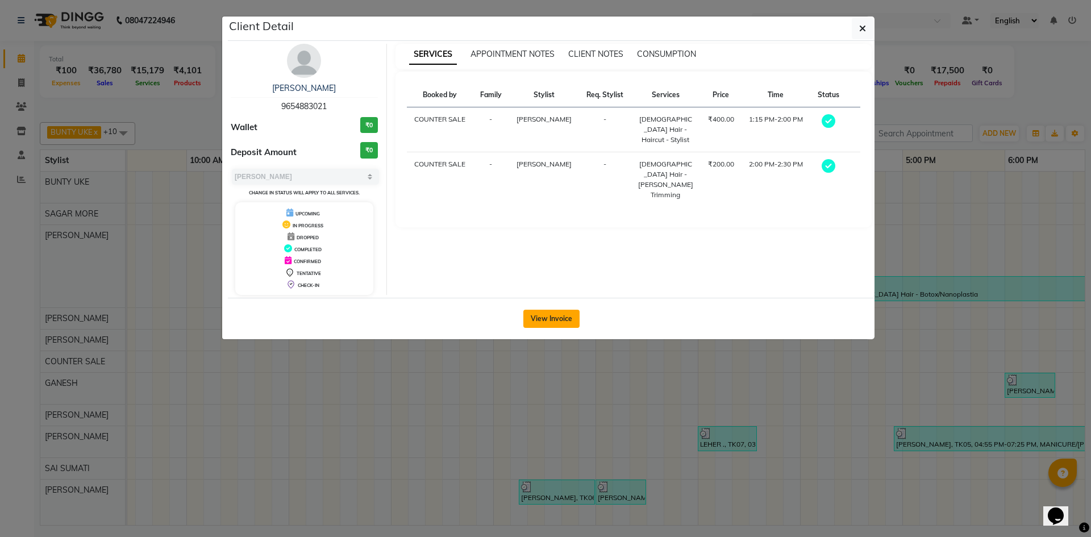
click at [548, 325] on button "View Invoice" at bounding box center [551, 319] width 56 height 18
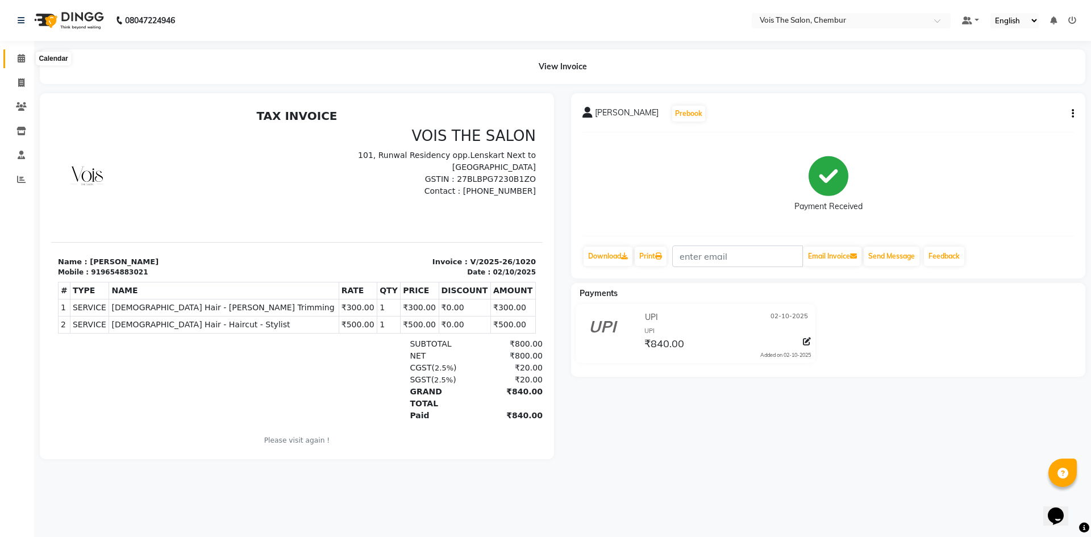
click at [20, 58] on icon at bounding box center [21, 58] width 7 height 9
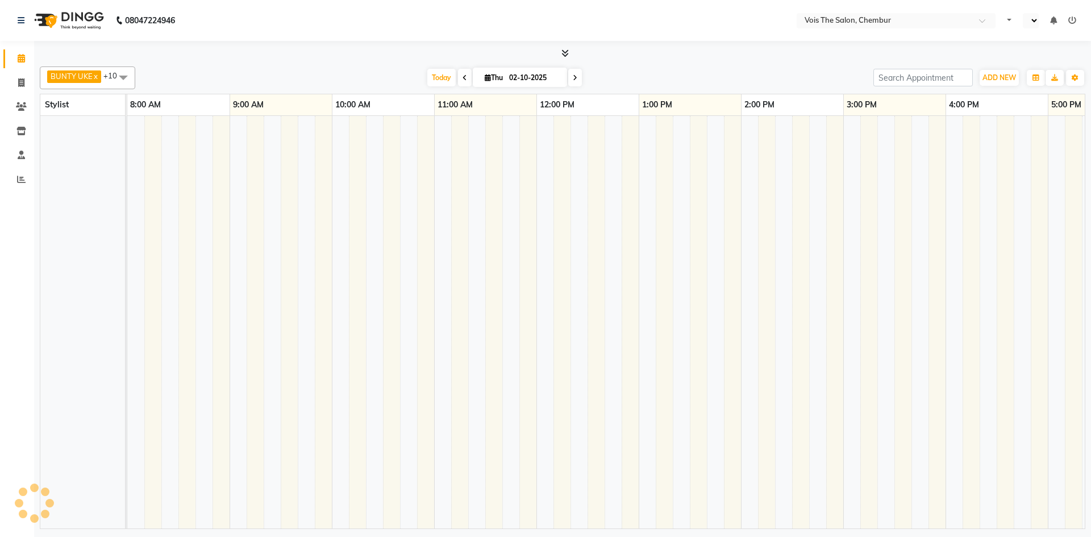
select select "en"
